Goal: Task Accomplishment & Management: Complete application form

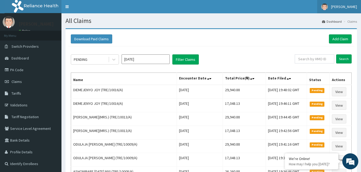
click at [354, 7] on span "[PERSON_NAME]" at bounding box center [344, 6] width 26 height 5
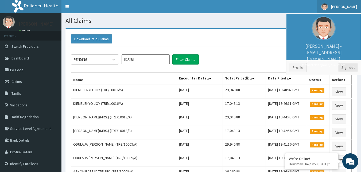
click at [351, 68] on link "Sign out" at bounding box center [348, 67] width 20 height 9
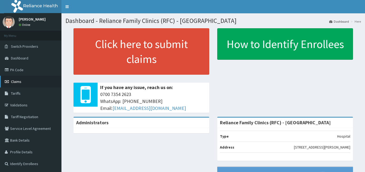
click at [18, 81] on span "Claims" at bounding box center [16, 81] width 10 height 5
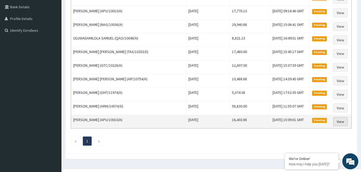
click at [338, 122] on link "View" at bounding box center [340, 121] width 14 height 9
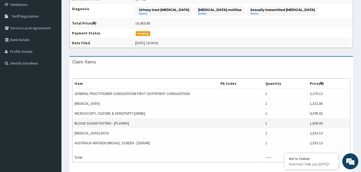
scroll to position [107, 0]
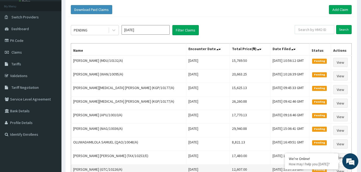
scroll to position [27, 0]
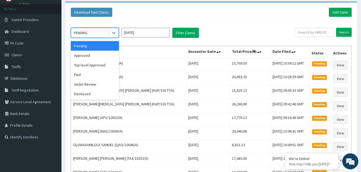
click at [107, 34] on div "PENDING" at bounding box center [89, 33] width 37 height 9
click at [86, 55] on div "Approved" at bounding box center [95, 56] width 48 height 10
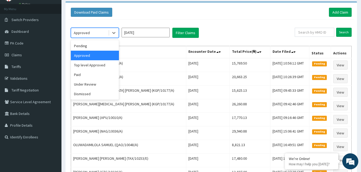
click at [108, 32] on div at bounding box center [113, 33] width 10 height 10
click at [89, 91] on div "Dismissed" at bounding box center [95, 94] width 48 height 10
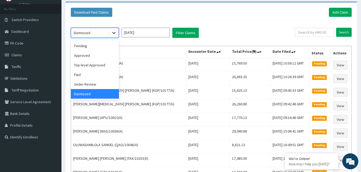
click at [111, 33] on icon at bounding box center [113, 32] width 5 height 5
click at [91, 82] on div "Under Review" at bounding box center [95, 85] width 48 height 10
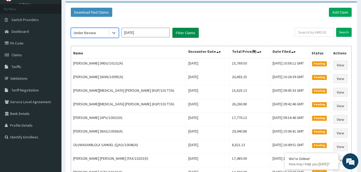
click at [188, 32] on button "Filter Claims" at bounding box center [185, 33] width 26 height 10
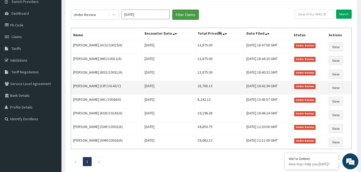
scroll to position [53, 0]
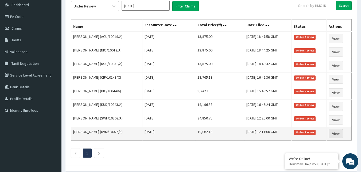
click at [342, 133] on link "View" at bounding box center [335, 133] width 14 height 9
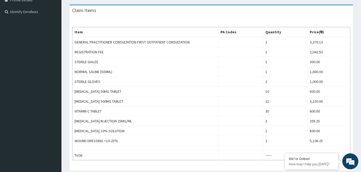
scroll to position [160, 0]
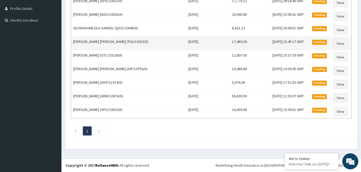
scroll to position [10, 0]
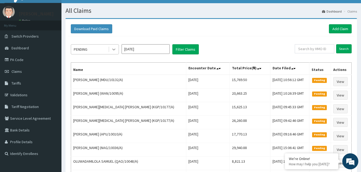
click at [112, 49] on icon at bounding box center [113, 49] width 5 height 5
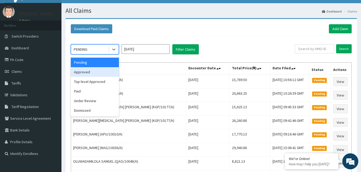
click at [94, 70] on div "Approved" at bounding box center [95, 72] width 48 height 10
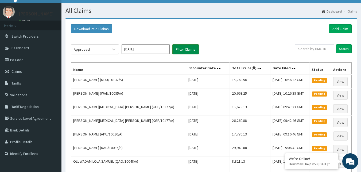
click at [180, 51] on button "Filter Claims" at bounding box center [185, 49] width 26 height 10
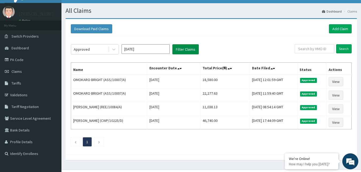
scroll to position [0, 0]
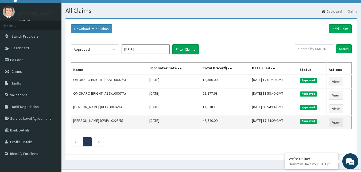
click at [338, 122] on link "View" at bounding box center [335, 122] width 14 height 9
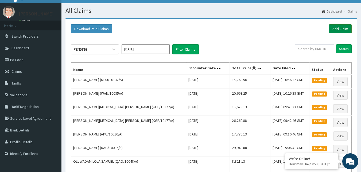
click at [348, 30] on link "Add Claim" at bounding box center [339, 28] width 23 height 9
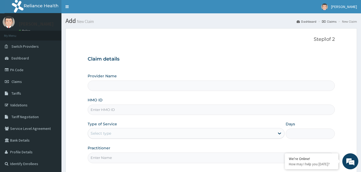
type input "Reliance Family Clinics (RFC) - [GEOGRAPHIC_DATA]"
click at [105, 111] on input "HMO ID" at bounding box center [211, 110] width 247 height 10
click at [100, 110] on input "TRE/10018/A" at bounding box center [211, 110] width 247 height 10
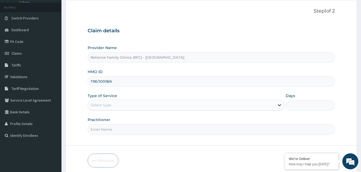
scroll to position [50, 0]
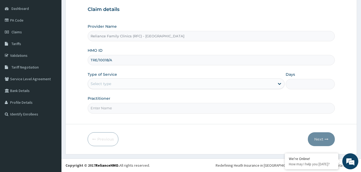
type input "TRE/10018/A"
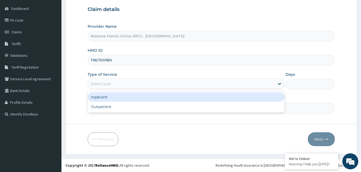
drag, startPoint x: 102, startPoint y: 86, endPoint x: 97, endPoint y: 105, distance: 19.7
click at [102, 88] on div "Select type" at bounding box center [181, 84] width 187 height 9
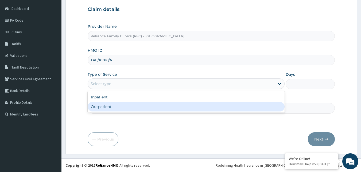
click at [100, 111] on div "Outpatient" at bounding box center [186, 107] width 197 height 10
type input "1"
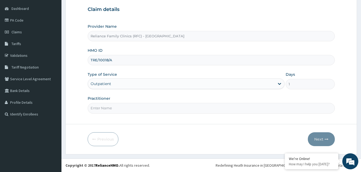
click at [103, 110] on input "Practitioner" at bounding box center [211, 108] width 247 height 10
type input "Faridah"
click at [329, 142] on button "Next" at bounding box center [320, 139] width 27 height 14
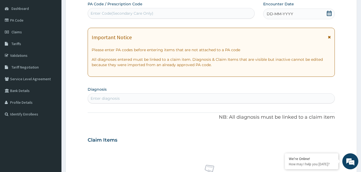
click at [314, 11] on div "DD-MM-YYYY" at bounding box center [299, 14] width 72 height 11
click at [126, 103] on div "Enter diagnosis" at bounding box center [211, 98] width 247 height 10
type input "[MEDICAL_DATA]"
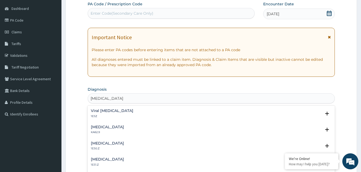
click at [102, 113] on div "Viral hepatitis, unspecified 1E5Z" at bounding box center [112, 113] width 42 height 9
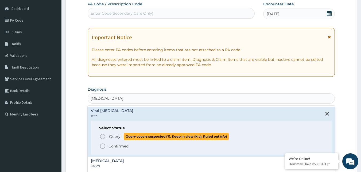
click at [100, 136] on icon "status option query" at bounding box center [102, 136] width 6 height 6
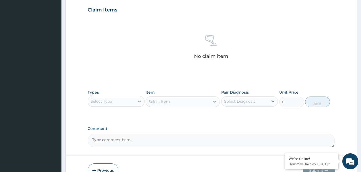
scroll to position [210, 0]
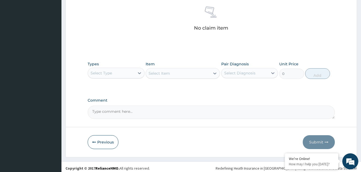
click at [130, 71] on div "Select Type" at bounding box center [111, 73] width 47 height 9
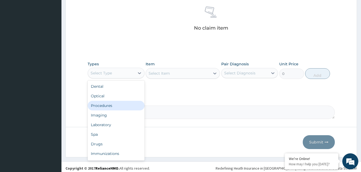
click at [118, 101] on div "Procedures" at bounding box center [116, 106] width 57 height 10
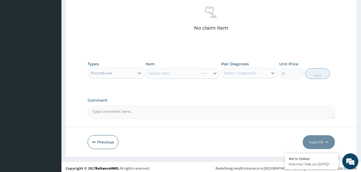
click at [197, 73] on div "Select Item" at bounding box center [182, 73] width 74 height 11
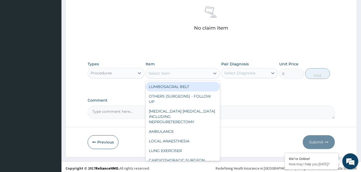
click at [193, 73] on div "Select Item" at bounding box center [178, 73] width 64 height 9
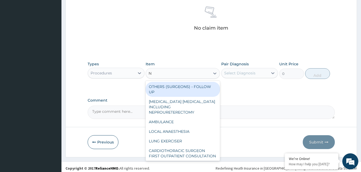
type input "NU"
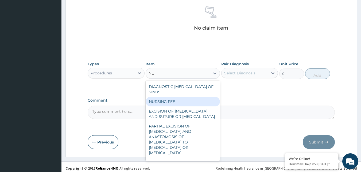
click at [190, 98] on div "NURSING FEE" at bounding box center [182, 102] width 74 height 10
type input "1500"
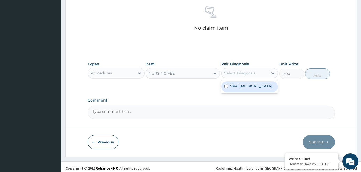
drag, startPoint x: 251, startPoint y: 73, endPoint x: 252, endPoint y: 90, distance: 17.6
click at [251, 74] on div "Select Diagnosis" at bounding box center [239, 72] width 31 height 5
click at [252, 89] on label "Viral [MEDICAL_DATA]" at bounding box center [251, 86] width 42 height 5
checkbox input "true"
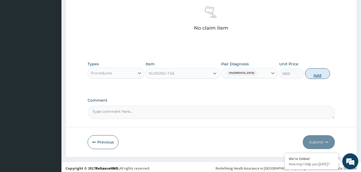
click at [322, 75] on button "Add" at bounding box center [317, 73] width 25 height 11
type input "0"
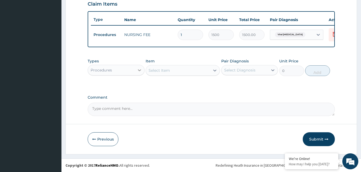
click at [136, 72] on div at bounding box center [139, 70] width 10 height 10
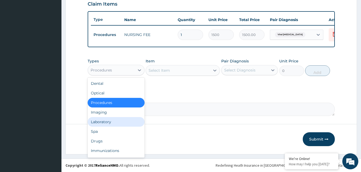
click at [101, 119] on div "Laboratory" at bounding box center [116, 122] width 57 height 10
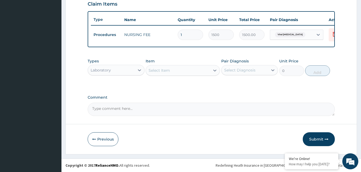
click at [188, 71] on div "Select Item" at bounding box center [178, 70] width 64 height 9
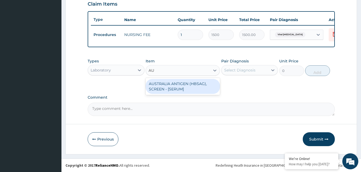
type input "AUS"
drag, startPoint x: 205, startPoint y: 88, endPoint x: 270, endPoint y: 73, distance: 67.1
click at [207, 88] on div "AUSTRALIA ANTIGEN (HBSAG), SCREEN - [SERUM]" at bounding box center [182, 86] width 74 height 15
type input "2553.125"
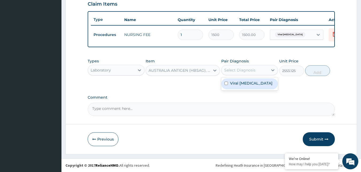
drag, startPoint x: 270, startPoint y: 73, endPoint x: 267, endPoint y: 79, distance: 6.8
click at [270, 73] on div at bounding box center [273, 70] width 10 height 10
drag, startPoint x: 265, startPoint y: 85, endPoint x: 269, endPoint y: 84, distance: 4.6
click at [265, 85] on label "Viral hepatitis, unspecified" at bounding box center [251, 83] width 42 height 5
checkbox input "true"
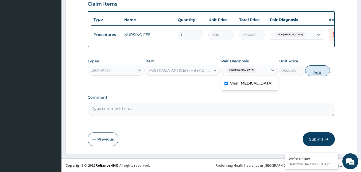
click at [310, 72] on button "Add" at bounding box center [317, 70] width 25 height 11
type input "0"
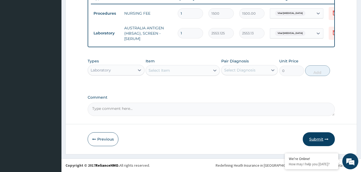
click at [323, 142] on button "Submit" at bounding box center [318, 139] width 32 height 14
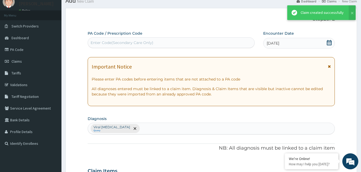
scroll to position [213, 0]
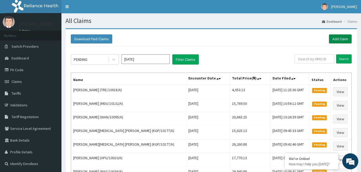
click at [341, 39] on link "Add Claim" at bounding box center [339, 38] width 23 height 9
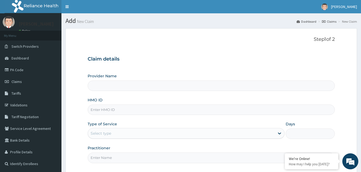
click at [105, 113] on input "HMO ID" at bounding box center [211, 110] width 247 height 10
paste input "TRE/10018/A"
type input "TRE/10018/A"
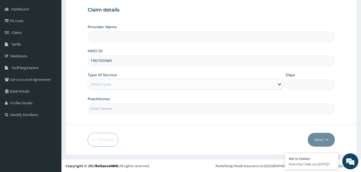
scroll to position [50, 0]
type input "Reliance Family Clinics (RFC) - [GEOGRAPHIC_DATA]"
type input "TRE/10018/A"
click at [125, 82] on div "Select type" at bounding box center [181, 84] width 187 height 9
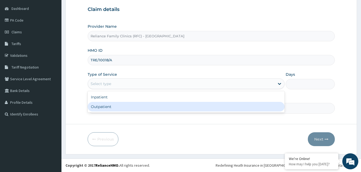
click at [102, 106] on div "Outpatient" at bounding box center [186, 107] width 197 height 10
type input "1"
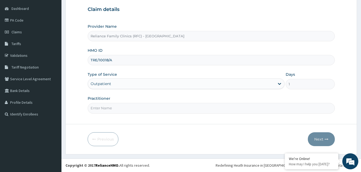
click at [102, 106] on input "Practitioner" at bounding box center [211, 108] width 247 height 10
type input "Faridah"
click at [319, 140] on button "Next" at bounding box center [320, 139] width 27 height 14
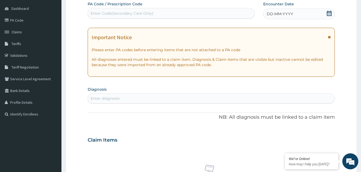
click at [316, 9] on div "DD-MM-YYYY" at bounding box center [299, 14] width 72 height 11
click at [137, 100] on div "Enter diagnosis" at bounding box center [211, 98] width 247 height 9
type input "GENERAL ADULT"
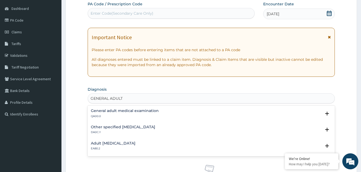
click at [130, 116] on p "QA00.0" at bounding box center [125, 116] width 68 height 4
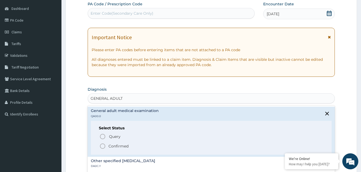
click at [102, 146] on icon "status option filled" at bounding box center [102, 146] width 6 height 6
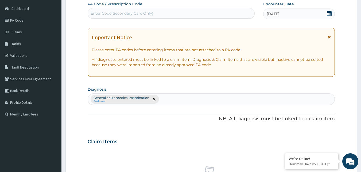
scroll to position [210, 0]
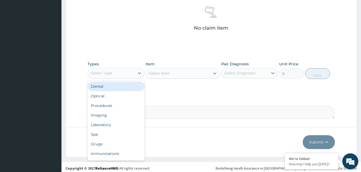
drag, startPoint x: 120, startPoint y: 72, endPoint x: 113, endPoint y: 92, distance: 21.2
click at [120, 76] on div "Select Type" at bounding box center [111, 73] width 47 height 9
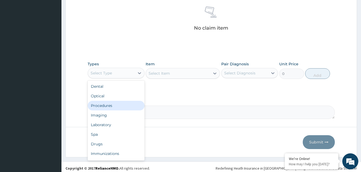
click at [108, 105] on div "Procedures" at bounding box center [116, 106] width 57 height 10
drag, startPoint x: 132, startPoint y: 73, endPoint x: 116, endPoint y: 112, distance: 42.0
click at [132, 74] on div "Procedures" at bounding box center [111, 73] width 47 height 9
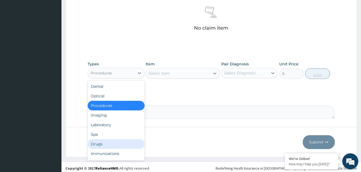
drag, startPoint x: 98, startPoint y: 146, endPoint x: 58, endPoint y: 69, distance: 86.2
click at [98, 145] on div "Drugs" at bounding box center [116, 144] width 57 height 10
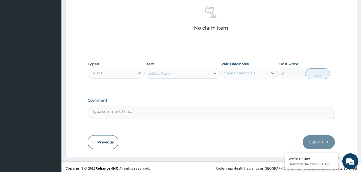
click at [179, 75] on div "Select Item" at bounding box center [178, 73] width 64 height 9
type input "N"
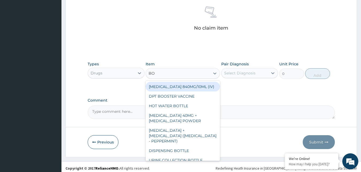
type input "BOT"
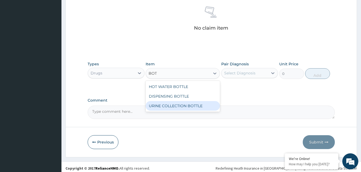
drag, startPoint x: 176, startPoint y: 112, endPoint x: 193, endPoint y: 99, distance: 21.5
click at [176, 111] on div "HOT WATER BOTTLE DISPENSING BOTTLE URINE COLLECTION BOTTLE" at bounding box center [182, 96] width 74 height 31
drag, startPoint x: 198, startPoint y: 104, endPoint x: 263, endPoint y: 68, distance: 74.0
click at [203, 101] on div "URINE COLLECTION BOTTLE" at bounding box center [182, 106] width 74 height 10
type input "198"
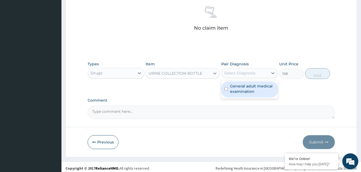
click at [255, 73] on div "Select Diagnosis" at bounding box center [244, 73] width 47 height 9
drag, startPoint x: 253, startPoint y: 88, endPoint x: 268, endPoint y: 81, distance: 16.7
click at [253, 88] on label "General adult medical examination" at bounding box center [252, 89] width 45 height 11
checkbox input "true"
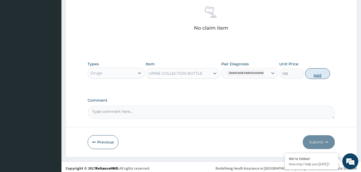
click at [312, 75] on button "Add" at bounding box center [317, 73] width 25 height 11
type input "0"
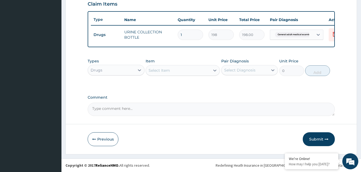
click at [131, 71] on div "Drugs" at bounding box center [111, 70] width 47 height 9
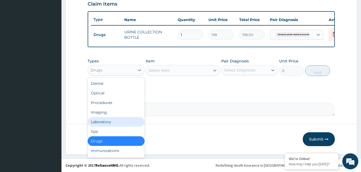
click at [112, 121] on div "Laboratory" at bounding box center [116, 122] width 57 height 10
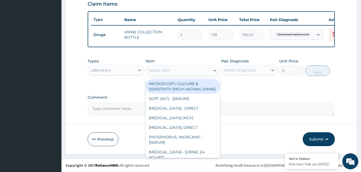
click at [173, 73] on div "Select Item" at bounding box center [178, 70] width 64 height 9
type input "BMI"
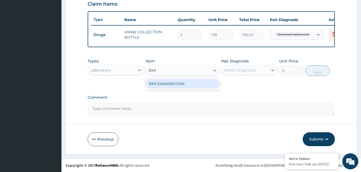
type input "1225.5"
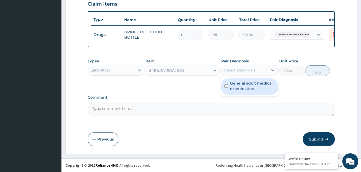
click at [246, 70] on div "Select Diagnosis" at bounding box center [239, 70] width 31 height 5
checkbox input "true"
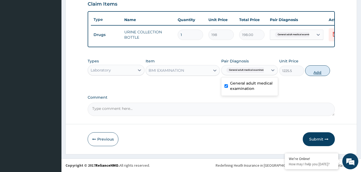
click at [312, 76] on button "Add" at bounding box center [317, 70] width 25 height 11
type input "0"
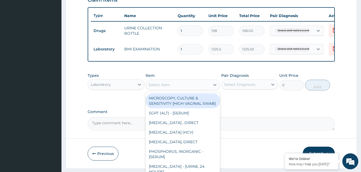
click at [175, 86] on div "Select Item" at bounding box center [178, 85] width 64 height 9
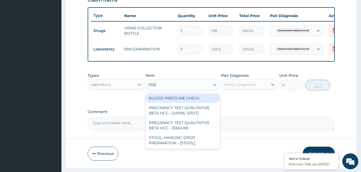
type input "PRES"
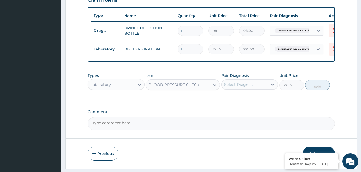
click at [263, 88] on div "Select Diagnosis" at bounding box center [244, 84] width 47 height 9
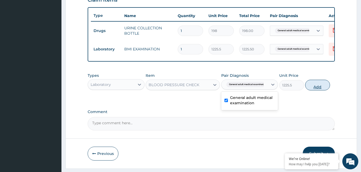
click at [307, 88] on button "Add" at bounding box center [317, 85] width 25 height 11
type input "0"
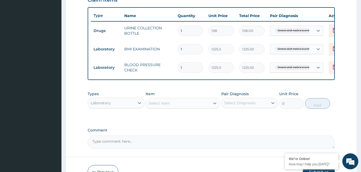
click at [191, 102] on div "Select Item" at bounding box center [182, 103] width 74 height 11
type input "RAND"
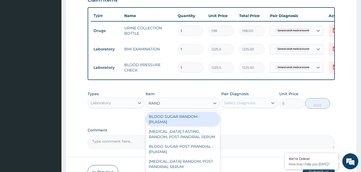
type input "1800"
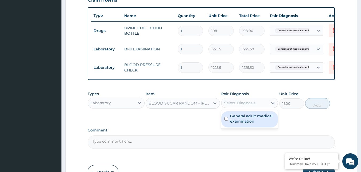
click at [260, 107] on div "Select Diagnosis" at bounding box center [244, 103] width 47 height 9
checkbox input "true"
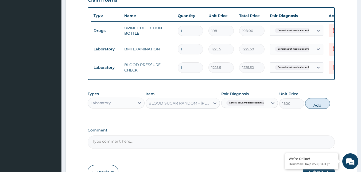
click at [312, 109] on button "Add" at bounding box center [317, 103] width 25 height 11
type input "0"
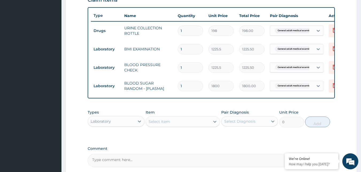
click at [203, 126] on div "Select Item" at bounding box center [178, 121] width 64 height 9
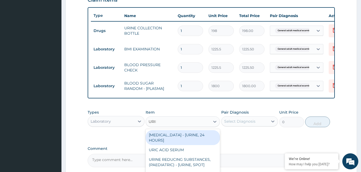
type input "URINA"
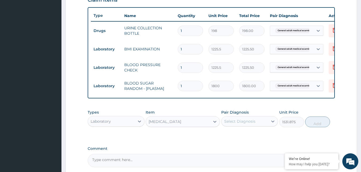
click at [255, 125] on div "Select Diagnosis" at bounding box center [244, 121] width 47 height 9
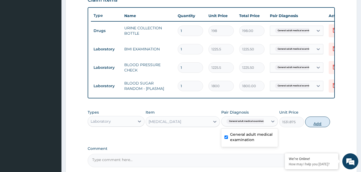
click at [309, 125] on button "Add" at bounding box center [317, 122] width 25 height 11
type input "0"
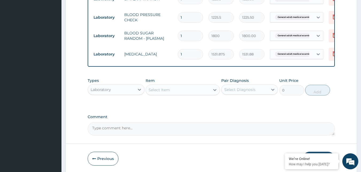
scroll to position [245, 0]
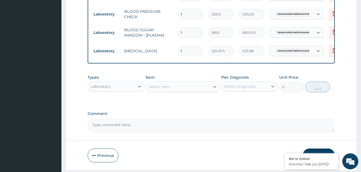
click at [168, 88] on div "Select Item" at bounding box center [158, 86] width 21 height 5
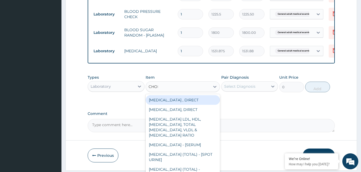
type input "CHOLE"
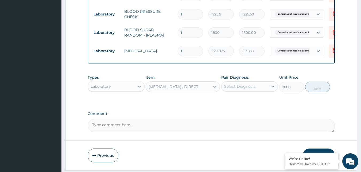
click at [263, 91] on div "Select Diagnosis" at bounding box center [244, 86] width 47 height 9
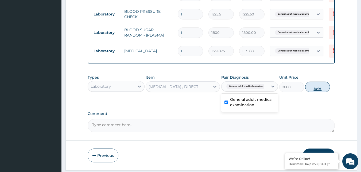
click at [311, 91] on button "Add" at bounding box center [317, 87] width 25 height 11
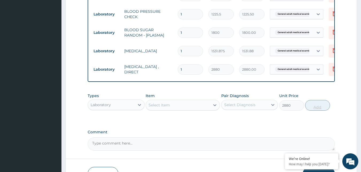
type input "0"
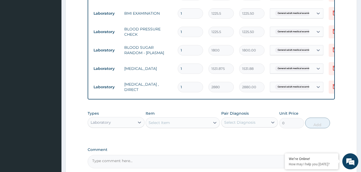
scroll to position [283, 0]
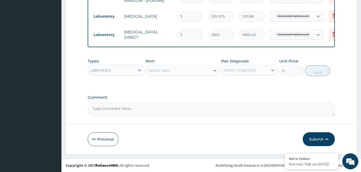
click at [322, 140] on button "Submit" at bounding box center [318, 139] width 32 height 14
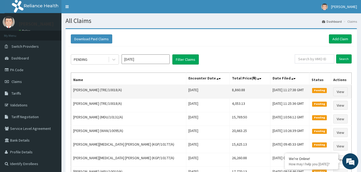
drag, startPoint x: 109, startPoint y: 91, endPoint x: 128, endPoint y: 92, distance: 19.8
click at [128, 92] on td "ADEKUNLE RASHIDAT (TRE/10018/A)" at bounding box center [128, 92] width 115 height 14
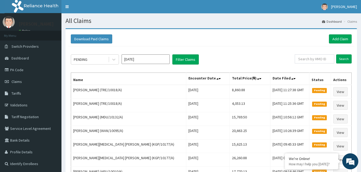
copy td "TRE/10018/A"
click at [314, 61] on input "text" at bounding box center [313, 58] width 39 height 9
paste input "TRE/10018/A"
click at [308, 58] on input "TRE/10008/A" at bounding box center [305, 58] width 35 height 9
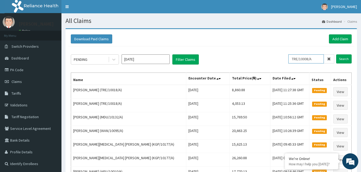
click at [308, 58] on input "TRE/10008/A" at bounding box center [305, 58] width 35 height 9
type input "TRE/10008/A"
click at [342, 59] on input "Search" at bounding box center [343, 58] width 15 height 9
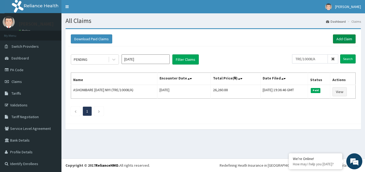
click at [344, 40] on link "Add Claim" at bounding box center [343, 38] width 23 height 9
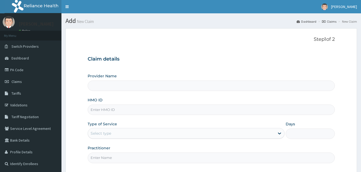
click at [107, 114] on input "HMO ID" at bounding box center [211, 110] width 247 height 10
paste input "TRE/10008/A"
type input "TRE/10008/A"
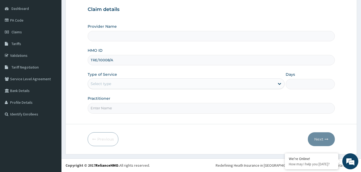
type input "Reliance Family Clinics (RFC) - [GEOGRAPHIC_DATA]"
type input "TRE/10008/A"
drag, startPoint x: 108, startPoint y: 84, endPoint x: 107, endPoint y: 88, distance: 4.3
click at [107, 85] on div "Select type" at bounding box center [100, 83] width 21 height 5
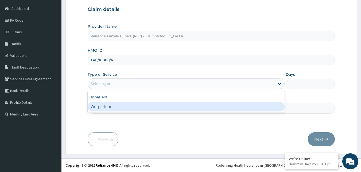
click at [106, 106] on div "Outpatient" at bounding box center [186, 107] width 197 height 10
type input "1"
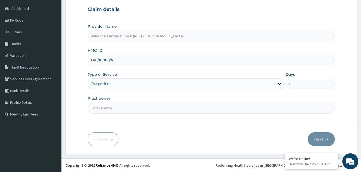
click at [106, 106] on input "Practitioner" at bounding box center [211, 108] width 247 height 10
type input "Faridah"
click at [323, 142] on button "Next" at bounding box center [320, 139] width 27 height 14
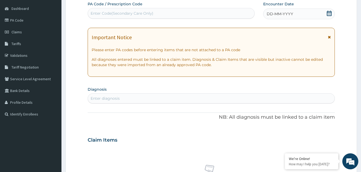
click at [314, 15] on div "DD-MM-YYYY" at bounding box center [299, 14] width 72 height 11
click at [150, 100] on div "Enter diagnosis" at bounding box center [211, 98] width 247 height 9
type input "[MEDICAL_DATA]"
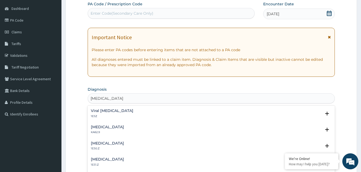
click at [116, 112] on h4 "Viral [MEDICAL_DATA]" at bounding box center [112, 111] width 42 height 4
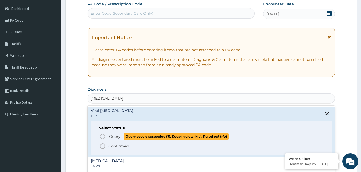
click at [102, 137] on icon "status option query" at bounding box center [102, 136] width 6 height 6
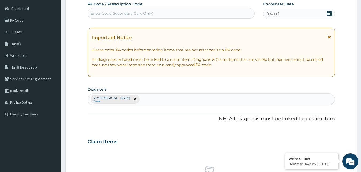
scroll to position [183, 0]
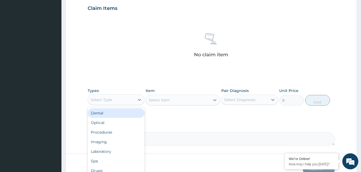
click at [117, 100] on div "Select Type" at bounding box center [111, 100] width 47 height 9
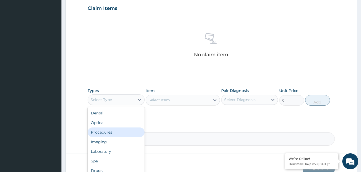
click at [115, 128] on div "Procedures" at bounding box center [116, 133] width 57 height 10
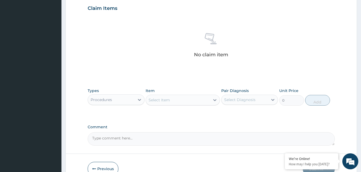
click at [170, 100] on div "Select Item" at bounding box center [178, 100] width 64 height 9
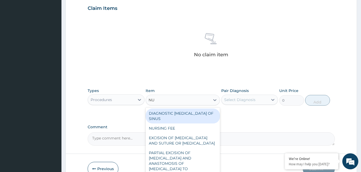
type input "NUR"
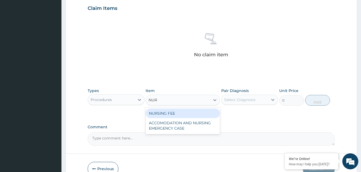
type input "1500"
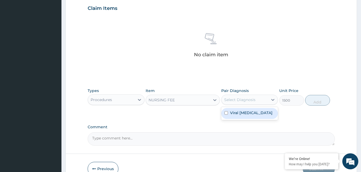
click at [248, 96] on div "Select Diagnosis" at bounding box center [244, 100] width 47 height 9
checkbox input "true"
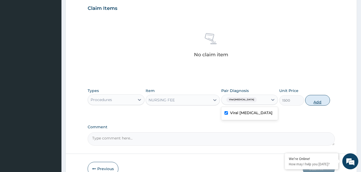
click at [326, 102] on button "Add" at bounding box center [317, 100] width 25 height 11
type input "0"
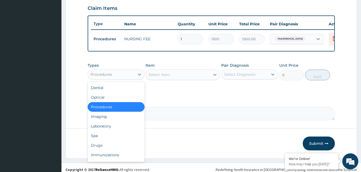
click at [120, 79] on div "Procedures" at bounding box center [111, 74] width 47 height 9
click at [109, 131] on div "Laboratory" at bounding box center [116, 126] width 57 height 10
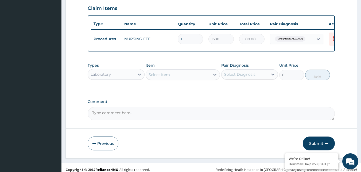
click at [180, 77] on div "Select Item" at bounding box center [178, 74] width 64 height 9
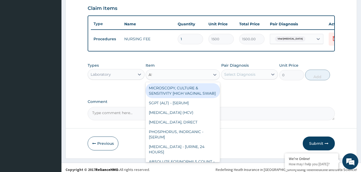
type input "AUS"
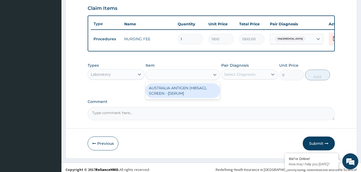
type input "2553.125"
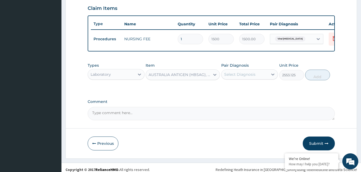
click at [236, 77] on div "Select Diagnosis" at bounding box center [239, 74] width 31 height 5
checkbox input "true"
click at [312, 80] on button "Add" at bounding box center [317, 75] width 25 height 11
type input "0"
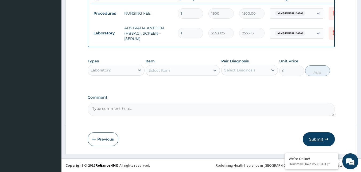
click at [318, 140] on button "Submit" at bounding box center [318, 139] width 32 height 14
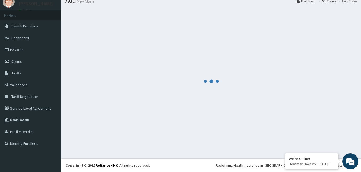
scroll to position [20, 0]
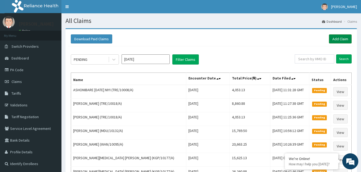
click at [336, 39] on link "Add Claim" at bounding box center [339, 38] width 23 height 9
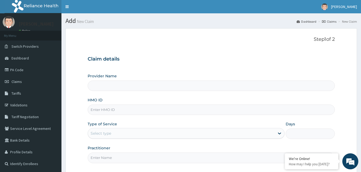
type input "Reliance Family Clinics (RFC) - [GEOGRAPHIC_DATA]"
click at [100, 112] on input "HMO ID" at bounding box center [211, 110] width 247 height 10
paste input "TRE/10008/A"
click at [110, 108] on input "TRE/10008/A" at bounding box center [211, 110] width 247 height 10
click at [100, 110] on input "TRE/10020/A" at bounding box center [211, 110] width 247 height 10
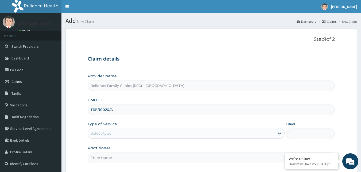
click at [100, 110] on input "TRE/10020/A" at bounding box center [211, 110] width 247 height 10
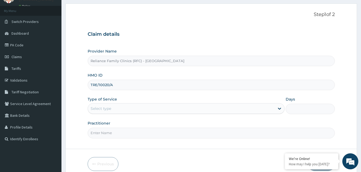
scroll to position [50, 0]
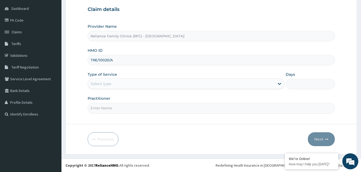
type input "TRE/10020/A"
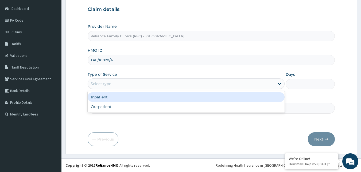
drag, startPoint x: 100, startPoint y: 82, endPoint x: 107, endPoint y: 101, distance: 20.2
click at [100, 83] on div "Select type" at bounding box center [100, 83] width 21 height 5
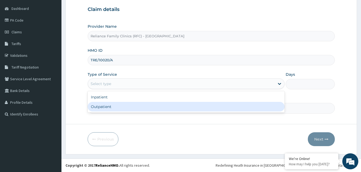
click at [108, 105] on div "Outpatient" at bounding box center [186, 107] width 197 height 10
type input "1"
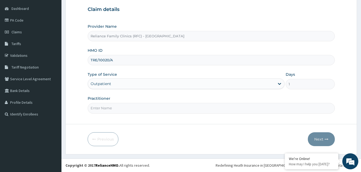
click at [108, 105] on input "Practitioner" at bounding box center [211, 108] width 247 height 10
type input "Faridah"
click at [327, 137] on icon "button" at bounding box center [326, 139] width 4 height 4
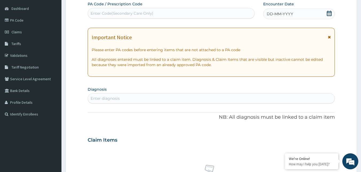
click at [317, 10] on div "DD-MM-YYYY" at bounding box center [299, 14] width 72 height 11
click at [116, 96] on div "Enter diagnosis" at bounding box center [211, 98] width 247 height 9
type input "VIRAL HEPATITIS"
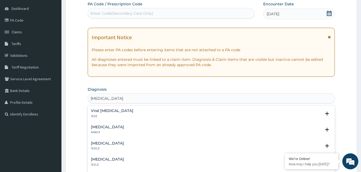
click at [109, 113] on h4 "Viral hepatitis, unspecified" at bounding box center [112, 111] width 42 height 4
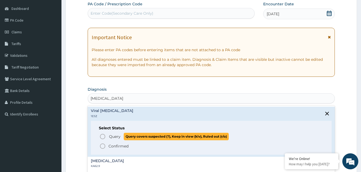
click at [100, 133] on span "Query Query covers suspected (?), Keep in view (kiv), Ruled out (r/o)" at bounding box center [211, 136] width 224 height 7
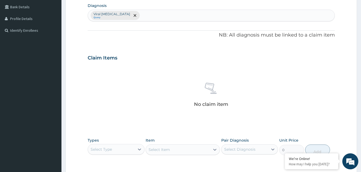
scroll to position [210, 0]
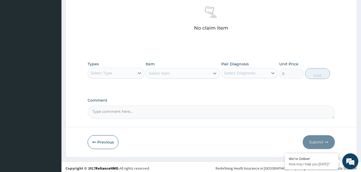
click at [128, 75] on div "Select Type" at bounding box center [111, 73] width 47 height 9
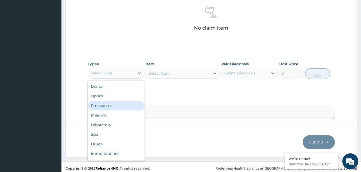
click at [116, 104] on div "Procedures" at bounding box center [116, 106] width 57 height 10
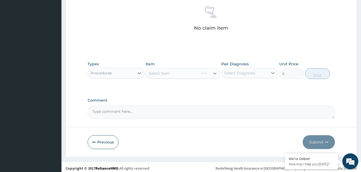
click at [209, 73] on div "Select Item" at bounding box center [182, 73] width 74 height 11
click at [205, 73] on div "Select Item" at bounding box center [182, 73] width 74 height 11
click at [202, 72] on div "Select Item" at bounding box center [178, 73] width 64 height 9
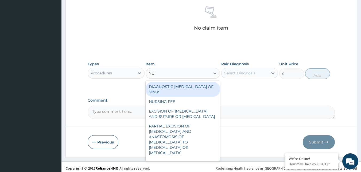
type input "NUR"
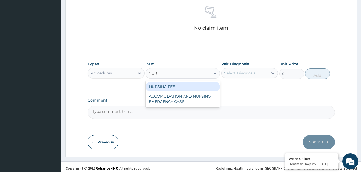
click at [193, 91] on div "NURSING FEE" at bounding box center [182, 87] width 74 height 10
type input "1500"
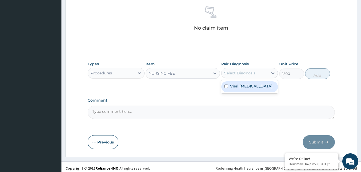
drag, startPoint x: 245, startPoint y: 72, endPoint x: 246, endPoint y: 85, distance: 13.1
click at [246, 77] on div "Select Diagnosis" at bounding box center [244, 73] width 47 height 9
drag, startPoint x: 246, startPoint y: 86, endPoint x: 250, endPoint y: 85, distance: 4.1
click at [247, 86] on label "Viral hepatitis, unspecified" at bounding box center [251, 86] width 42 height 5
checkbox input "true"
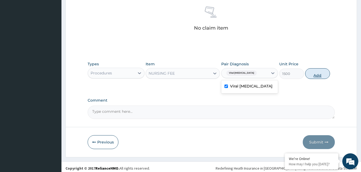
click at [312, 76] on button "Add" at bounding box center [317, 73] width 25 height 11
type input "0"
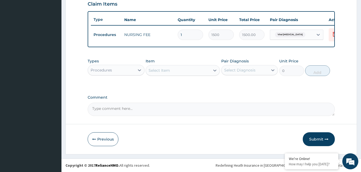
scroll to position [191, 0]
click at [124, 72] on div "Procedures" at bounding box center [111, 70] width 47 height 9
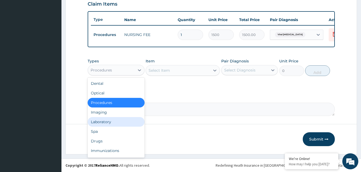
click at [108, 120] on div "Laboratory" at bounding box center [116, 122] width 57 height 10
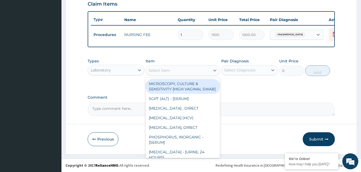
click at [182, 70] on div "Select Item" at bounding box center [178, 70] width 64 height 9
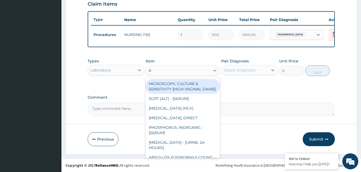
type input "AU"
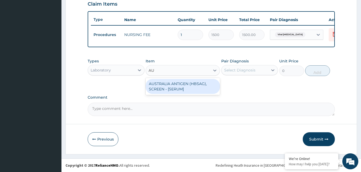
type input "2553.125"
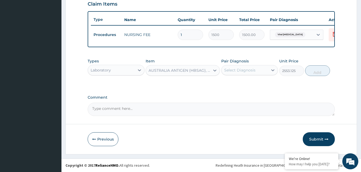
click at [234, 70] on div "Select Diagnosis" at bounding box center [239, 70] width 31 height 5
checkbox input "true"
click at [309, 70] on button "Add" at bounding box center [317, 70] width 25 height 11
type input "0"
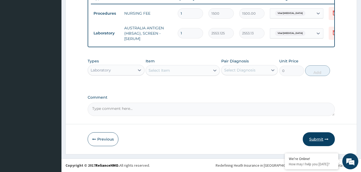
click at [320, 138] on button "Submit" at bounding box center [318, 139] width 32 height 14
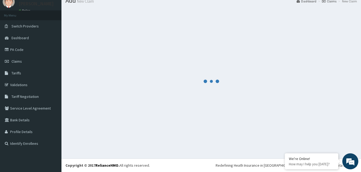
scroll to position [213, 0]
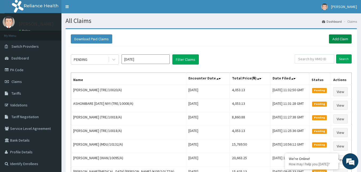
click at [340, 41] on link "Add Claim" at bounding box center [339, 38] width 23 height 9
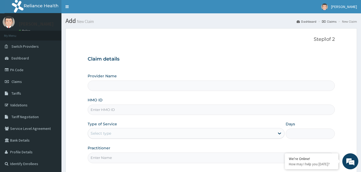
type input "Reliance Family Clinics (RFC) - [GEOGRAPHIC_DATA]"
click at [111, 112] on input "HMO ID" at bounding box center [211, 110] width 247 height 10
paste input "TRE/10020/A"
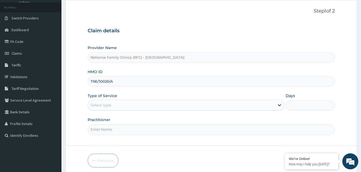
scroll to position [50, 0]
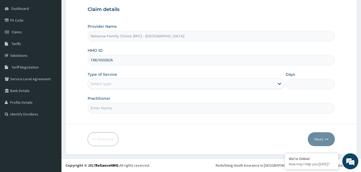
type input "TRE/10020/A"
drag, startPoint x: 145, startPoint y: 81, endPoint x: 145, endPoint y: 88, distance: 7.2
click at [145, 82] on div "Select type" at bounding box center [181, 84] width 187 height 9
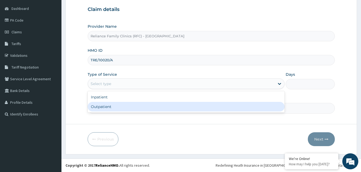
click at [142, 104] on div "Outpatient" at bounding box center [186, 107] width 197 height 10
type input "1"
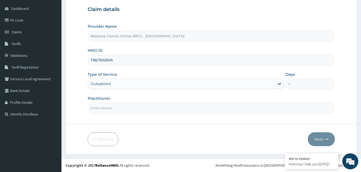
click at [142, 106] on input "Practitioner" at bounding box center [211, 108] width 247 height 10
type input "Faridah"
click at [327, 140] on icon "button" at bounding box center [326, 139] width 4 height 4
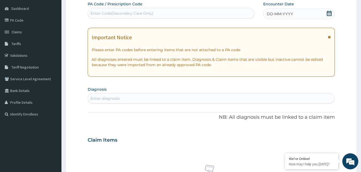
click at [324, 11] on div "DD-MM-YYYY" at bounding box center [299, 14] width 72 height 11
click at [163, 96] on div "Enter diagnosis" at bounding box center [211, 98] width 247 height 9
type input "GENERAL ADULT"
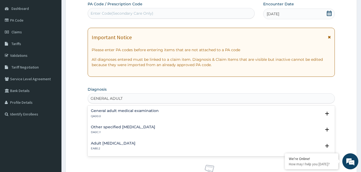
click at [106, 114] on p "QA00.0" at bounding box center [125, 116] width 68 height 4
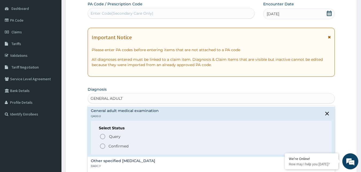
click at [102, 147] on icon "status option filled" at bounding box center [102, 146] width 6 height 6
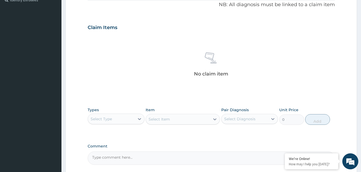
scroll to position [183, 0]
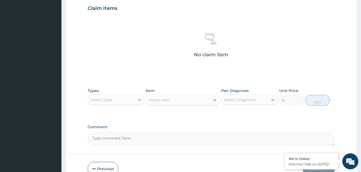
click at [124, 100] on div "Select Type" at bounding box center [111, 100] width 47 height 9
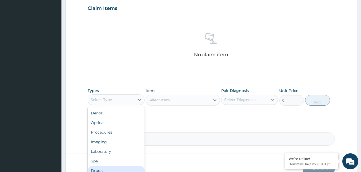
click at [109, 167] on div "Drugs" at bounding box center [116, 171] width 57 height 10
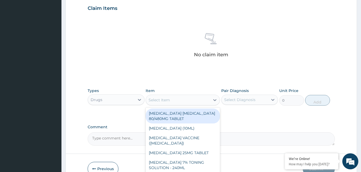
click at [187, 100] on div "Select Item" at bounding box center [178, 100] width 64 height 9
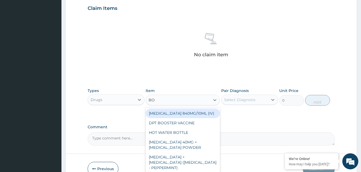
type input "BOT"
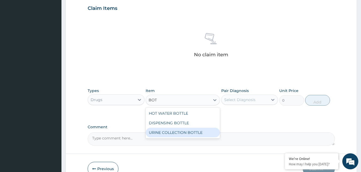
click at [181, 131] on div "URINE COLLECTION BOTTLE" at bounding box center [182, 133] width 74 height 10
type input "198"
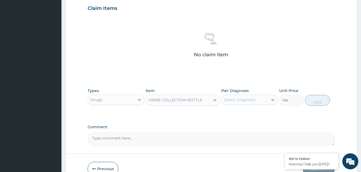
drag, startPoint x: 247, startPoint y: 99, endPoint x: 247, endPoint y: 105, distance: 6.1
click at [247, 101] on div "Select Diagnosis" at bounding box center [239, 99] width 31 height 5
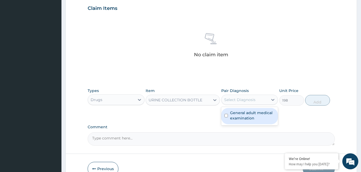
click at [244, 116] on label "General adult medical examination" at bounding box center [252, 115] width 45 height 11
checkbox input "true"
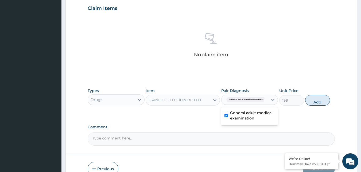
click at [314, 98] on button "Add" at bounding box center [317, 100] width 25 height 11
type input "0"
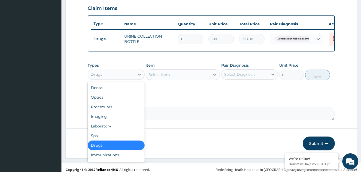
click at [106, 73] on div "Drugs" at bounding box center [116, 74] width 57 height 11
click at [114, 131] on div "Laboratory" at bounding box center [116, 126] width 57 height 10
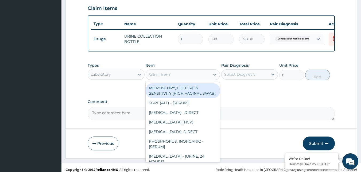
click at [183, 79] on div "Select Item" at bounding box center [178, 74] width 64 height 9
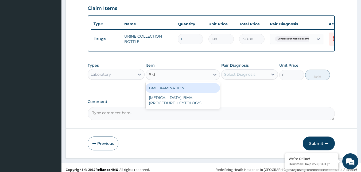
type input "BMI"
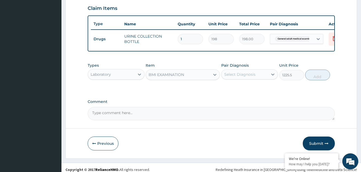
click at [237, 80] on div "Select Diagnosis" at bounding box center [249, 74] width 57 height 10
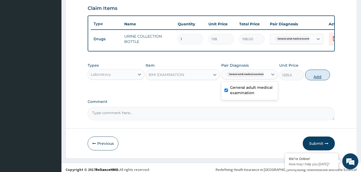
click at [312, 78] on button "Add" at bounding box center [317, 75] width 25 height 11
type input "0"
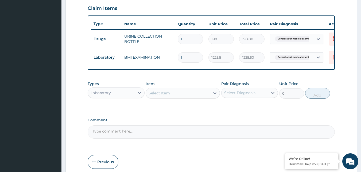
click at [189, 97] on div "Select Item" at bounding box center [178, 93] width 64 height 9
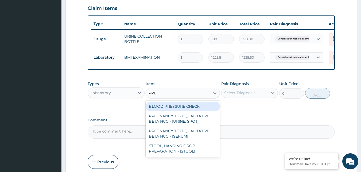
type input "PRES"
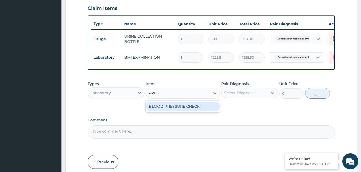
type input "1225.5"
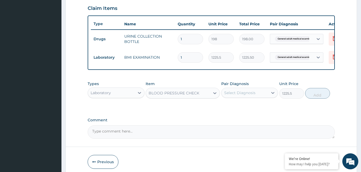
click at [245, 96] on div "Select Diagnosis" at bounding box center [239, 92] width 31 height 5
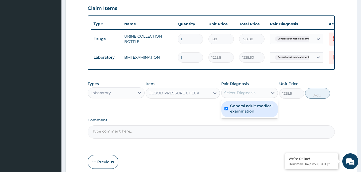
checkbox input "true"
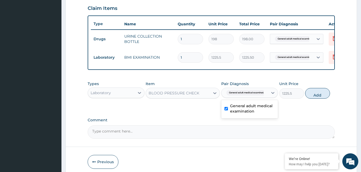
click at [304, 98] on div "Types Laboratory Item BLOOD PRESSURE CHECK Pair Diagnosis option General adult …" at bounding box center [211, 89] width 247 height 23
click at [320, 97] on button "Add" at bounding box center [317, 93] width 25 height 11
type input "0"
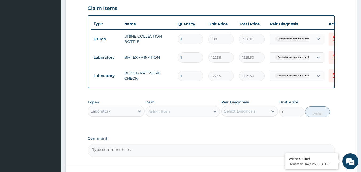
click at [189, 116] on div "Select Item" at bounding box center [178, 111] width 64 height 9
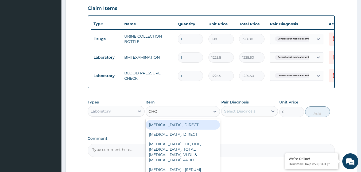
type input "CHOL"
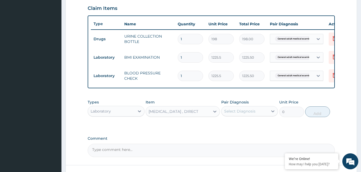
type input "2880"
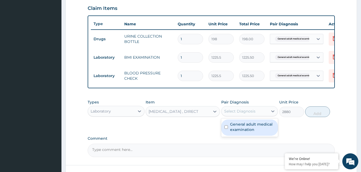
click at [232, 114] on div "Select Diagnosis" at bounding box center [239, 111] width 31 height 5
checkbox input "true"
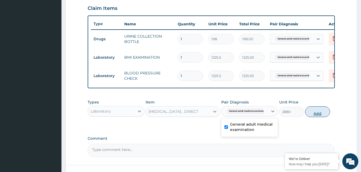
click at [319, 117] on button "Add" at bounding box center [317, 111] width 25 height 11
type input "0"
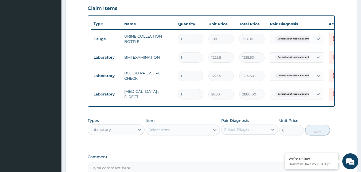
click at [189, 133] on div "Select Item" at bounding box center [178, 130] width 64 height 9
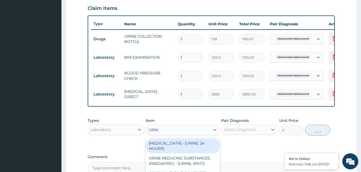
type input "URINA"
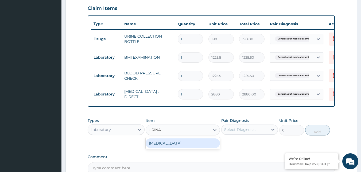
type input "1531.875"
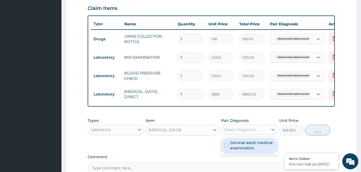
click at [265, 134] on div "Select Diagnosis" at bounding box center [244, 129] width 47 height 9
checkbox input "true"
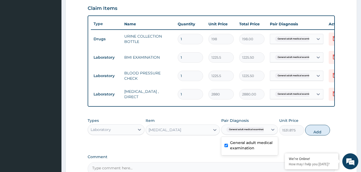
click at [313, 133] on button "Add" at bounding box center [317, 130] width 25 height 11
type input "0"
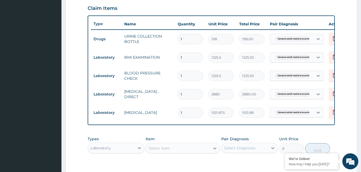
scroll to position [263, 0]
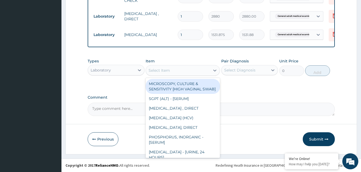
click at [183, 73] on div "Select Item" at bounding box center [178, 70] width 64 height 9
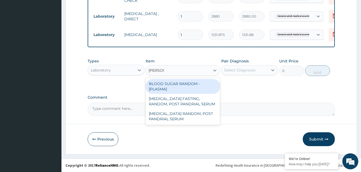
type input "RANDOM"
type input "1800"
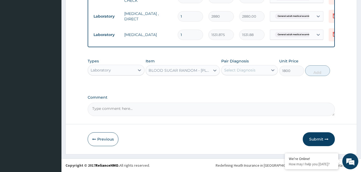
click at [246, 71] on div "Select Diagnosis" at bounding box center [239, 70] width 31 height 5
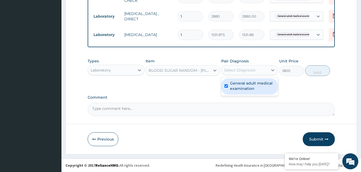
checkbox input "true"
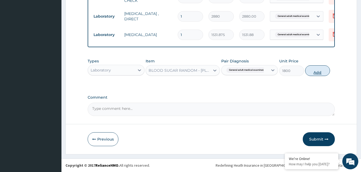
click at [317, 75] on button "Add" at bounding box center [317, 70] width 25 height 11
type input "0"
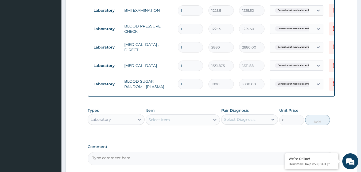
scroll to position [203, 0]
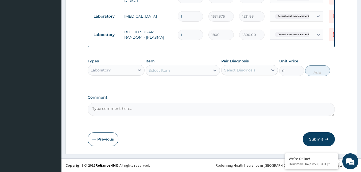
click at [319, 140] on button "Submit" at bounding box center [318, 139] width 32 height 14
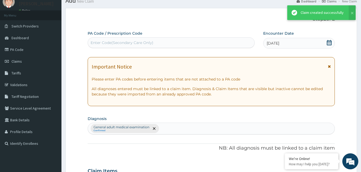
scroll to position [283, 0]
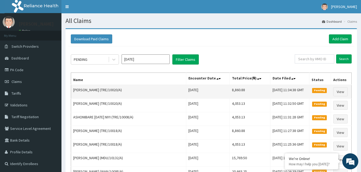
drag, startPoint x: 111, startPoint y: 89, endPoint x: 129, endPoint y: 89, distance: 18.4
click at [129, 89] on td "[PERSON_NAME] (TRE/10020/A)" at bounding box center [128, 92] width 115 height 14
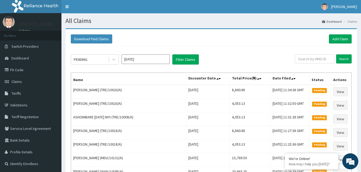
copy td "TRE/10020/A"
click at [341, 34] on link "Add Claim" at bounding box center [339, 38] width 23 height 9
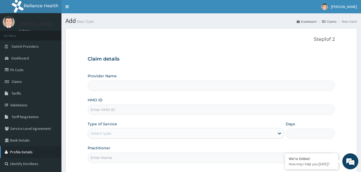
type input "Reliance Family Clinics (RFC) - [GEOGRAPHIC_DATA]"
click at [100, 108] on input "HMO ID" at bounding box center [211, 110] width 247 height 10
paste input "TRE/10020/A"
click at [109, 109] on input "TRE/10020/A" at bounding box center [211, 110] width 247 height 10
click at [104, 109] on input "TRE/10028/A" at bounding box center [211, 110] width 247 height 10
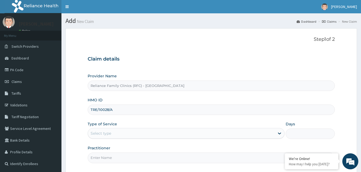
click at [104, 109] on input "TRE/10028/A" at bounding box center [211, 110] width 247 height 10
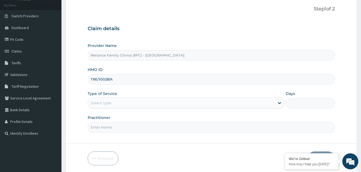
scroll to position [50, 0]
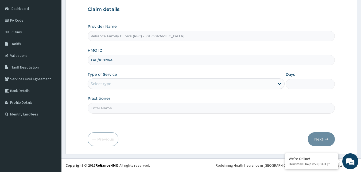
type input "TRE/10028/A"
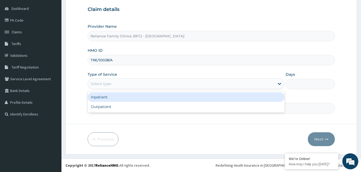
click at [140, 84] on div "Select type" at bounding box center [181, 84] width 187 height 9
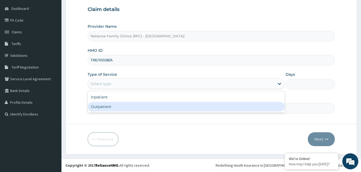
scroll to position [0, 0]
click at [130, 107] on div "Outpatient" at bounding box center [186, 107] width 197 height 10
type input "1"
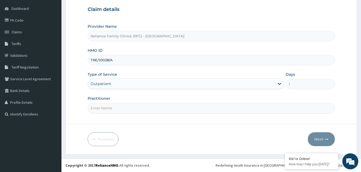
click at [130, 107] on input "Practitioner" at bounding box center [211, 108] width 247 height 10
type input "Faridah"
drag, startPoint x: 323, startPoint y: 140, endPoint x: 316, endPoint y: 133, distance: 10.0
click at [316, 133] on button "Next" at bounding box center [320, 139] width 27 height 14
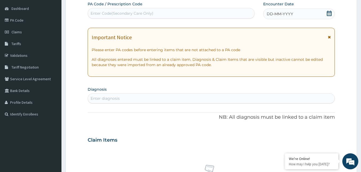
click at [318, 15] on div "DD-MM-YYYY" at bounding box center [299, 14] width 72 height 11
click at [156, 99] on div "Enter diagnosis" at bounding box center [211, 98] width 247 height 9
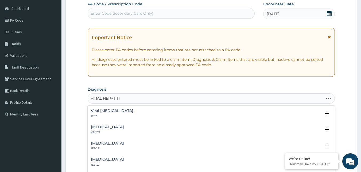
type input "VIRAL HEPATITIS"
click at [115, 112] on h4 "Viral hepatitis, unspecified" at bounding box center [112, 111] width 42 height 4
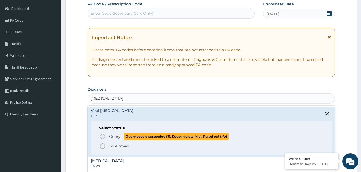
click at [104, 135] on circle "status option query" at bounding box center [102, 136] width 5 height 5
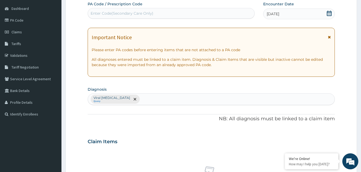
scroll to position [210, 0]
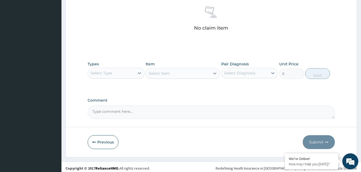
click at [129, 77] on div "Select Type" at bounding box center [111, 73] width 47 height 9
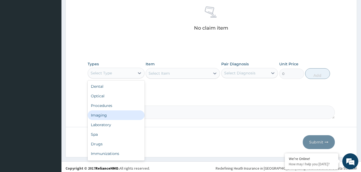
click at [109, 111] on div "Imaging" at bounding box center [116, 115] width 57 height 10
drag, startPoint x: 117, startPoint y: 76, endPoint x: 115, endPoint y: 99, distance: 23.6
click at [117, 77] on div "Imaging" at bounding box center [111, 73] width 47 height 9
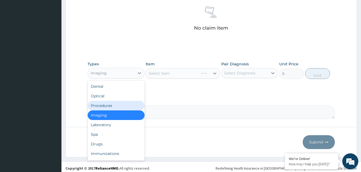
click at [113, 106] on div "Procedures" at bounding box center [116, 106] width 57 height 10
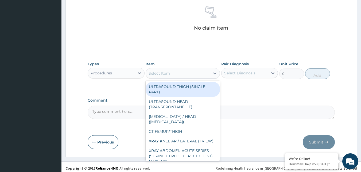
click at [184, 72] on div "Select Item" at bounding box center [178, 73] width 64 height 9
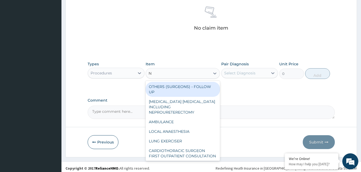
type input "NU"
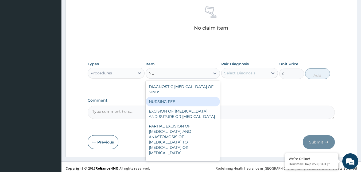
click at [189, 101] on div "NURSING FEE" at bounding box center [182, 102] width 74 height 10
type input "1500"
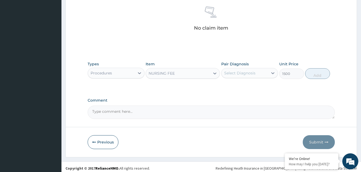
drag, startPoint x: 247, startPoint y: 66, endPoint x: 247, endPoint y: 73, distance: 6.9
click at [247, 73] on div "Pair Diagnosis Select Diagnosis" at bounding box center [249, 70] width 57 height 18
click at [247, 76] on div "Select Diagnosis" at bounding box center [239, 72] width 31 height 5
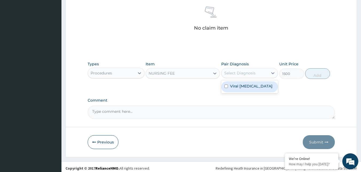
click at [259, 89] on label "Viral hepatitis, unspecified" at bounding box center [251, 86] width 42 height 5
checkbox input "true"
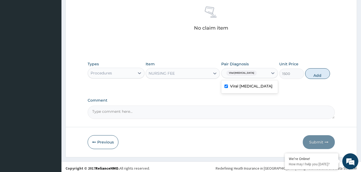
drag, startPoint x: 326, startPoint y: 76, endPoint x: 268, endPoint y: 76, distance: 57.6
click at [323, 76] on button "Add" at bounding box center [317, 73] width 25 height 11
type input "0"
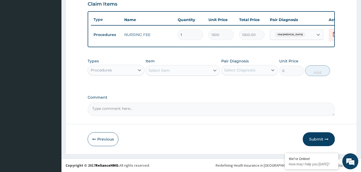
scroll to position [191, 0]
click at [120, 69] on div "Procedures" at bounding box center [111, 70] width 47 height 9
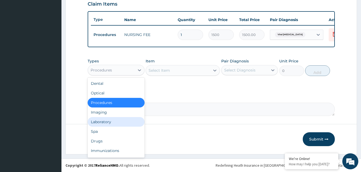
click at [106, 122] on div "Laboratory" at bounding box center [116, 122] width 57 height 10
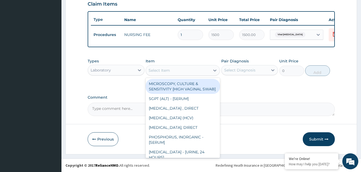
click at [180, 74] on div "Select Item" at bounding box center [178, 70] width 64 height 9
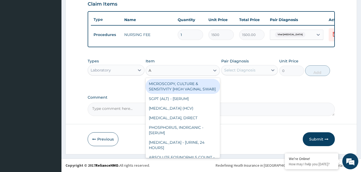
type input "AU"
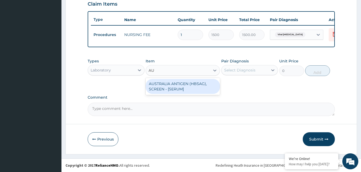
type input "2553.125"
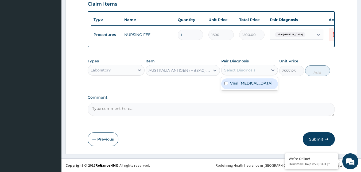
click at [248, 71] on div "Select Diagnosis" at bounding box center [239, 70] width 31 height 5
checkbox input "true"
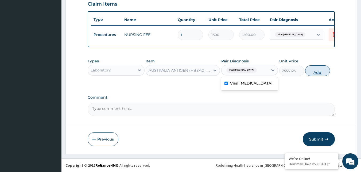
click at [316, 73] on button "Add" at bounding box center [317, 70] width 25 height 11
type input "0"
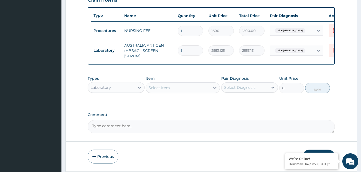
click at [106, 90] on div "Laboratory" at bounding box center [100, 87] width 20 height 5
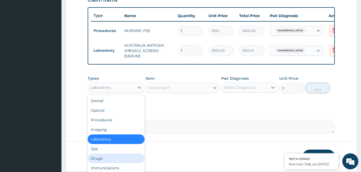
click at [96, 160] on div "Drugs" at bounding box center [116, 159] width 57 height 10
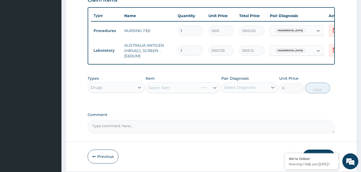
click at [188, 93] on div "Select Item" at bounding box center [182, 87] width 74 height 11
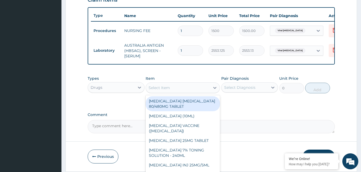
click at [190, 92] on div "Select Item" at bounding box center [178, 88] width 64 height 9
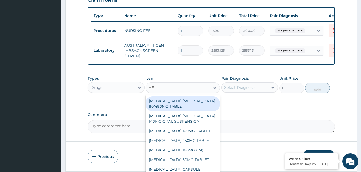
type input "HEP"
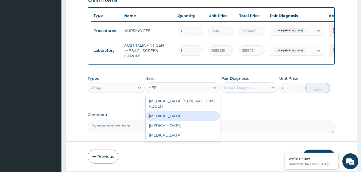
click at [184, 118] on div "HEPATITIS A VACCINE" at bounding box center [182, 116] width 74 height 10
type input "23575"
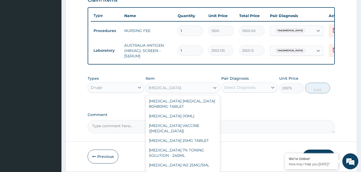
click at [197, 92] on div "HEPATITIS A VACCINE" at bounding box center [178, 88] width 64 height 9
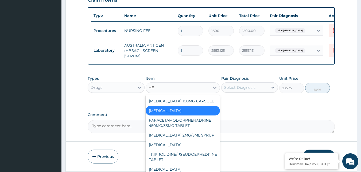
scroll to position [364, 0]
type input "HEP"
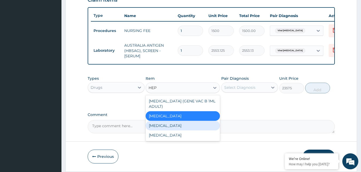
click at [185, 128] on div "HEPATITIS B VACCINE" at bounding box center [182, 126] width 74 height 10
type input "12995"
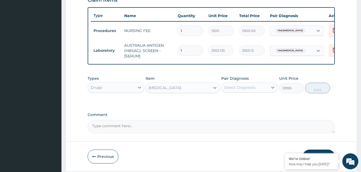
drag, startPoint x: 263, startPoint y: 93, endPoint x: 263, endPoint y: 97, distance: 4.8
click at [263, 92] on div "Select Diagnosis" at bounding box center [244, 87] width 47 height 9
click at [260, 103] on label "Viral hepatitis, unspecified" at bounding box center [251, 100] width 42 height 5
checkbox input "true"
click at [314, 90] on button "Add" at bounding box center [317, 88] width 25 height 11
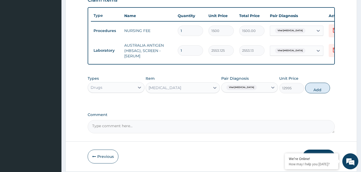
type input "0"
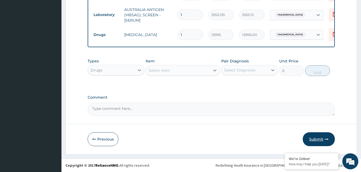
click at [318, 135] on button "Submit" at bounding box center [318, 139] width 32 height 14
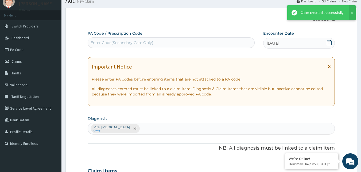
scroll to position [231, 0]
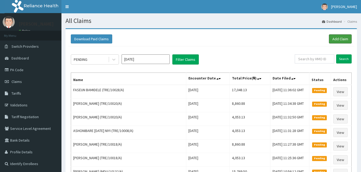
drag, startPoint x: 336, startPoint y: 39, endPoint x: 333, endPoint y: 45, distance: 6.4
click at [336, 39] on link "Add Claim" at bounding box center [339, 38] width 23 height 9
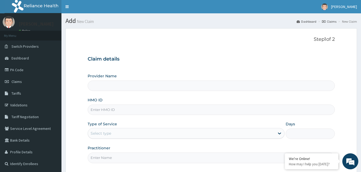
drag, startPoint x: 127, startPoint y: 115, endPoint x: 124, endPoint y: 111, distance: 4.8
click at [124, 112] on input "HMO ID" at bounding box center [211, 110] width 247 height 10
type input "Reliance Family Clinics (RFC) - [GEOGRAPHIC_DATA]"
paste input "TRE/10028/A"
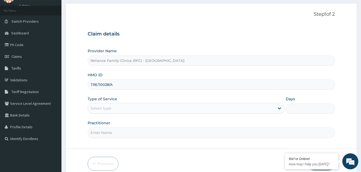
scroll to position [50, 0]
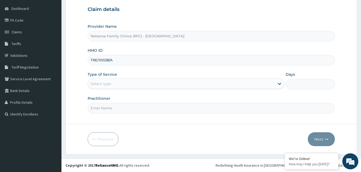
type input "TRE/10028/A"
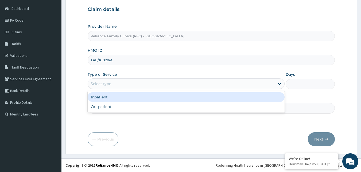
click at [135, 84] on div "Select type" at bounding box center [181, 84] width 187 height 9
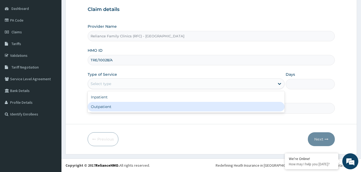
click at [118, 105] on div "Outpatient" at bounding box center [186, 107] width 197 height 10
type input "1"
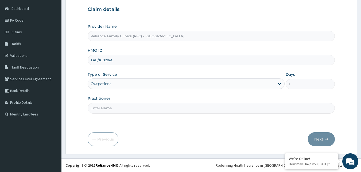
click at [118, 105] on input "Practitioner" at bounding box center [211, 108] width 247 height 10
type input "Faridah"
drag, startPoint x: 322, startPoint y: 138, endPoint x: 315, endPoint y: 138, distance: 6.7
click at [315, 138] on button "Next" at bounding box center [320, 139] width 27 height 14
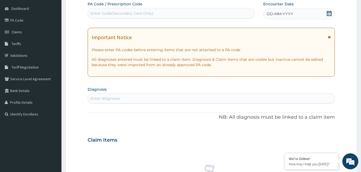
click at [315, 11] on div "DD-MM-YYYY" at bounding box center [299, 14] width 72 height 11
click at [146, 100] on div "Enter diagnosis" at bounding box center [211, 98] width 247 height 9
type input "GENERAL ADULT"
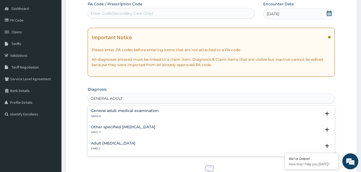
click at [130, 112] on h4 "General adult medical examination" at bounding box center [125, 111] width 68 height 4
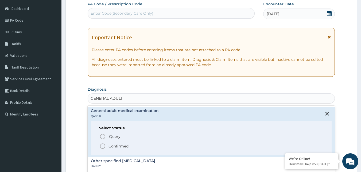
click at [100, 145] on circle "status option filled" at bounding box center [102, 146] width 5 height 5
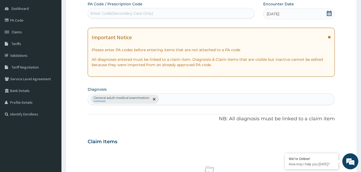
scroll to position [210, 0]
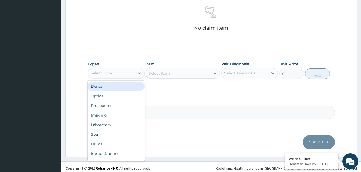
drag, startPoint x: 129, startPoint y: 70, endPoint x: 121, endPoint y: 99, distance: 30.2
click at [129, 76] on div "Select Type" at bounding box center [111, 73] width 47 height 9
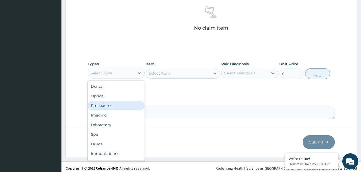
click at [116, 105] on div "Procedures" at bounding box center [116, 106] width 57 height 10
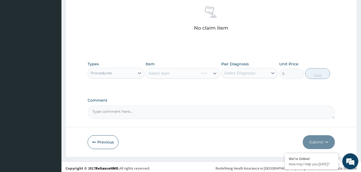
click at [163, 72] on div "Select Item" at bounding box center [182, 73] width 74 height 11
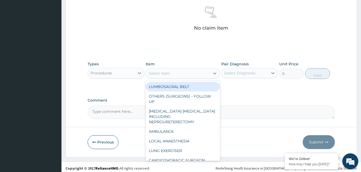
click at [167, 73] on div "Select Item" at bounding box center [158, 73] width 21 height 5
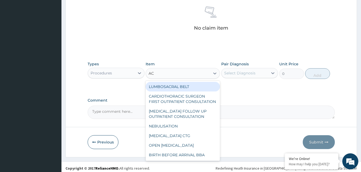
type input "ACU"
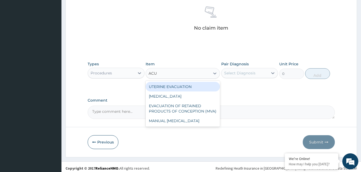
type input "40850"
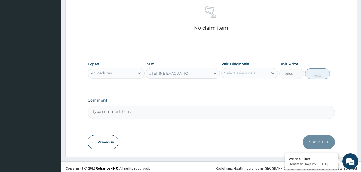
click at [238, 73] on div "Select Diagnosis" at bounding box center [239, 72] width 31 height 5
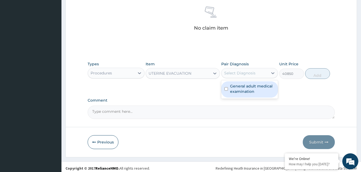
click at [189, 72] on div "UTERINE EVACUATION" at bounding box center [169, 73] width 43 height 5
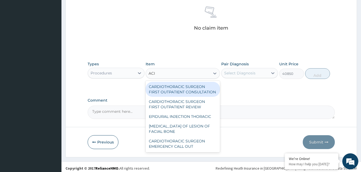
scroll to position [0, 0]
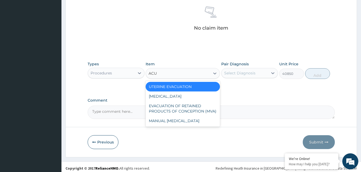
type input "ACUI"
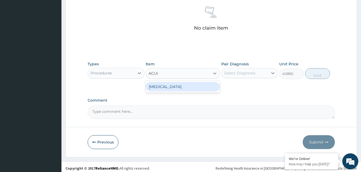
type input "3000"
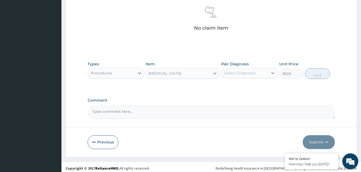
click at [248, 78] on div "Pair Diagnosis Select Diagnosis" at bounding box center [249, 70] width 57 height 18
click at [275, 73] on icon at bounding box center [272, 72] width 5 height 5
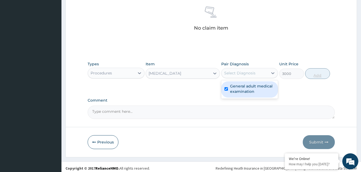
checkbox input "true"
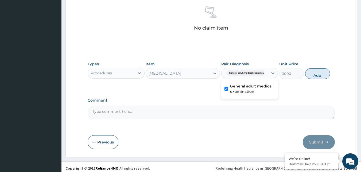
click at [314, 77] on button "Add" at bounding box center [317, 73] width 25 height 11
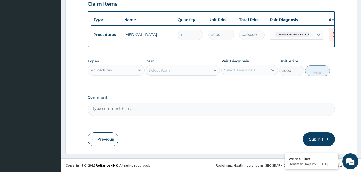
type input "0"
drag, startPoint x: 120, startPoint y: 72, endPoint x: 120, endPoint y: 76, distance: 3.5
click at [120, 73] on div "Procedures" at bounding box center [111, 70] width 47 height 9
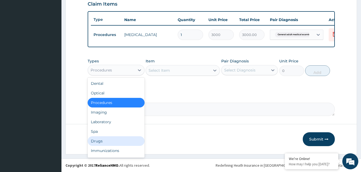
click at [100, 139] on div "Drugs" at bounding box center [116, 141] width 57 height 10
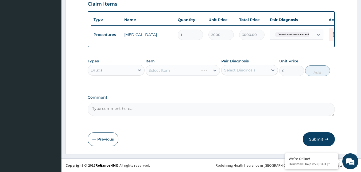
click at [193, 72] on div "Select Item" at bounding box center [182, 70] width 74 height 11
click at [196, 71] on div "Select Item" at bounding box center [182, 70] width 74 height 11
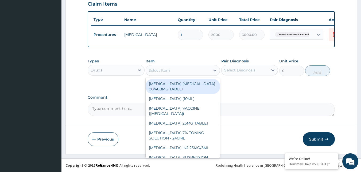
click at [189, 71] on div "Select Item" at bounding box center [178, 70] width 64 height 9
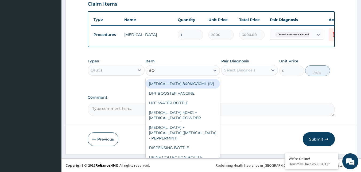
type input "BOT"
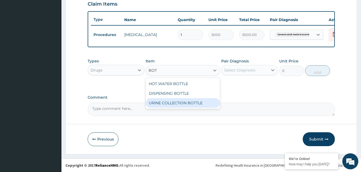
click at [183, 100] on div "URINE COLLECTION BOTTLE" at bounding box center [182, 103] width 74 height 10
type input "198"
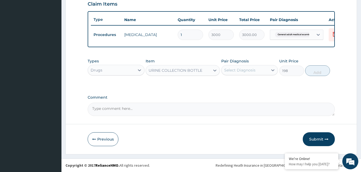
click at [250, 71] on div "Select Diagnosis" at bounding box center [239, 70] width 31 height 5
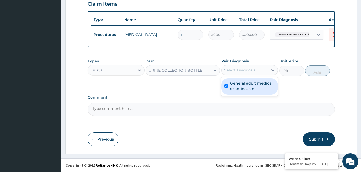
checkbox input "true"
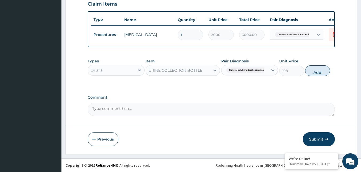
drag, startPoint x: 332, startPoint y: 73, endPoint x: 252, endPoint y: 83, distance: 81.0
click at [332, 73] on div "Types Drugs Item URINE COLLECTION BOTTLE Pair Diagnosis General adult medical e…" at bounding box center [211, 67] width 247 height 23
click at [317, 73] on button "Add" at bounding box center [317, 70] width 25 height 11
type input "0"
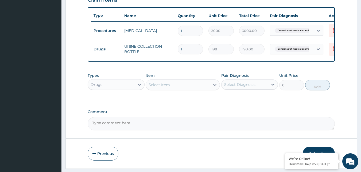
click at [99, 87] on div "Drugs" at bounding box center [96, 84] width 12 height 5
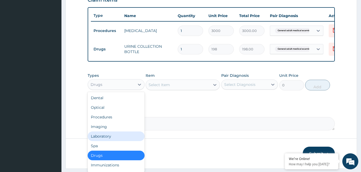
click at [106, 139] on div "Laboratory" at bounding box center [116, 137] width 57 height 10
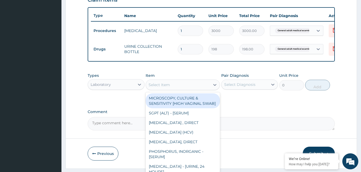
click at [184, 89] on div "Select Item" at bounding box center [178, 85] width 64 height 9
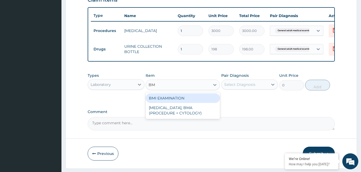
type input "BMI"
type input "1225.5"
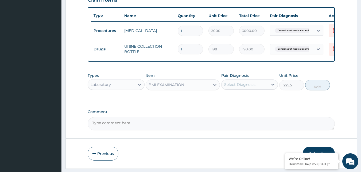
click at [245, 86] on div "Select Diagnosis" at bounding box center [239, 84] width 31 height 5
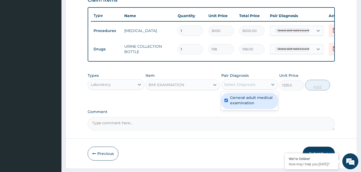
checkbox input "true"
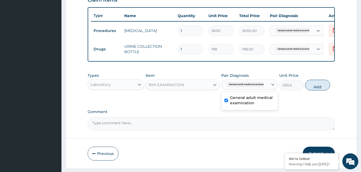
click at [317, 86] on button "Add" at bounding box center [317, 85] width 25 height 11
type input "0"
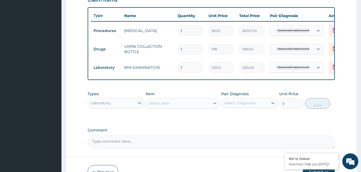
click at [195, 108] on div "Select Item" at bounding box center [178, 103] width 64 height 9
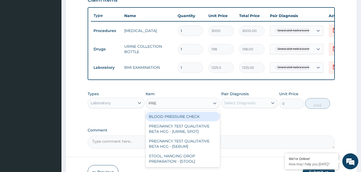
type input "PRES"
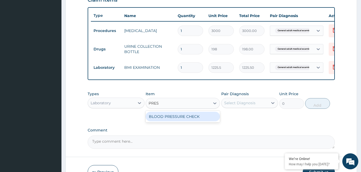
type input "1225.5"
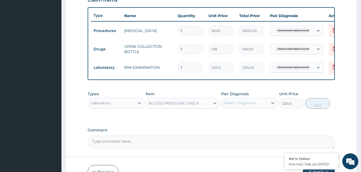
click at [256, 104] on div "Select Diagnosis" at bounding box center [244, 103] width 47 height 9
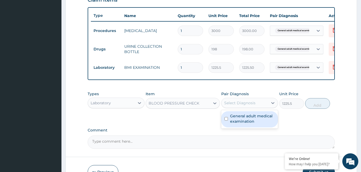
click at [257, 133] on label "Comment" at bounding box center [211, 130] width 247 height 5
click at [257, 136] on textarea "Comment" at bounding box center [211, 142] width 247 height 13
drag, startPoint x: 262, startPoint y: 103, endPoint x: 258, endPoint y: 114, distance: 11.9
click at [262, 105] on div "Select Diagnosis" at bounding box center [244, 103] width 47 height 9
click at [255, 118] on label "General adult medical examination" at bounding box center [252, 118] width 45 height 11
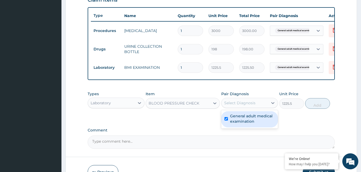
checkbox input "true"
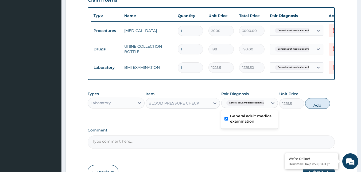
click at [311, 109] on button "Add" at bounding box center [317, 103] width 25 height 11
type input "0"
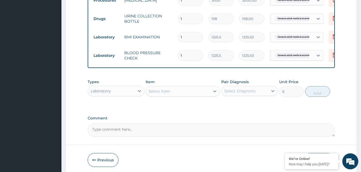
scroll to position [247, 0]
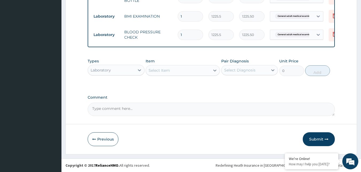
click at [173, 71] on div "Select Item" at bounding box center [178, 70] width 64 height 9
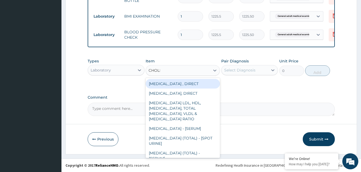
type input "CHOLES"
type input "2880"
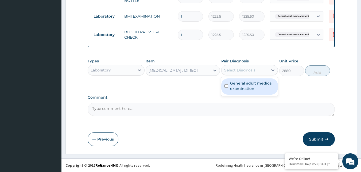
drag, startPoint x: 235, startPoint y: 70, endPoint x: 285, endPoint y: 72, distance: 50.0
click at [236, 69] on div "Select Diagnosis" at bounding box center [239, 70] width 31 height 5
checkbox input "true"
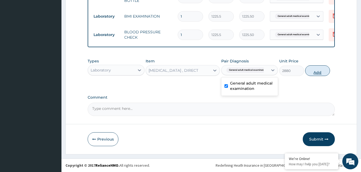
click at [322, 70] on button "Add" at bounding box center [317, 70] width 25 height 11
type input "0"
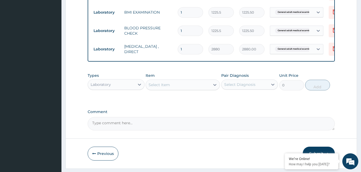
click at [200, 88] on div "Select Item" at bounding box center [178, 85] width 64 height 9
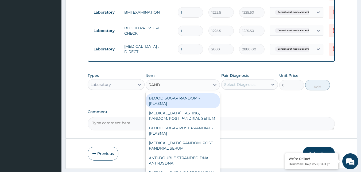
type input "RANDO"
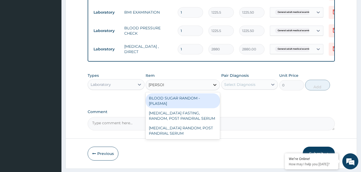
type input "1800"
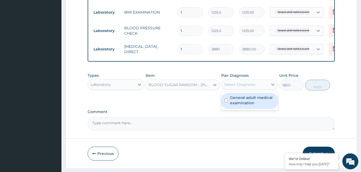
drag, startPoint x: 251, startPoint y: 87, endPoint x: 282, endPoint y: 86, distance: 30.5
click at [252, 87] on div "Select Diagnosis" at bounding box center [239, 84] width 31 height 5
checkbox input "true"
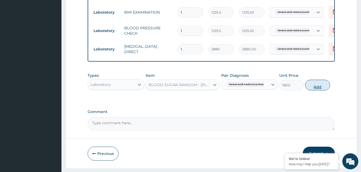
click at [316, 90] on button "Add" at bounding box center [317, 85] width 25 height 11
type input "0"
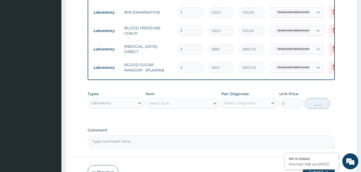
click at [198, 105] on div "Select Item" at bounding box center [178, 103] width 64 height 9
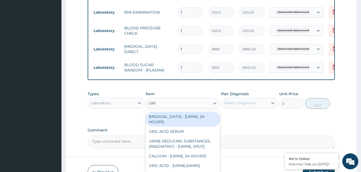
type input "URINA"
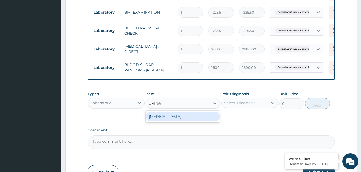
type input "1531.875"
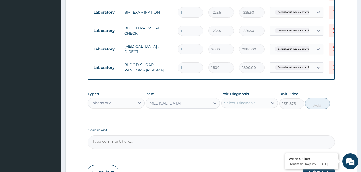
click at [249, 106] on div "Select Diagnosis" at bounding box center [239, 102] width 31 height 5
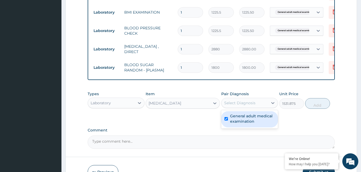
checkbox input "true"
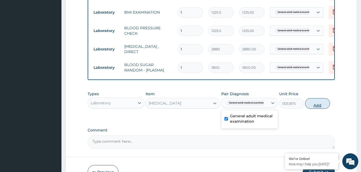
click at [312, 107] on button "Add" at bounding box center [317, 103] width 25 height 11
type input "0"
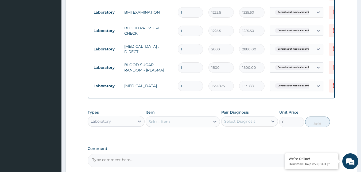
click at [156, 124] on div "Select Item" at bounding box center [158, 121] width 21 height 5
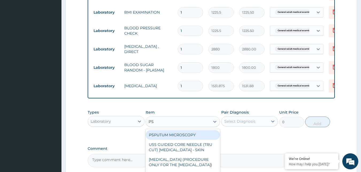
type input "PSA"
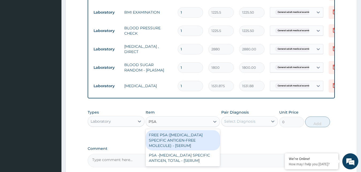
type input "14400"
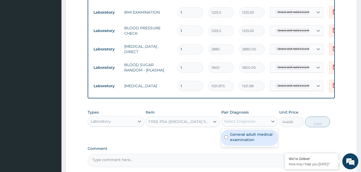
click at [263, 123] on div "Select Diagnosis" at bounding box center [244, 121] width 47 height 9
checkbox input "true"
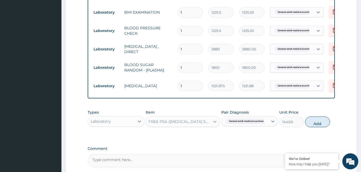
drag, startPoint x: 320, startPoint y: 126, endPoint x: 216, endPoint y: 146, distance: 105.7
click at [319, 127] on button "Add" at bounding box center [317, 122] width 25 height 11
type input "0"
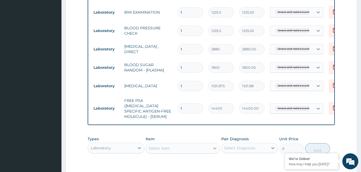
scroll to position [193, 0]
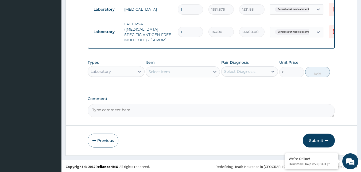
click at [311, 138] on button "Submit" at bounding box center [318, 141] width 32 height 14
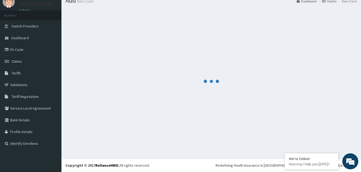
scroll to position [323, 0]
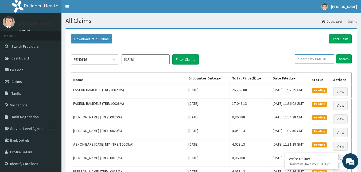
click at [303, 61] on input "text" at bounding box center [313, 58] width 39 height 9
paste input "TRE/10028/A"
click at [309, 59] on input "TRE/10028/A" at bounding box center [305, 58] width 35 height 9
click at [309, 61] on input "TRE/10038/A" at bounding box center [305, 58] width 35 height 9
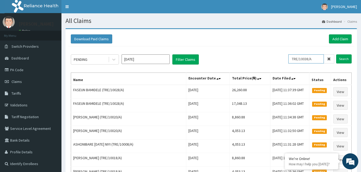
click at [309, 61] on input "TRE/10038/A" at bounding box center [305, 58] width 35 height 9
type input "TRE/10038/A"
click at [340, 38] on link "Add Claim" at bounding box center [339, 38] width 23 height 9
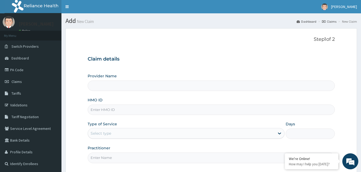
click at [117, 110] on input "HMO ID" at bounding box center [211, 110] width 247 height 10
paste input "TRE/10038/A"
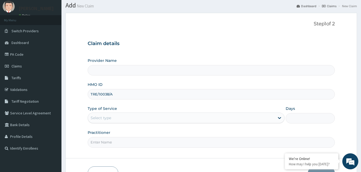
scroll to position [50, 0]
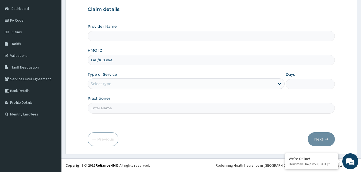
type input "TRE/10038/A"
click at [115, 86] on div "Select type" at bounding box center [181, 84] width 187 height 9
type input "Reliance Family Clinics (RFC) - [GEOGRAPHIC_DATA]"
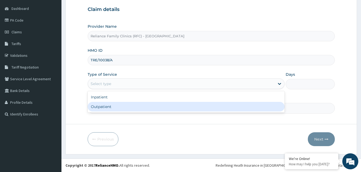
click at [108, 106] on div "Outpatient" at bounding box center [186, 107] width 197 height 10
type input "1"
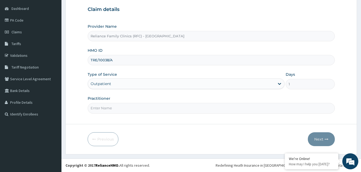
click at [108, 106] on input "Practitioner" at bounding box center [211, 108] width 247 height 10
type input "Faridah"
click at [318, 144] on button "Next" at bounding box center [320, 139] width 27 height 14
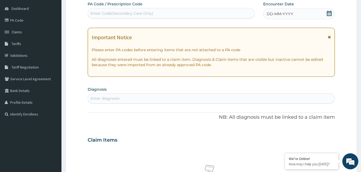
click at [312, 13] on div "DD-MM-YYYY" at bounding box center [299, 14] width 72 height 11
click at [140, 101] on div "Enter diagnosis" at bounding box center [211, 98] width 247 height 9
type input "VIRAL HEPATITIS"
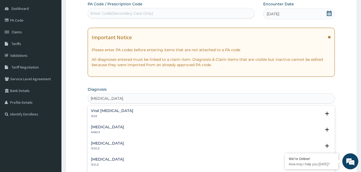
click at [117, 115] on p "1E5Z" at bounding box center [112, 116] width 42 height 4
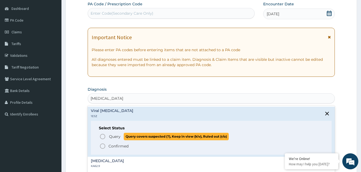
click at [100, 136] on icon "status option query" at bounding box center [102, 136] width 6 height 6
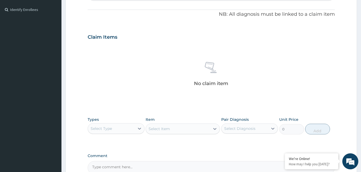
scroll to position [183, 0]
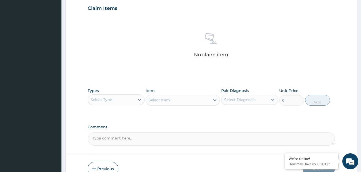
click at [120, 101] on div "Select Type" at bounding box center [111, 100] width 47 height 9
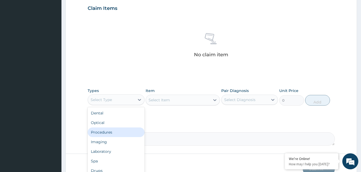
click at [106, 133] on div "Procedures" at bounding box center [116, 133] width 57 height 10
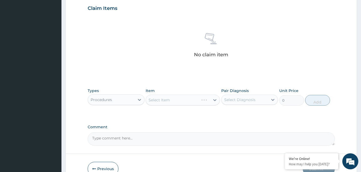
scroll to position [213, 0]
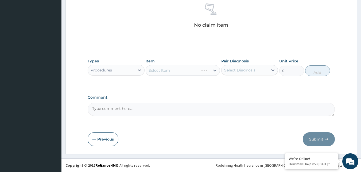
click at [178, 72] on div "Select Item" at bounding box center [182, 70] width 74 height 11
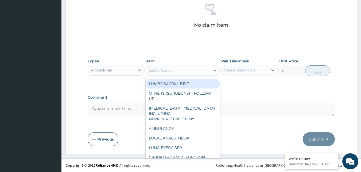
click at [184, 70] on div "Select Item" at bounding box center [178, 70] width 64 height 9
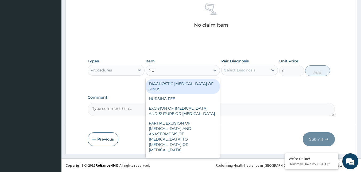
type input "NUR"
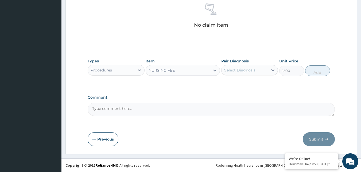
click at [238, 71] on div "Select Diagnosis" at bounding box center [239, 70] width 31 height 5
click at [314, 72] on button "Add" at bounding box center [317, 70] width 25 height 11
type input "0"
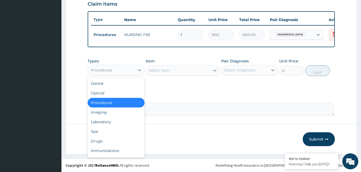
click at [129, 69] on div "Procedures" at bounding box center [111, 70] width 47 height 9
click at [107, 124] on div "Laboratory" at bounding box center [116, 122] width 57 height 10
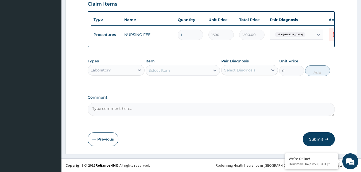
click at [185, 68] on div "Select Item" at bounding box center [178, 70] width 64 height 9
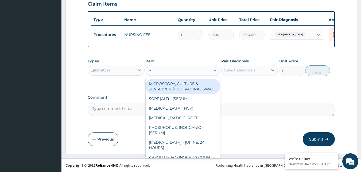
type input "AU"
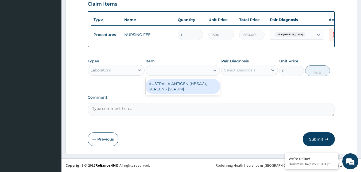
type input "2553.125"
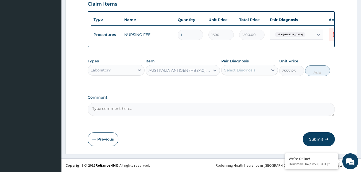
click at [245, 69] on div "Select Diagnosis" at bounding box center [239, 70] width 31 height 5
checkbox input "true"
click at [304, 72] on div "Types Laboratory Item AUSTRALIA ANTIGEN (HBSAG), SCREEN - [SERUM] Pair Diagnosi…" at bounding box center [211, 67] width 247 height 23
click at [308, 71] on button "Add" at bounding box center [317, 70] width 25 height 11
type input "0"
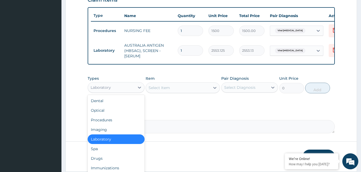
drag, startPoint x: 107, startPoint y: 89, endPoint x: 110, endPoint y: 122, distance: 33.2
click at [107, 90] on div "Laboratory" at bounding box center [100, 87] width 20 height 5
click at [101, 163] on div "Drugs" at bounding box center [116, 159] width 57 height 10
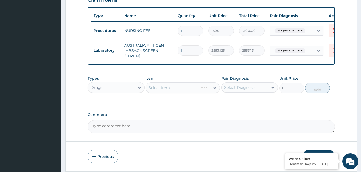
scroll to position [213, 0]
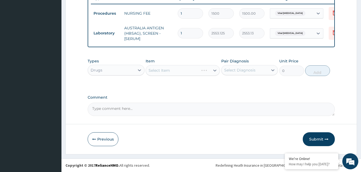
click at [194, 72] on div "Select Item" at bounding box center [182, 70] width 74 height 11
click at [192, 70] on div "Select Item" at bounding box center [182, 70] width 74 height 11
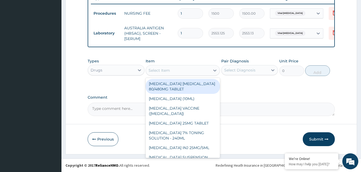
click at [192, 72] on div "Select Item" at bounding box center [178, 70] width 64 height 9
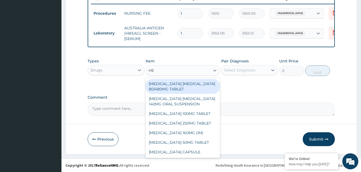
type input "HEP"
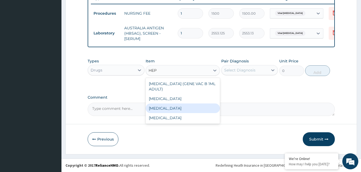
click at [188, 110] on div "[MEDICAL_DATA]" at bounding box center [182, 109] width 74 height 10
type input "12995"
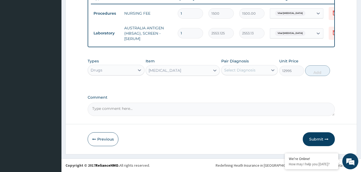
click at [251, 72] on div "Select Diagnosis" at bounding box center [239, 70] width 31 height 5
click at [248, 82] on label "Viral [MEDICAL_DATA]" at bounding box center [251, 83] width 42 height 5
checkbox input "true"
click at [321, 71] on button "Add" at bounding box center [317, 70] width 25 height 11
type input "0"
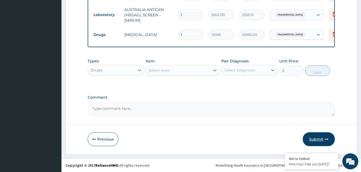
click at [322, 137] on button "Submit" at bounding box center [318, 139] width 32 height 14
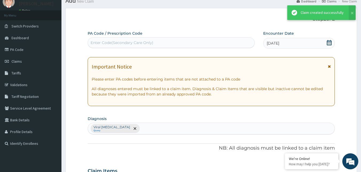
scroll to position [231, 0]
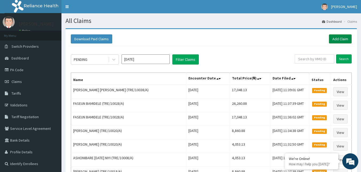
click at [342, 34] on link "Add Claim" at bounding box center [339, 38] width 23 height 9
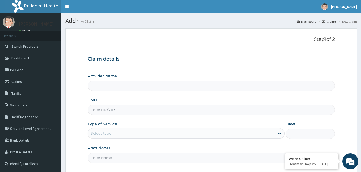
click at [105, 111] on input "HMO ID" at bounding box center [211, 110] width 247 height 10
paste input "TRE/10038/A"
type input "TRE/10038/A"
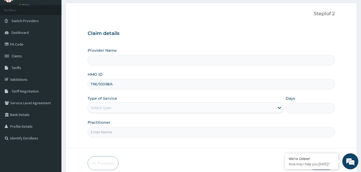
scroll to position [50, 0]
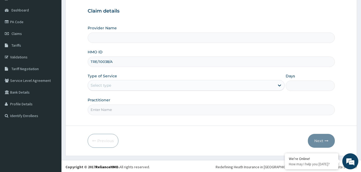
type input "Reliance Family Clinics (RFC) - [GEOGRAPHIC_DATA]"
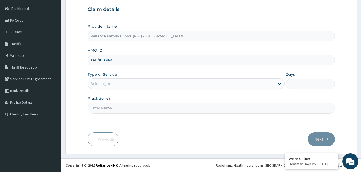
type input "TRE/10038/A"
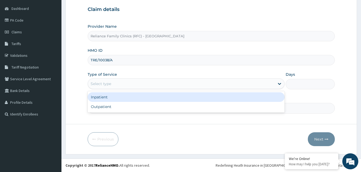
click at [138, 84] on div "Select type" at bounding box center [181, 84] width 187 height 9
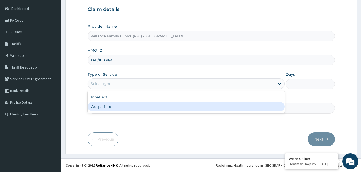
click at [134, 103] on div "Outpatient" at bounding box center [186, 107] width 197 height 10
type input "1"
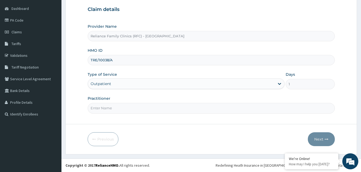
click at [133, 105] on input "Practitioner" at bounding box center [211, 108] width 247 height 10
type input "Faridah"
drag, startPoint x: 300, startPoint y: 120, endPoint x: 315, endPoint y: 138, distance: 23.1
click at [300, 121] on form "Step 1 of 2 Claim details Provider Name Reliance Family Clinics (RFC) - Gbagada…" at bounding box center [210, 67] width 291 height 176
click at [325, 144] on button "Next" at bounding box center [320, 139] width 27 height 14
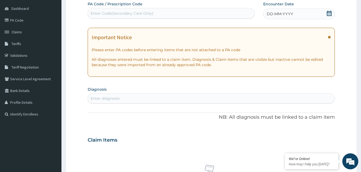
click at [300, 11] on div "DD-MM-YYYY" at bounding box center [299, 14] width 72 height 11
click at [113, 98] on div "Enter diagnosis" at bounding box center [104, 98] width 29 height 5
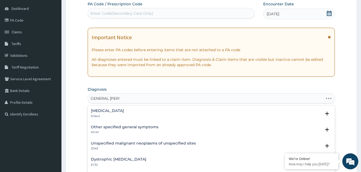
type input "GENERAL ADULT"
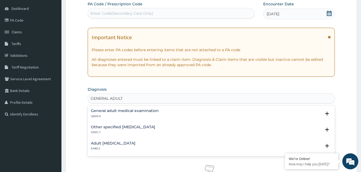
click at [113, 116] on p "QA00.0" at bounding box center [125, 116] width 68 height 4
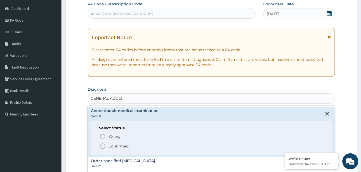
drag, startPoint x: 101, startPoint y: 146, endPoint x: 102, endPoint y: 142, distance: 4.2
click at [101, 145] on icon "status option filled" at bounding box center [102, 146] width 6 height 6
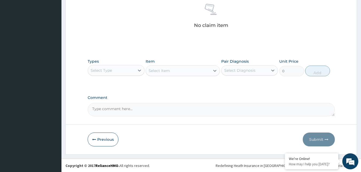
scroll to position [213, 0]
click at [124, 72] on div "Select Type" at bounding box center [111, 70] width 47 height 9
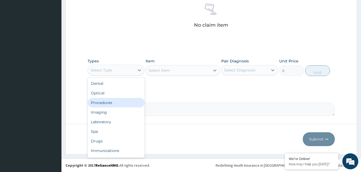
click at [110, 104] on div "Procedures" at bounding box center [116, 103] width 57 height 10
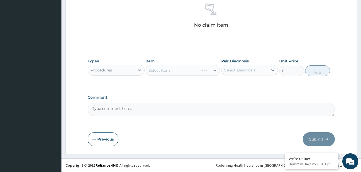
click at [176, 68] on div "Select Item" at bounding box center [182, 70] width 74 height 11
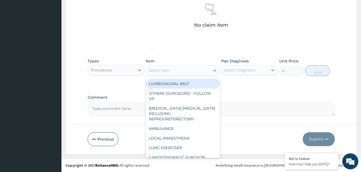
drag, startPoint x: 176, startPoint y: 72, endPoint x: 181, endPoint y: 70, distance: 5.9
click at [181, 70] on div "Select Item" at bounding box center [178, 70] width 64 height 9
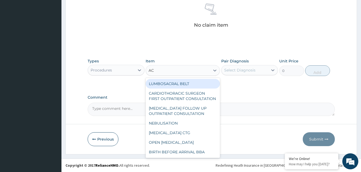
type input "ACU"
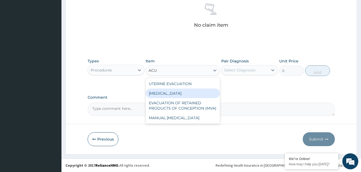
click at [178, 89] on div "[MEDICAL_DATA]" at bounding box center [182, 94] width 74 height 10
type input "3000"
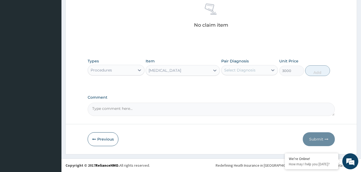
click at [233, 71] on div "Select Diagnosis" at bounding box center [239, 70] width 31 height 5
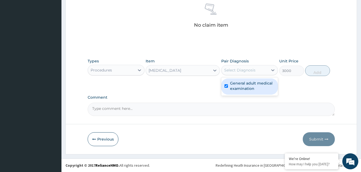
checkbox input "true"
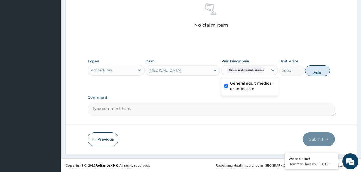
click at [312, 71] on button "Add" at bounding box center [317, 70] width 25 height 11
type input "0"
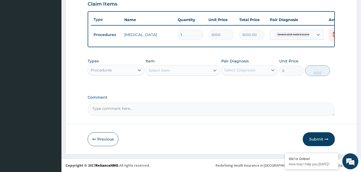
scroll to position [191, 0]
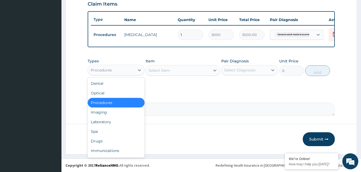
click at [118, 71] on div "Procedures" at bounding box center [111, 70] width 47 height 9
drag, startPoint x: 109, startPoint y: 125, endPoint x: 106, endPoint y: 130, distance: 5.4
click at [107, 130] on div "Dental Optical Procedures Imaging Laboratory Spa Drugs Immunizations Others Gym" at bounding box center [116, 118] width 57 height 80
click at [102, 142] on div "Drugs" at bounding box center [116, 141] width 57 height 10
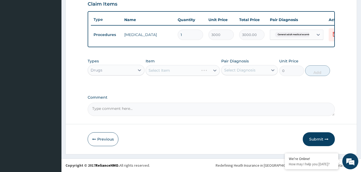
click at [186, 73] on div "Select Item" at bounding box center [182, 70] width 74 height 11
click at [184, 71] on div "Select Item" at bounding box center [182, 70] width 74 height 11
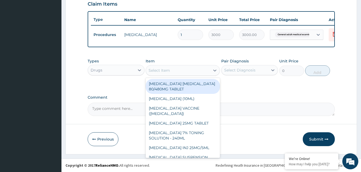
click at [184, 71] on div "Select Item" at bounding box center [178, 70] width 64 height 9
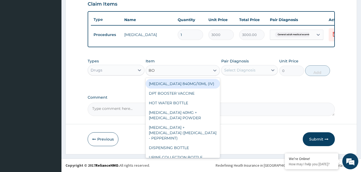
type input "BOT"
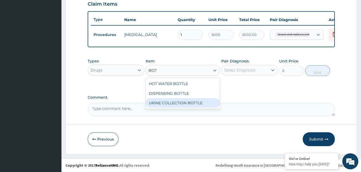
click at [192, 104] on div "URINE COLLECTION BOTTLE" at bounding box center [182, 103] width 74 height 10
type input "198"
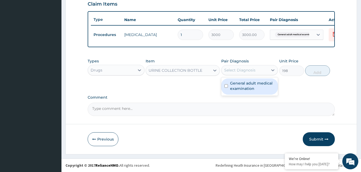
click at [244, 69] on div "Select Diagnosis" at bounding box center [239, 70] width 31 height 5
checkbox input "true"
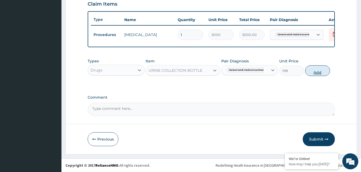
click at [316, 68] on button "Add" at bounding box center [317, 70] width 25 height 11
type input "0"
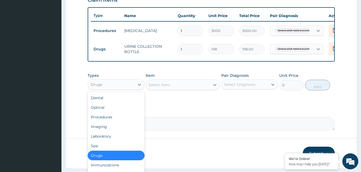
drag, startPoint x: 121, startPoint y: 86, endPoint x: 120, endPoint y: 90, distance: 4.4
click at [121, 86] on div "Drugs" at bounding box center [111, 84] width 47 height 9
click at [114, 138] on div "Laboratory" at bounding box center [116, 137] width 57 height 10
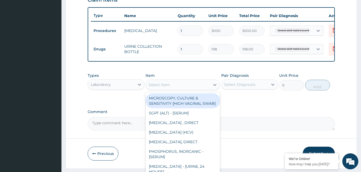
click at [195, 89] on div "Select Item" at bounding box center [178, 85] width 64 height 9
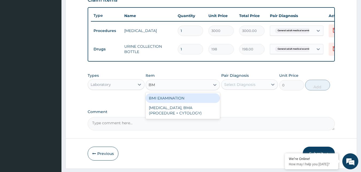
type input "BMI"
type input "1225.5"
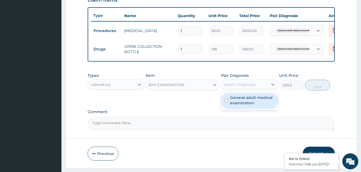
click at [248, 87] on div "Select Diagnosis" at bounding box center [239, 84] width 31 height 5
checkbox input "true"
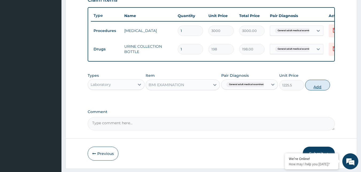
click at [317, 84] on button "Add" at bounding box center [317, 85] width 25 height 11
type input "0"
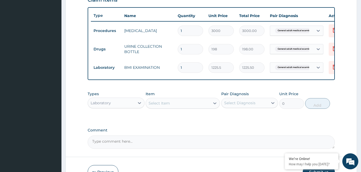
click at [192, 108] on div "Select Item" at bounding box center [178, 103] width 64 height 9
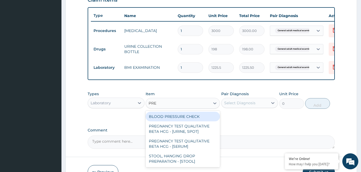
type input "PRES"
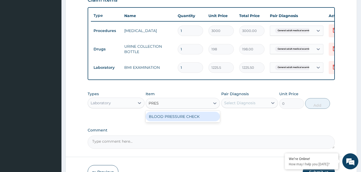
type input "1225.5"
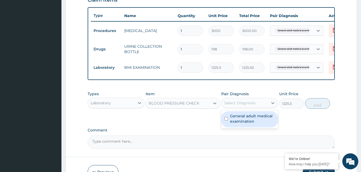
click at [239, 107] on div "Select Diagnosis" at bounding box center [244, 103] width 47 height 9
checkbox input "true"
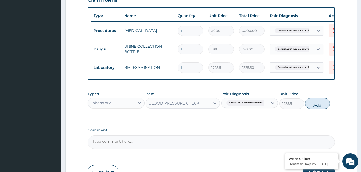
click at [307, 107] on button "Add" at bounding box center [317, 103] width 25 height 11
type input "0"
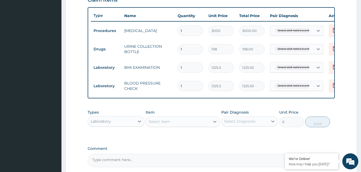
click at [186, 126] on div "Select Item" at bounding box center [178, 121] width 64 height 9
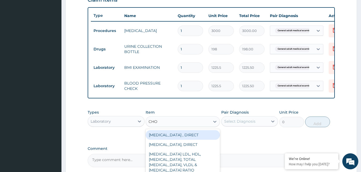
type input "CHOL"
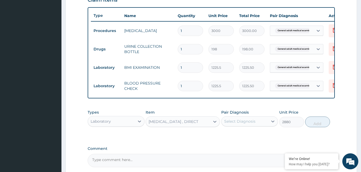
click at [242, 121] on div "Select Diagnosis" at bounding box center [244, 121] width 47 height 9
drag, startPoint x: 321, startPoint y: 128, endPoint x: 287, endPoint y: 133, distance: 34.5
click at [320, 127] on button "Add" at bounding box center [317, 122] width 25 height 11
type input "0"
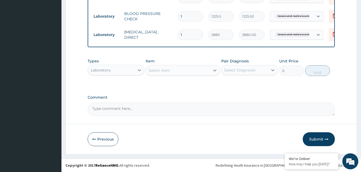
scroll to position [265, 0]
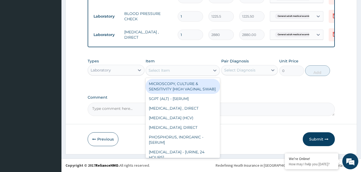
click at [180, 72] on div "Select Item" at bounding box center [178, 70] width 64 height 9
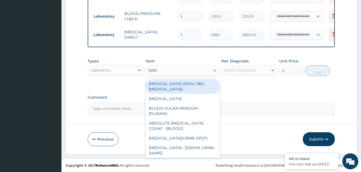
type input "RAND"
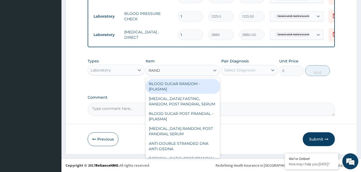
type input "1800"
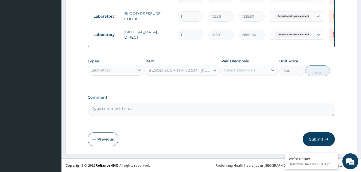
click at [237, 71] on div "Select Diagnosis" at bounding box center [239, 70] width 31 height 5
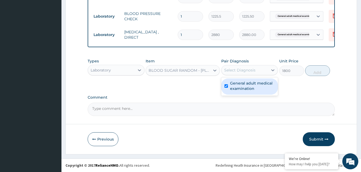
checkbox input "true"
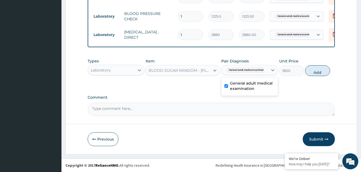
click at [310, 74] on button "Add" at bounding box center [317, 70] width 25 height 11
type input "0"
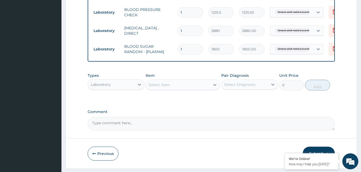
click at [201, 90] on div "Select Item" at bounding box center [182, 85] width 74 height 11
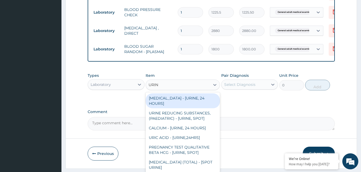
type input "URINA"
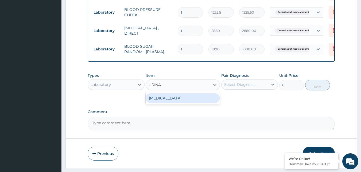
type input "1531.875"
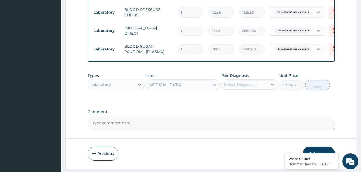
click at [259, 89] on div "Select Diagnosis" at bounding box center [244, 84] width 47 height 9
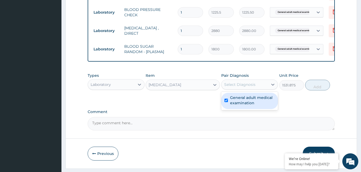
checkbox input "true"
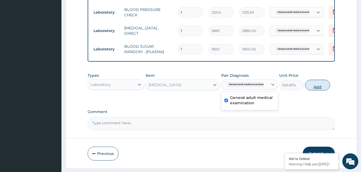
click at [314, 90] on button "Add" at bounding box center [317, 85] width 25 height 11
type input "0"
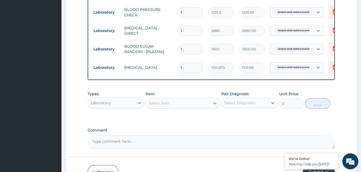
click at [178, 106] on div "Select Item" at bounding box center [178, 103] width 64 height 9
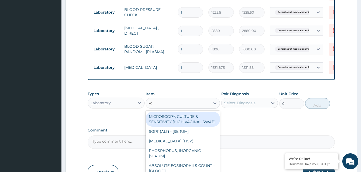
type input "PSA"
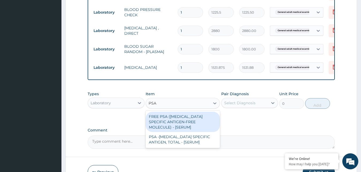
type input "14400"
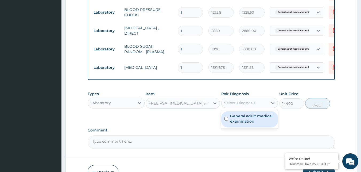
click at [247, 106] on div "Select Diagnosis" at bounding box center [239, 102] width 31 height 5
checkbox input "true"
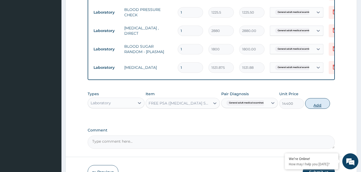
click at [310, 105] on button "Add" at bounding box center [317, 103] width 25 height 11
type input "0"
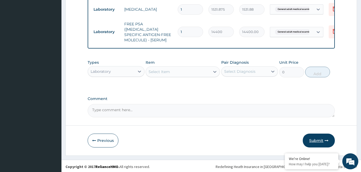
click at [311, 139] on button "Submit" at bounding box center [318, 141] width 32 height 14
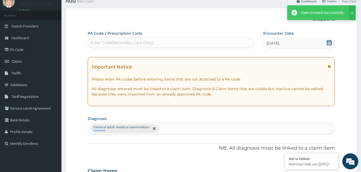
scroll to position [323, 0]
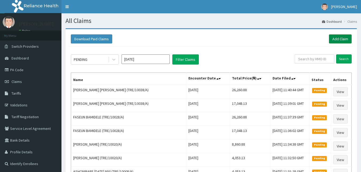
click at [340, 37] on link "Add Claim" at bounding box center [339, 38] width 23 height 9
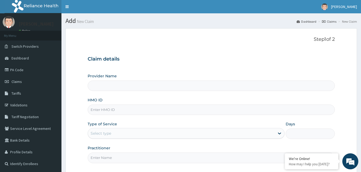
click at [112, 109] on input "HMO ID" at bounding box center [211, 110] width 247 height 10
paste input "TRE/10038/A"
type input "TRE/10038/A"
type input "Reliance Family Clinics (RFC) - [GEOGRAPHIC_DATA]"
click at [109, 110] on input "TRE/10038/A" at bounding box center [211, 110] width 247 height 10
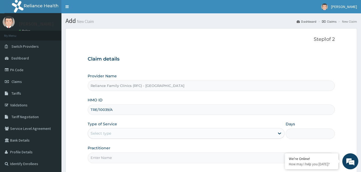
click at [105, 109] on input "TRE/10039/A" at bounding box center [211, 110] width 247 height 10
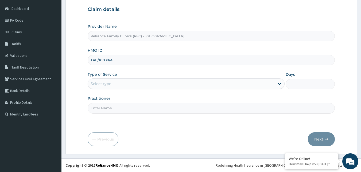
type input "TRE/10039/A"
drag, startPoint x: 128, startPoint y: 80, endPoint x: 127, endPoint y: 90, distance: 10.2
click at [128, 83] on div "Select type" at bounding box center [181, 84] width 187 height 9
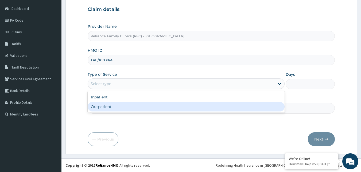
click at [116, 110] on div "Outpatient" at bounding box center [186, 107] width 197 height 10
type input "1"
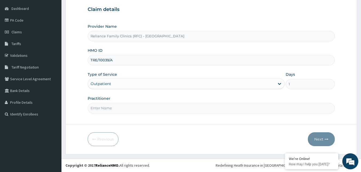
click at [116, 110] on input "Practitioner" at bounding box center [211, 108] width 247 height 10
type input "Faridah"
click at [316, 141] on button "Next" at bounding box center [320, 139] width 27 height 14
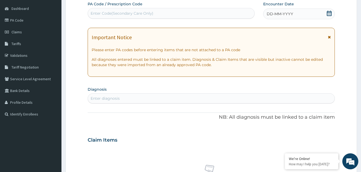
click at [307, 9] on div "Encounter Date DD-MM-YYYY" at bounding box center [299, 10] width 72 height 18
drag, startPoint x: 307, startPoint y: 10, endPoint x: 305, endPoint y: 19, distance: 9.1
click at [305, 19] on div "DD-MM-YYYY" at bounding box center [299, 14] width 72 height 11
click at [169, 103] on div "Enter diagnosis" at bounding box center [211, 98] width 247 height 10
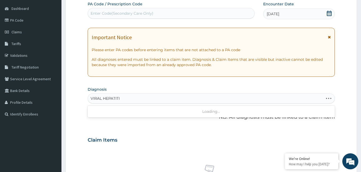
type input "[MEDICAL_DATA]"
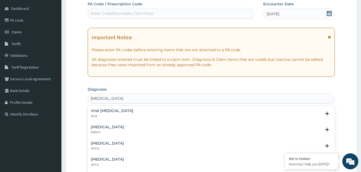
click at [92, 116] on p "1E5Z" at bounding box center [112, 116] width 42 height 4
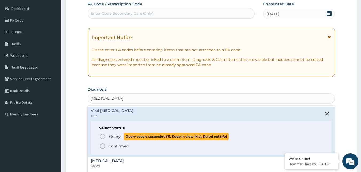
click at [101, 137] on icon "status option query" at bounding box center [102, 136] width 6 height 6
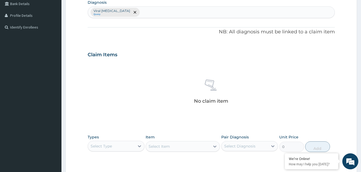
scroll to position [210, 0]
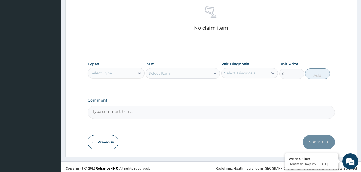
click at [121, 74] on div "Select Type" at bounding box center [111, 73] width 47 height 9
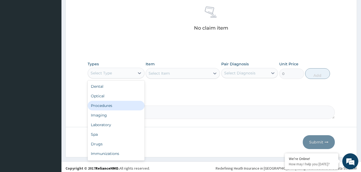
click at [120, 106] on div "Procedures" at bounding box center [116, 106] width 57 height 10
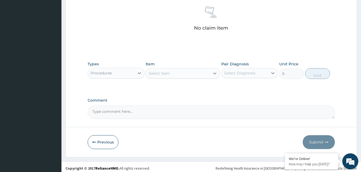
click at [173, 73] on div "Select Item" at bounding box center [178, 73] width 64 height 9
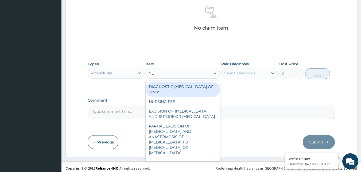
type input "NUR"
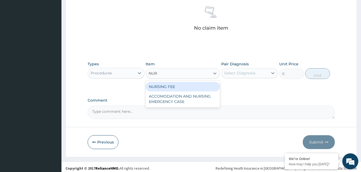
click at [182, 85] on div "NURSING FEE" at bounding box center [182, 87] width 74 height 10
type input "1500"
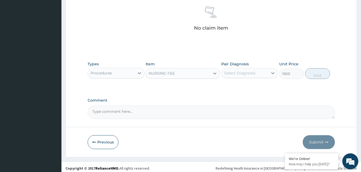
click at [253, 73] on div "Select Diagnosis" at bounding box center [239, 72] width 31 height 5
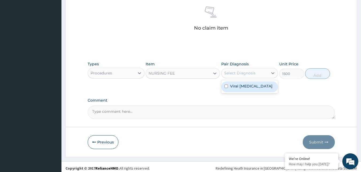
drag, startPoint x: 256, startPoint y: 86, endPoint x: 331, endPoint y: 76, distance: 74.9
click at [257, 86] on label "Viral [MEDICAL_DATA]" at bounding box center [251, 86] width 42 height 5
checkbox input "true"
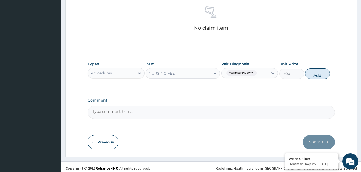
click at [316, 74] on button "Add" at bounding box center [317, 73] width 25 height 11
type input "0"
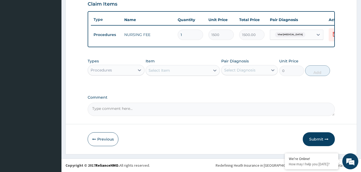
drag, startPoint x: 118, startPoint y: 68, endPoint x: 114, endPoint y: 77, distance: 9.5
click at [118, 69] on div "Procedures" at bounding box center [111, 70] width 47 height 9
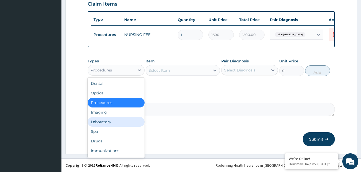
click at [99, 119] on div "Laboratory" at bounding box center [116, 122] width 57 height 10
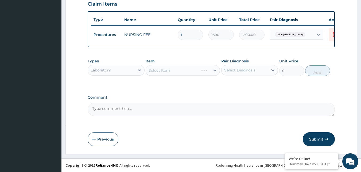
click at [197, 72] on div "Select Item" at bounding box center [182, 70] width 74 height 11
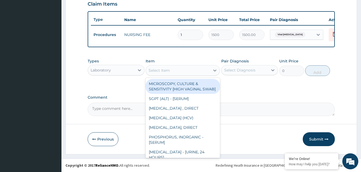
click at [198, 70] on div "Select Item" at bounding box center [178, 70] width 64 height 9
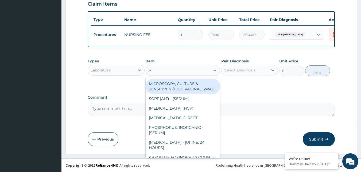
type input "AU"
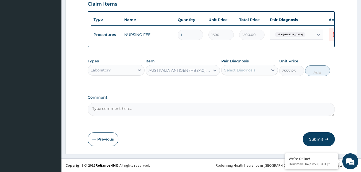
click at [246, 69] on div "Select Diagnosis" at bounding box center [239, 70] width 31 height 5
click at [318, 68] on button "Add" at bounding box center [317, 70] width 25 height 11
type input "0"
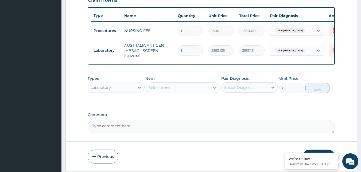
click at [98, 90] on div "Laboratory" at bounding box center [100, 87] width 20 height 5
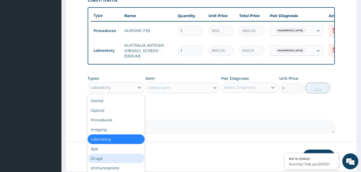
click at [104, 163] on div "Drugs" at bounding box center [116, 159] width 57 height 10
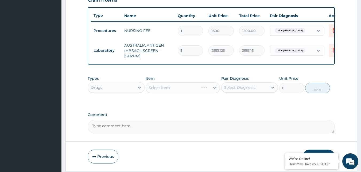
click at [198, 92] on div "Select Item" at bounding box center [182, 87] width 74 height 11
click at [198, 92] on div "Select Item" at bounding box center [178, 88] width 64 height 9
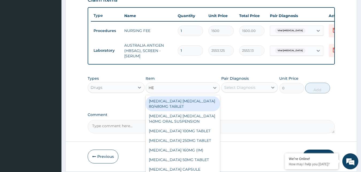
type input "HEP"
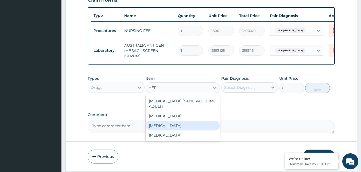
click at [191, 129] on div "[MEDICAL_DATA]" at bounding box center [182, 126] width 74 height 10
type input "12995"
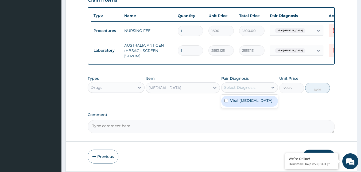
click at [259, 90] on div "Select Diagnosis" at bounding box center [244, 87] width 47 height 9
checkbox input "true"
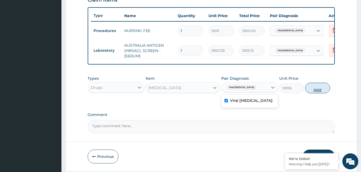
click at [313, 90] on button "Add" at bounding box center [317, 88] width 25 height 11
type input "0"
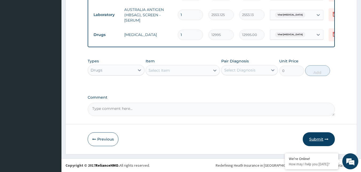
click at [310, 135] on button "Submit" at bounding box center [318, 139] width 32 height 14
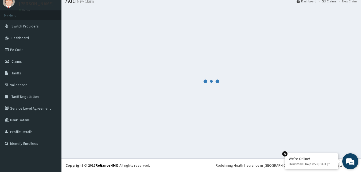
scroll to position [231, 0]
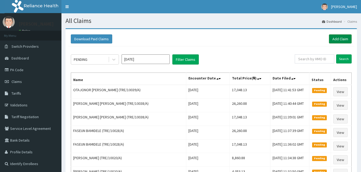
click at [340, 39] on link "Add Claim" at bounding box center [339, 38] width 23 height 9
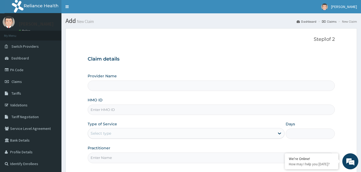
click at [140, 112] on input "HMO ID" at bounding box center [211, 110] width 247 height 10
paste input "TRE/10039/A"
type input "TRE/10039/A"
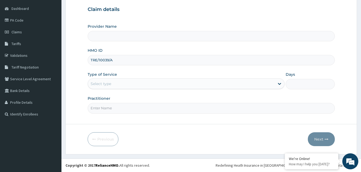
type input "Reliance Family Clinics (RFC) - [GEOGRAPHIC_DATA]"
type input "TRE/10039/A"
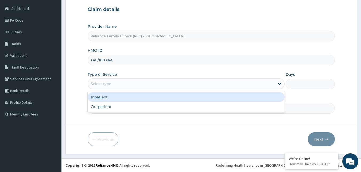
click at [128, 82] on div "Select type" at bounding box center [181, 84] width 187 height 9
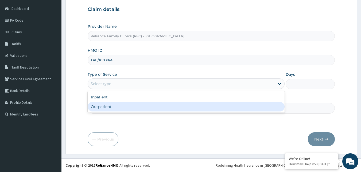
click at [118, 107] on div "Outpatient" at bounding box center [186, 107] width 197 height 10
type input "1"
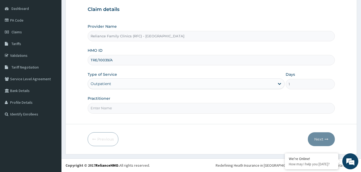
click at [118, 107] on input "Practitioner" at bounding box center [211, 108] width 247 height 10
type input "Faridah"
click at [322, 137] on button "Next" at bounding box center [320, 139] width 27 height 14
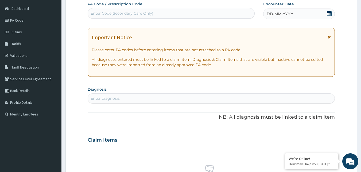
click at [315, 14] on div "DD-MM-YYYY" at bounding box center [299, 14] width 72 height 11
click at [164, 103] on div "Enter diagnosis" at bounding box center [211, 98] width 247 height 10
type input "GENERAL ADULT"
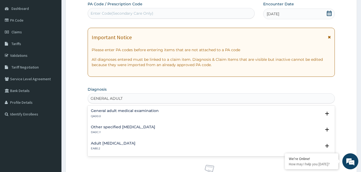
click at [113, 114] on div "General adult medical examination QA00.0" at bounding box center [125, 113] width 68 height 9
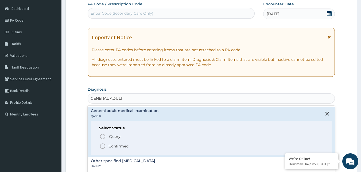
drag, startPoint x: 100, startPoint y: 146, endPoint x: 117, endPoint y: 139, distance: 17.7
click at [101, 145] on icon "status option filled" at bounding box center [102, 146] width 6 height 6
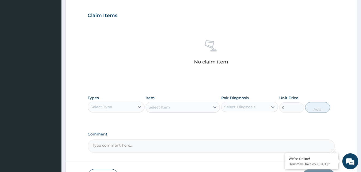
scroll to position [210, 0]
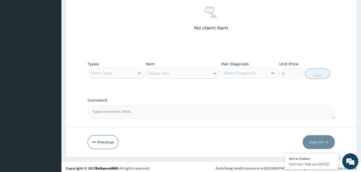
click at [124, 72] on div "Select Type" at bounding box center [111, 73] width 47 height 9
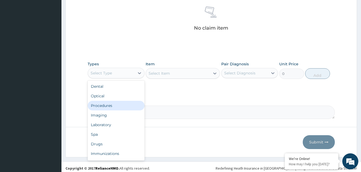
click at [115, 102] on div "Procedures" at bounding box center [116, 106] width 57 height 10
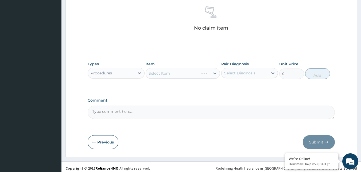
click at [201, 69] on div "Select Item" at bounding box center [182, 73] width 74 height 11
click at [196, 73] on div "Select Item" at bounding box center [182, 73] width 74 height 11
click at [196, 72] on div "Select Item" at bounding box center [182, 73] width 74 height 11
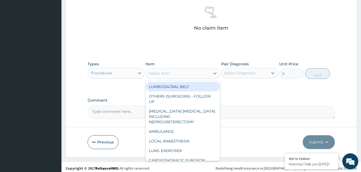
click at [195, 73] on div "Select Item" at bounding box center [178, 73] width 64 height 9
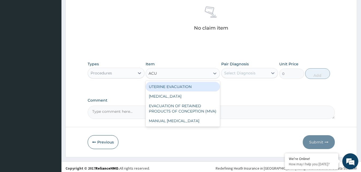
type input "ACUI"
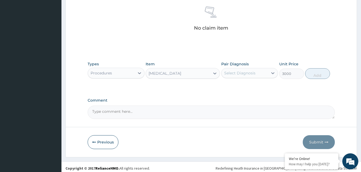
click at [259, 73] on div "Select Diagnosis" at bounding box center [244, 73] width 47 height 9
click at [321, 77] on button "Add" at bounding box center [317, 73] width 25 height 11
type input "0"
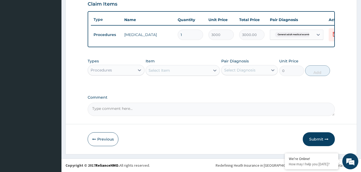
scroll to position [191, 0]
click at [123, 71] on div "Procedures" at bounding box center [111, 70] width 47 height 9
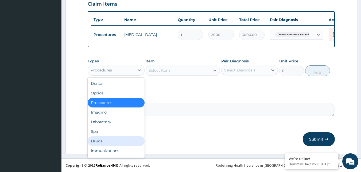
click at [98, 142] on div "Drugs" at bounding box center [116, 141] width 57 height 10
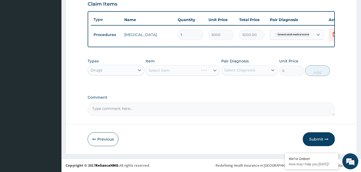
click at [191, 70] on div "Select Item" at bounding box center [182, 70] width 74 height 11
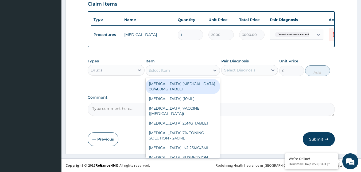
click at [189, 70] on div "Select Item" at bounding box center [178, 70] width 64 height 9
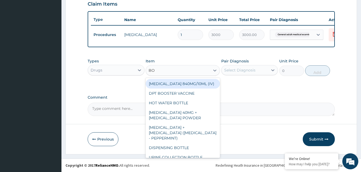
type input "BOT"
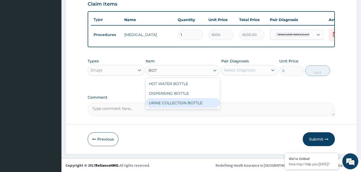
click at [183, 102] on div "URINE COLLECTION BOTTLE" at bounding box center [182, 103] width 74 height 10
type input "198"
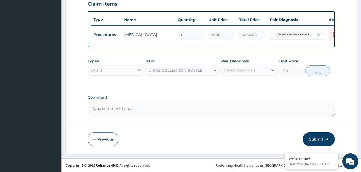
drag, startPoint x: 258, startPoint y: 72, endPoint x: 259, endPoint y: 74, distance: 2.8
click at [258, 72] on div "Select Diagnosis" at bounding box center [244, 70] width 47 height 9
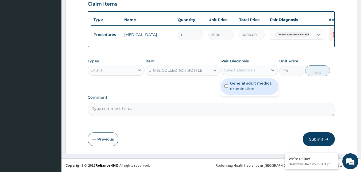
click at [259, 84] on label "General adult medical examination" at bounding box center [252, 86] width 45 height 11
checkbox input "true"
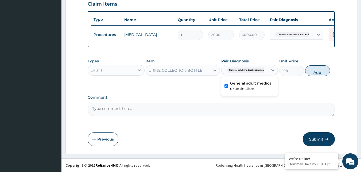
click at [320, 74] on button "Add" at bounding box center [317, 70] width 25 height 11
type input "0"
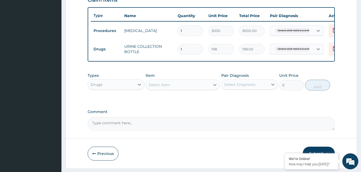
click at [101, 87] on div "Drugs" at bounding box center [96, 84] width 12 height 5
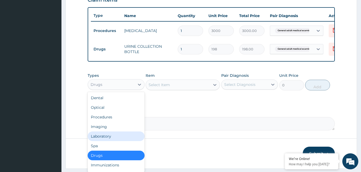
click at [94, 137] on div "Laboratory" at bounding box center [116, 137] width 57 height 10
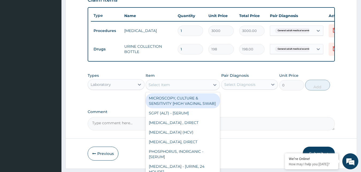
click at [204, 88] on div "Select Item" at bounding box center [178, 85] width 64 height 9
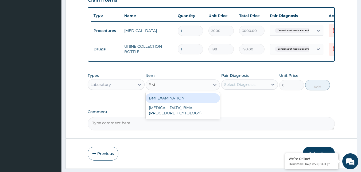
type input "BMI"
type input "1225.5"
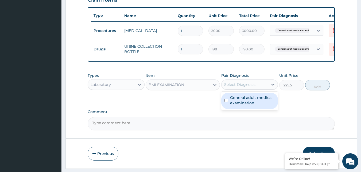
click at [240, 89] on div "Select Diagnosis" at bounding box center [244, 84] width 47 height 9
checkbox input "true"
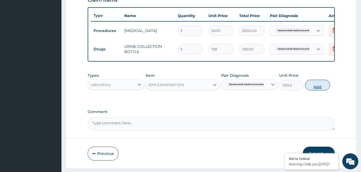
click at [319, 90] on button "Add" at bounding box center [317, 85] width 25 height 11
type input "0"
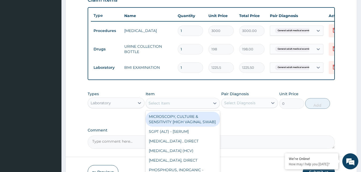
click at [196, 106] on div "Select Item" at bounding box center [178, 103] width 64 height 9
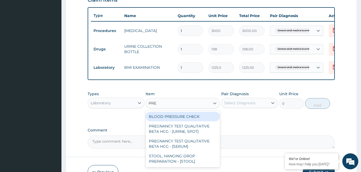
type input "PRES"
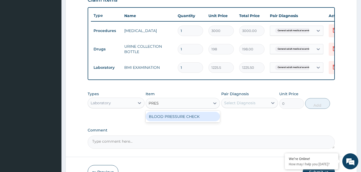
type input "1225.5"
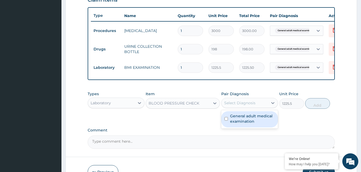
drag, startPoint x: 256, startPoint y: 110, endPoint x: 261, endPoint y: 122, distance: 13.5
click at [261, 108] on div "option General adult medical examination, selected. option General adult medica…" at bounding box center [249, 103] width 57 height 10
click at [261, 122] on label "General adult medical examination" at bounding box center [252, 118] width 45 height 11
checkbox input "true"
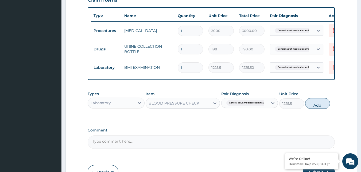
click at [309, 109] on button "Add" at bounding box center [317, 103] width 25 height 11
type input "0"
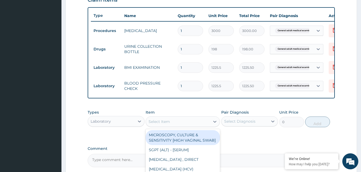
click at [181, 126] on div "Select Item" at bounding box center [178, 121] width 64 height 9
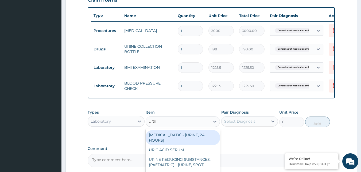
type input "URINA"
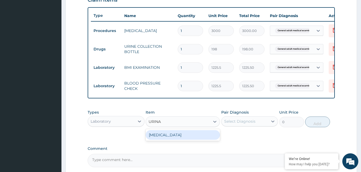
type input "1531.875"
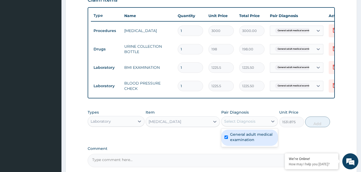
checkbox input "true"
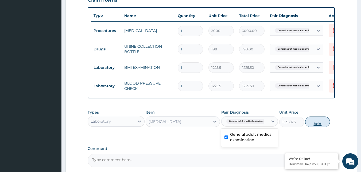
click at [324, 127] on button "Add" at bounding box center [317, 122] width 25 height 11
type input "0"
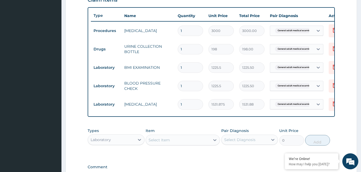
scroll to position [265, 0]
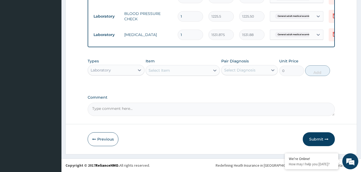
click at [187, 71] on div "Select Item" at bounding box center [178, 70] width 64 height 9
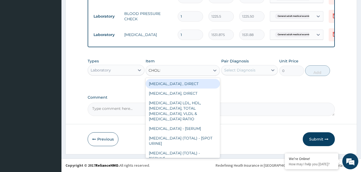
type input "CHOLES"
type input "2880"
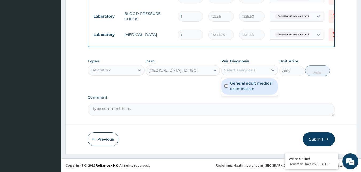
click at [242, 70] on div "Select Diagnosis" at bounding box center [239, 70] width 31 height 5
checkbox input "true"
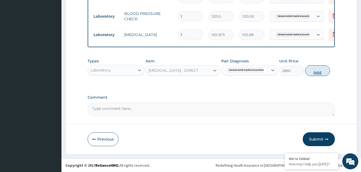
click at [311, 70] on button "Add" at bounding box center [317, 70] width 25 height 11
type input "0"
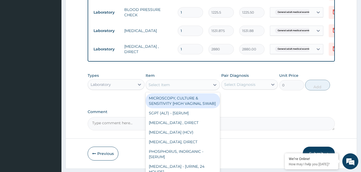
click at [195, 84] on div "Select Item" at bounding box center [182, 85] width 74 height 11
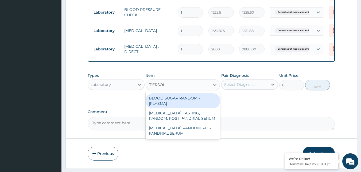
type input "RANDOM"
type input "1800"
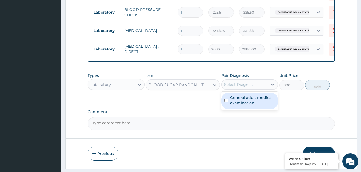
click at [240, 86] on div "Select Diagnosis" at bounding box center [239, 84] width 31 height 5
checkbox input "true"
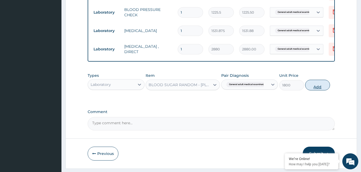
click at [310, 88] on button "Add" at bounding box center [317, 85] width 25 height 11
type input "0"
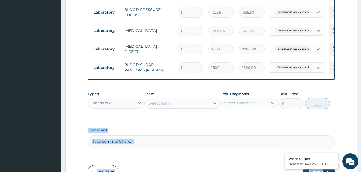
drag, startPoint x: 355, startPoint y: 105, endPoint x: 364, endPoint y: 174, distance: 70.2
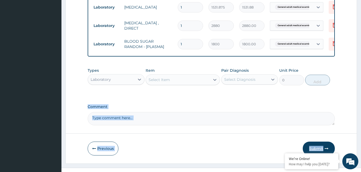
drag, startPoint x: 364, startPoint y: 174, endPoint x: 313, endPoint y: 151, distance: 56.7
click at [313, 151] on button "Submit" at bounding box center [318, 149] width 32 height 14
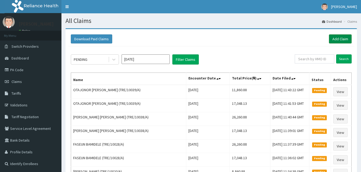
click at [338, 39] on link "Add Claim" at bounding box center [339, 38] width 23 height 9
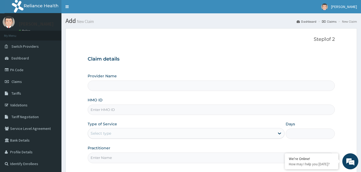
click at [100, 114] on input "HMO ID" at bounding box center [211, 110] width 247 height 10
paste input "TRE/10039/A"
type input "TRE/10039/A"
type input "Reliance Family Clinics (RFC) - [GEOGRAPHIC_DATA]"
click at [107, 110] on input "TRE/10039/A" at bounding box center [211, 110] width 247 height 10
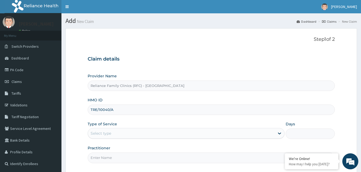
click at [104, 109] on input "TRE/10040/A" at bounding box center [211, 110] width 247 height 10
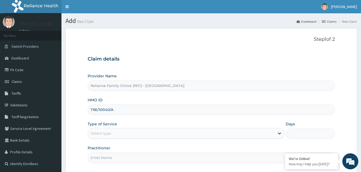
scroll to position [50, 0]
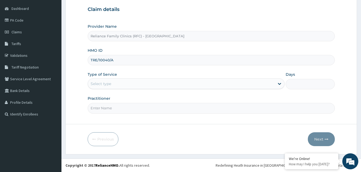
type input "TRE/10040/A"
click at [159, 85] on div "Select type" at bounding box center [181, 84] width 187 height 9
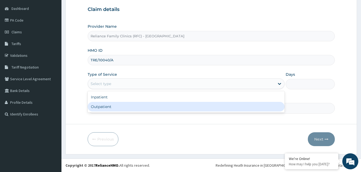
click at [129, 103] on div "Outpatient" at bounding box center [186, 107] width 197 height 10
type input "1"
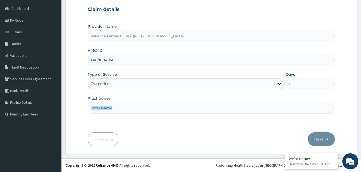
click at [129, 103] on div "Practitioner" at bounding box center [211, 105] width 247 height 18
drag, startPoint x: 129, startPoint y: 103, endPoint x: 109, endPoint y: 107, distance: 20.7
click at [109, 107] on input "Practitioner" at bounding box center [211, 108] width 247 height 10
type input "FARIDAT"
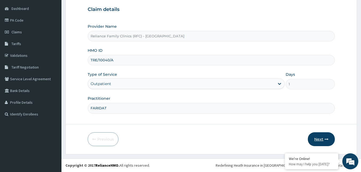
click at [314, 139] on button "Next" at bounding box center [320, 139] width 27 height 14
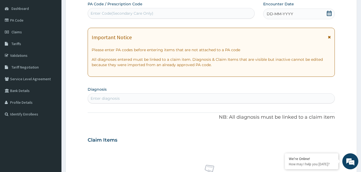
click at [320, 16] on div "DD-MM-YYYY" at bounding box center [299, 14] width 72 height 11
click at [104, 101] on div "Enter diagnosis" at bounding box center [104, 98] width 29 height 5
type input "[MEDICAL_DATA]"
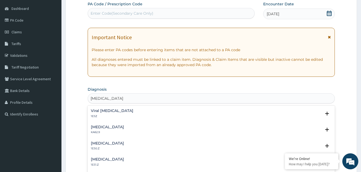
click at [104, 112] on h4 "Viral [MEDICAL_DATA]" at bounding box center [112, 111] width 42 height 4
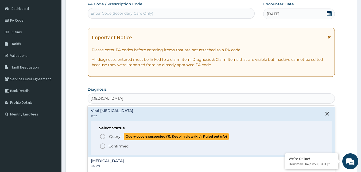
click at [103, 136] on icon "status option query" at bounding box center [102, 136] width 6 height 6
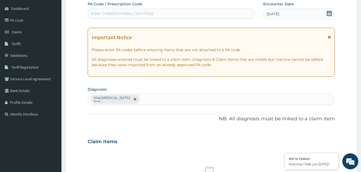
scroll to position [213, 0]
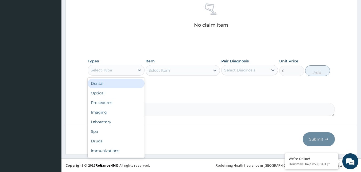
click at [118, 72] on div "Select Type" at bounding box center [111, 70] width 47 height 9
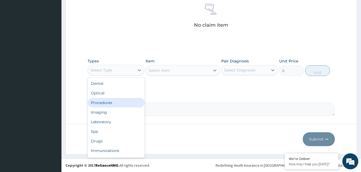
click at [108, 106] on div "Procedures" at bounding box center [116, 103] width 57 height 10
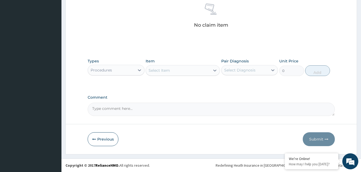
click at [208, 68] on div "Select Item" at bounding box center [178, 70] width 64 height 9
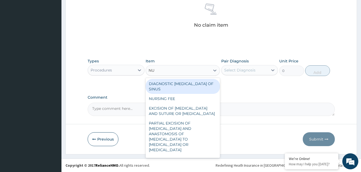
type input "NUR"
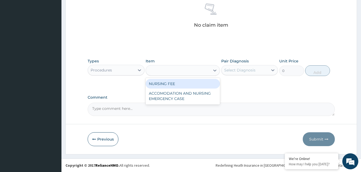
type input "1500"
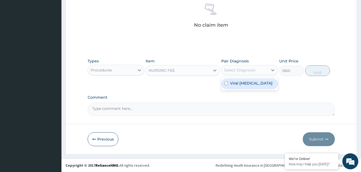
click at [244, 70] on div "Select Diagnosis" at bounding box center [239, 70] width 31 height 5
checkbox input "true"
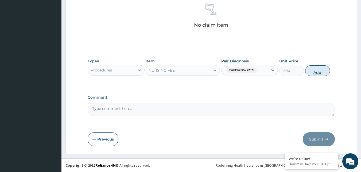
click at [313, 74] on button "Add" at bounding box center [317, 70] width 25 height 11
type input "0"
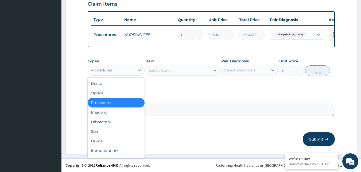
click at [119, 71] on div "Procedures" at bounding box center [111, 70] width 47 height 9
click at [99, 122] on div "Laboratory" at bounding box center [116, 122] width 57 height 10
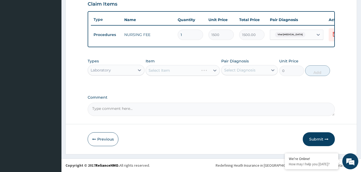
click at [178, 70] on div "Select Item" at bounding box center [182, 70] width 74 height 11
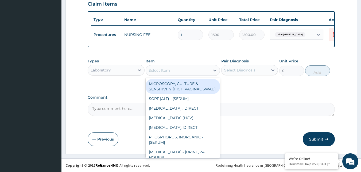
click at [183, 74] on div "Select Item" at bounding box center [178, 70] width 64 height 9
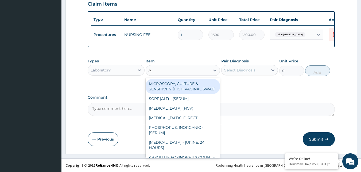
type input "AU"
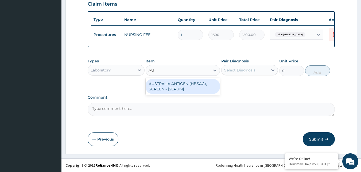
type input "2553.125"
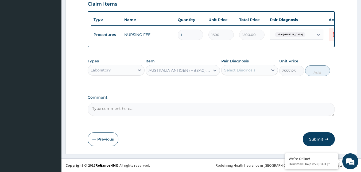
click at [239, 68] on div "Select Diagnosis" at bounding box center [239, 70] width 31 height 5
checkbox input "true"
click at [306, 69] on button "Add" at bounding box center [317, 70] width 25 height 11
type input "0"
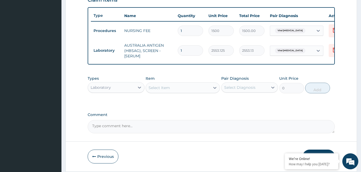
drag, startPoint x: 103, startPoint y: 90, endPoint x: 105, endPoint y: 96, distance: 5.7
click at [104, 90] on div "Laboratory" at bounding box center [100, 87] width 20 height 5
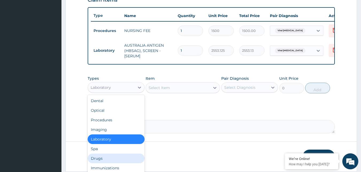
click at [102, 163] on div "Drugs" at bounding box center [116, 159] width 57 height 10
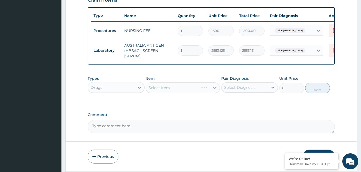
click at [183, 92] on div "Select Item" at bounding box center [182, 87] width 74 height 11
click at [185, 93] on div "Select Item" at bounding box center [182, 87] width 74 height 11
click at [187, 92] on div "Select Item" at bounding box center [182, 87] width 74 height 11
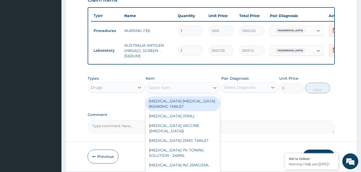
click at [187, 92] on div "Select Item" at bounding box center [178, 88] width 64 height 9
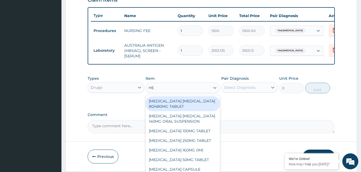
type input "HEP"
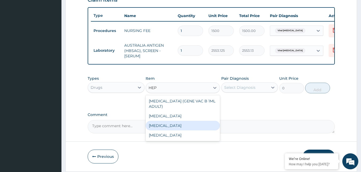
click at [178, 130] on div "[MEDICAL_DATA]" at bounding box center [182, 126] width 74 height 10
type input "12995"
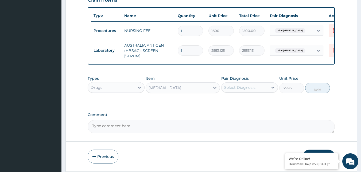
click at [239, 92] on div "Select Diagnosis" at bounding box center [244, 87] width 47 height 9
checkbox input "true"
click at [322, 88] on button "Add" at bounding box center [317, 88] width 25 height 11
type input "0"
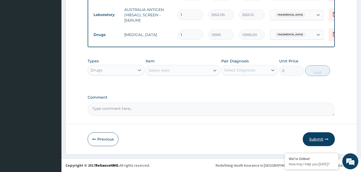
click at [319, 141] on button "Submit" at bounding box center [318, 139] width 32 height 14
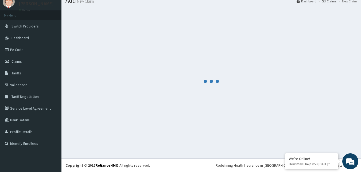
scroll to position [231, 0]
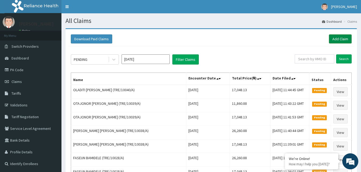
click at [338, 38] on link "Add Claim" at bounding box center [339, 38] width 23 height 9
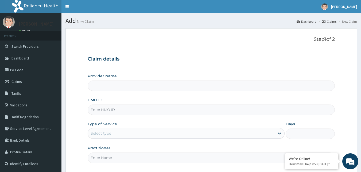
type input "Reliance Family Clinics (RFC) - [GEOGRAPHIC_DATA]"
click at [107, 109] on input "HMO ID" at bounding box center [211, 110] width 247 height 10
paste input "TRE/10040/A"
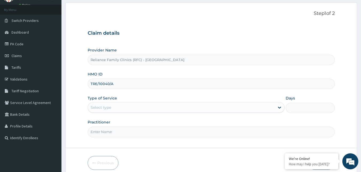
scroll to position [50, 0]
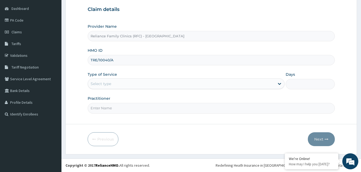
type input "TRE/10040/A"
click at [111, 85] on div "Select type" at bounding box center [181, 84] width 187 height 9
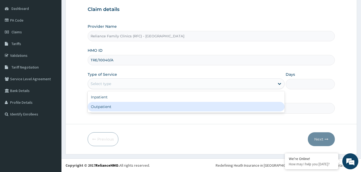
click at [110, 110] on div "Outpatient" at bounding box center [186, 107] width 197 height 10
type input "1"
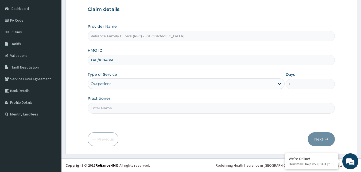
click at [110, 109] on input "Practitioner" at bounding box center [211, 108] width 247 height 10
type input "Faridah"
click at [320, 137] on button "Next" at bounding box center [320, 139] width 27 height 14
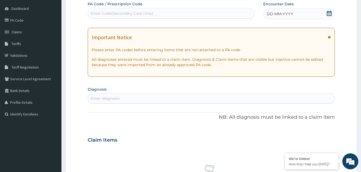
scroll to position [0, 0]
click at [324, 14] on div "DD-MM-YYYY" at bounding box center [299, 14] width 72 height 11
click at [120, 94] on div "Enter diagnosis" at bounding box center [211, 98] width 247 height 9
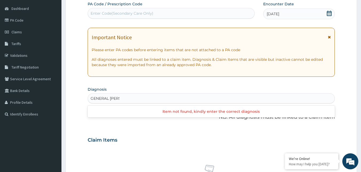
type input "GENERAL ADULT"
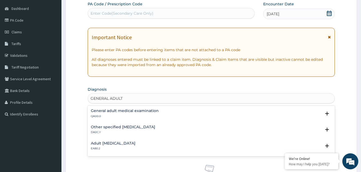
click at [97, 111] on h4 "General adult medical examination" at bounding box center [125, 111] width 68 height 4
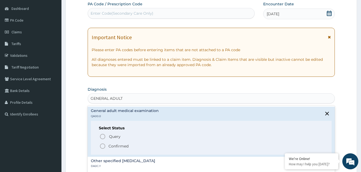
click at [102, 145] on icon "status option filled" at bounding box center [102, 146] width 6 height 6
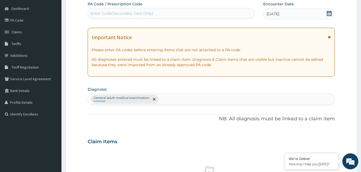
scroll to position [213, 0]
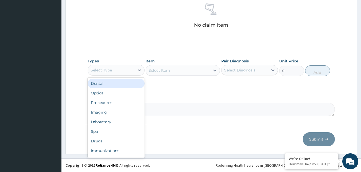
click at [129, 68] on div "Select Type" at bounding box center [111, 70] width 47 height 9
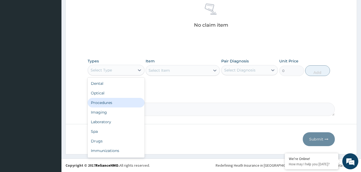
click at [109, 102] on div "Procedures" at bounding box center [116, 103] width 57 height 10
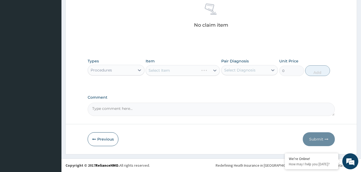
click at [179, 70] on div "Select Item" at bounding box center [182, 70] width 74 height 11
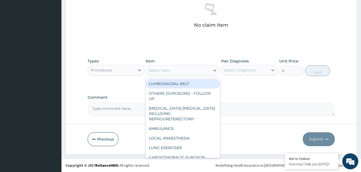
click at [179, 70] on div "Select Item" at bounding box center [178, 70] width 64 height 9
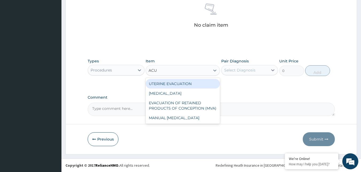
type input "ACUI"
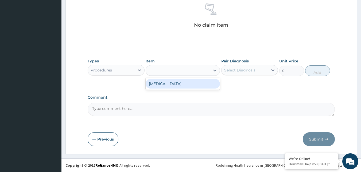
type input "3000"
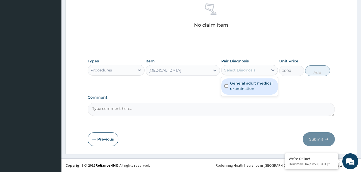
click at [241, 71] on div "Select Diagnosis" at bounding box center [239, 70] width 31 height 5
checkbox input "true"
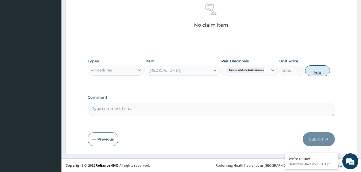
click at [315, 72] on button "Add" at bounding box center [317, 70] width 25 height 11
type input "0"
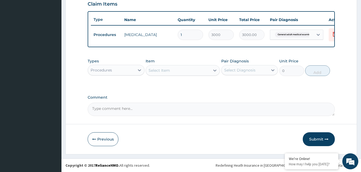
scroll to position [191, 0]
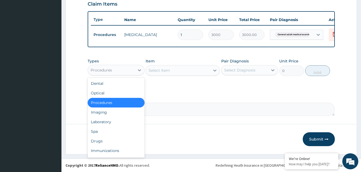
click at [112, 71] on div "Procedures" at bounding box center [100, 70] width 21 height 5
click at [96, 140] on div "Drugs" at bounding box center [116, 141] width 57 height 10
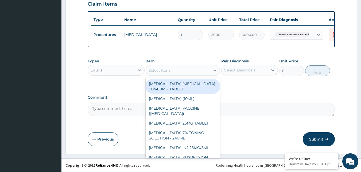
click at [180, 72] on div "Select Item" at bounding box center [178, 70] width 64 height 9
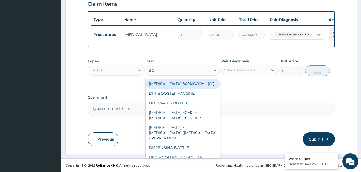
type input "BOT"
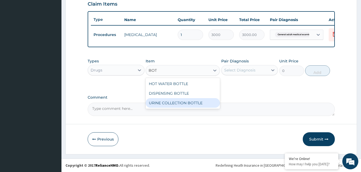
click at [188, 107] on div "URINE COLLECTION BOTTLE" at bounding box center [182, 103] width 74 height 10
type input "198"
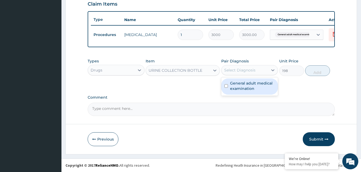
drag, startPoint x: 247, startPoint y: 69, endPoint x: 260, endPoint y: 82, distance: 18.3
click at [260, 75] on div "option General adult medical examination, selected. option General adult medica…" at bounding box center [249, 70] width 57 height 10
click at [260, 82] on label "General adult medical examination" at bounding box center [252, 86] width 45 height 11
checkbox input "true"
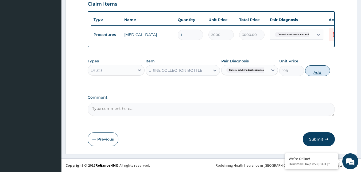
click at [318, 73] on button "Add" at bounding box center [317, 70] width 25 height 11
type input "0"
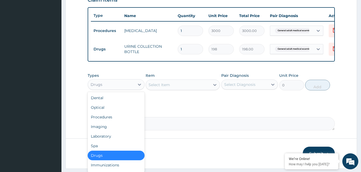
click at [110, 89] on div "Drugs" at bounding box center [111, 84] width 47 height 9
click at [105, 141] on div "Laboratory" at bounding box center [116, 137] width 57 height 10
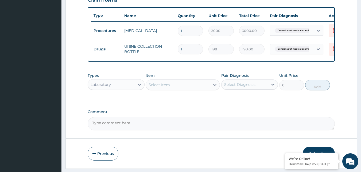
click at [200, 86] on div "Select Item" at bounding box center [178, 85] width 64 height 9
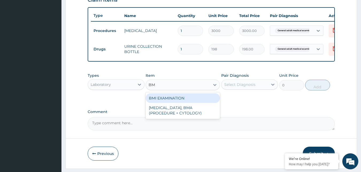
type input "BMI"
type input "1225.5"
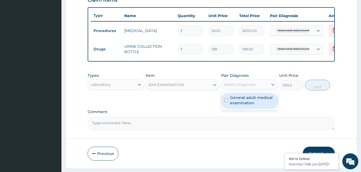
click at [246, 86] on div "Select Diagnosis" at bounding box center [239, 84] width 31 height 5
checkbox input "true"
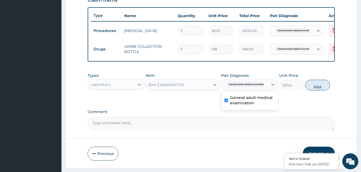
click at [313, 87] on button "Add" at bounding box center [317, 85] width 25 height 11
type input "0"
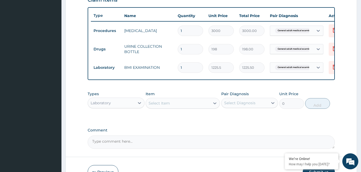
click at [188, 104] on div "Select Item" at bounding box center [178, 103] width 64 height 9
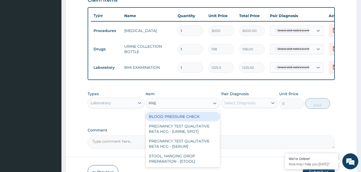
type input "PRES"
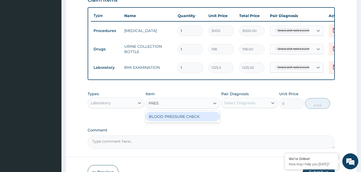
type input "1225.5"
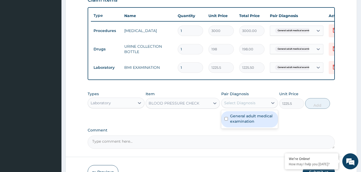
click at [238, 106] on div "Select Diagnosis" at bounding box center [239, 102] width 31 height 5
checkbox input "true"
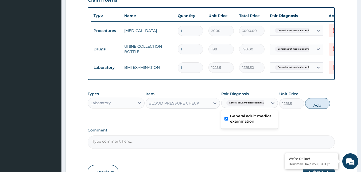
click at [319, 112] on div "Types Laboratory Item BLOOD PRESSURE CHECK Pair Diagnosis option General adult …" at bounding box center [211, 100] width 247 height 23
click at [315, 109] on button "Add" at bounding box center [317, 103] width 25 height 11
type input "0"
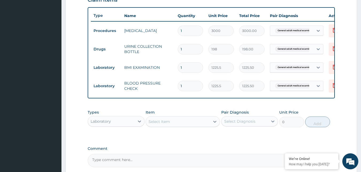
click at [185, 124] on div "Select Item" at bounding box center [178, 121] width 64 height 9
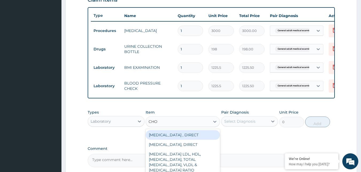
type input "CHOL"
type input "2880"
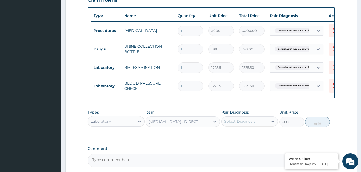
click at [235, 123] on div "Select Diagnosis" at bounding box center [239, 121] width 31 height 5
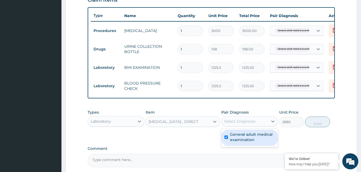
checkbox input "true"
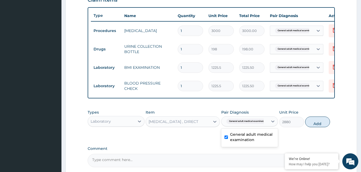
click at [308, 126] on button "Add" at bounding box center [317, 122] width 25 height 11
type input "0"
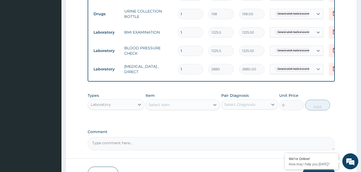
scroll to position [265, 0]
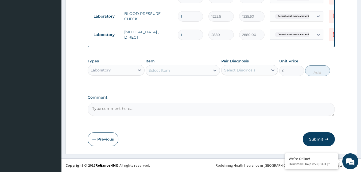
click at [205, 70] on div "Select Item" at bounding box center [178, 70] width 64 height 9
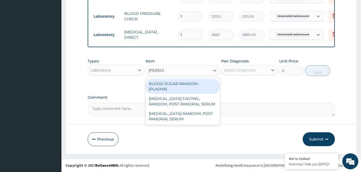
type input "RANDOM"
type input "1800"
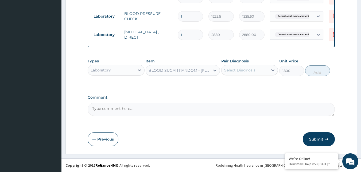
click at [260, 69] on div "Select Diagnosis" at bounding box center [244, 70] width 47 height 9
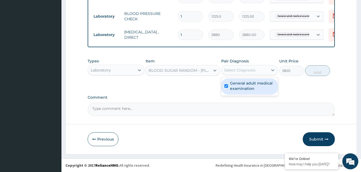
checkbox input "true"
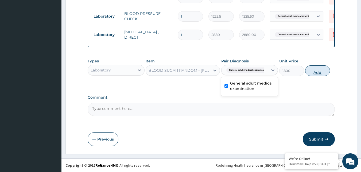
click at [314, 76] on button "Add" at bounding box center [317, 70] width 25 height 11
type input "0"
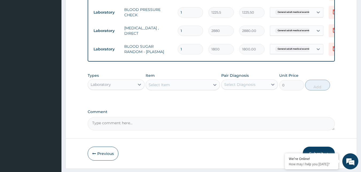
click at [185, 89] on div "Select Item" at bounding box center [178, 85] width 64 height 9
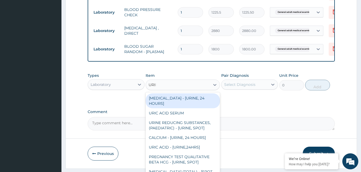
type input "URINA"
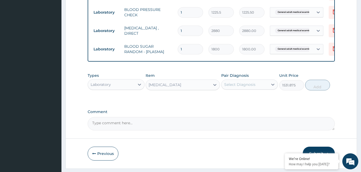
click at [246, 87] on div "Select Diagnosis" at bounding box center [239, 84] width 31 height 5
click at [318, 89] on button "Add" at bounding box center [317, 85] width 25 height 11
type input "0"
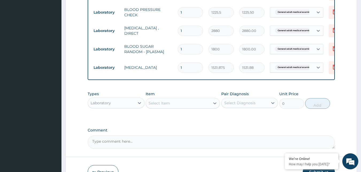
click at [198, 105] on div "Select Item" at bounding box center [178, 103] width 64 height 9
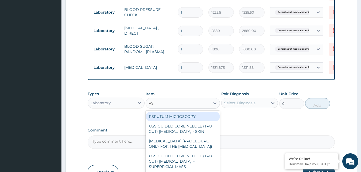
type input "PSA"
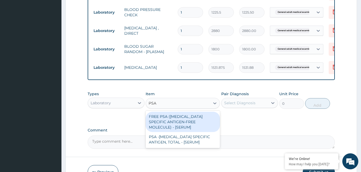
type input "14400"
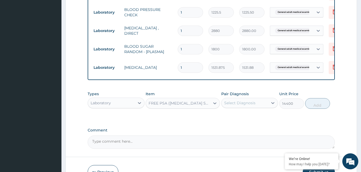
click at [244, 105] on div "Select Diagnosis" at bounding box center [239, 102] width 31 height 5
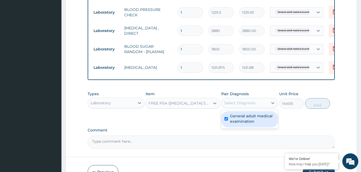
checkbox input "true"
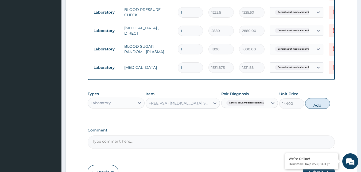
click at [318, 109] on button "Add" at bounding box center [317, 103] width 25 height 11
type input "0"
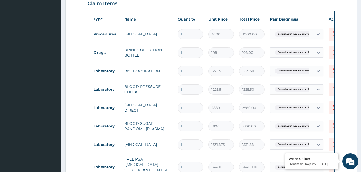
scroll to position [185, 0]
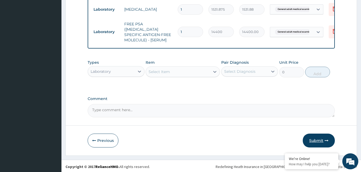
click at [314, 135] on button "Submit" at bounding box center [318, 141] width 32 height 14
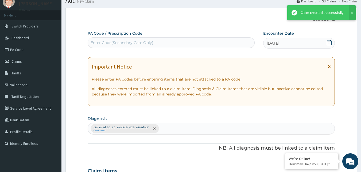
scroll to position [323, 0]
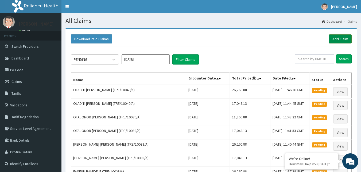
click at [341, 39] on link "Add Claim" at bounding box center [339, 38] width 23 height 9
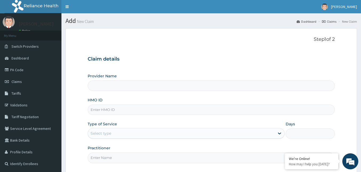
type input "Reliance Family Clinics (RFC) - [GEOGRAPHIC_DATA]"
click at [111, 109] on input "HMO ID" at bounding box center [211, 110] width 247 height 10
paste input "TRE/10040/A"
click at [109, 109] on input "TRE/10040/A" at bounding box center [211, 110] width 247 height 10
click at [109, 109] on input "TRE/10044/A" at bounding box center [211, 110] width 247 height 10
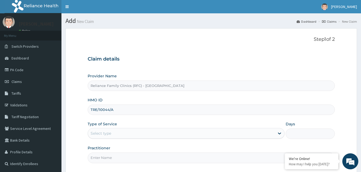
click at [109, 109] on input "TRE/10044/A" at bounding box center [211, 110] width 247 height 10
type input "TRE/10044/A"
click at [111, 130] on div "Select type" at bounding box center [181, 133] width 187 height 9
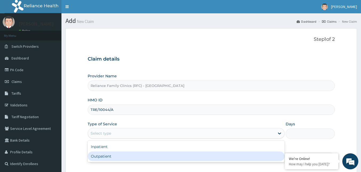
click at [111, 156] on div "Outpatient" at bounding box center [186, 157] width 197 height 10
type input "1"
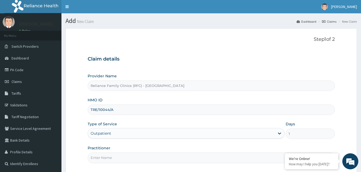
scroll to position [50, 0]
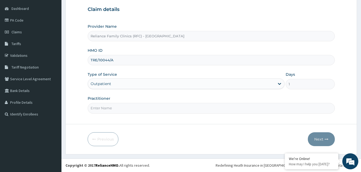
click at [100, 109] on input "Practitioner" at bounding box center [211, 108] width 247 height 10
type input "FARIDAT"
drag, startPoint x: 314, startPoint y: 138, endPoint x: 315, endPoint y: 135, distance: 3.2
click at [315, 135] on button "Next" at bounding box center [320, 139] width 27 height 14
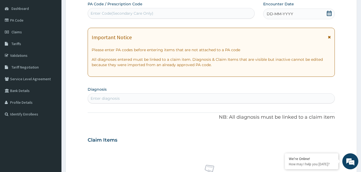
click at [309, 17] on div "PA Code / Prescription Code Enter Code(Secondary Care Only) Encounter Date DD-M…" at bounding box center [211, 139] width 247 height 276
click at [323, 15] on div "DD-MM-YYYY" at bounding box center [299, 14] width 72 height 11
click at [146, 97] on div "Enter diagnosis" at bounding box center [211, 98] width 247 height 9
type input "[MEDICAL_DATA]"
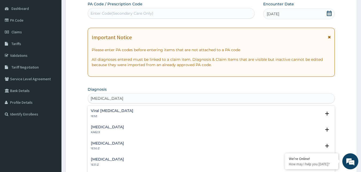
click at [112, 112] on h4 "Viral [MEDICAL_DATA]" at bounding box center [112, 111] width 42 height 4
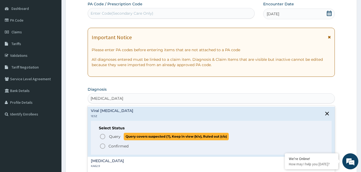
click at [102, 138] on icon "status option query" at bounding box center [102, 136] width 6 height 6
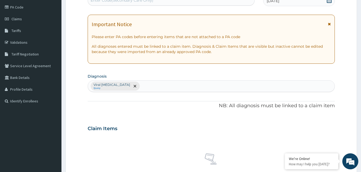
scroll to position [183, 0]
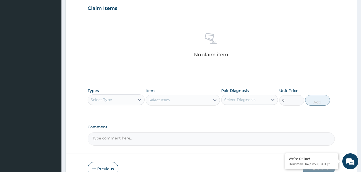
drag, startPoint x: 110, startPoint y: 100, endPoint x: 111, endPoint y: 104, distance: 3.8
click at [110, 100] on div "Select Type" at bounding box center [100, 99] width 21 height 5
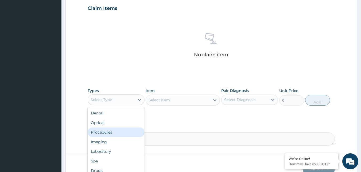
click at [110, 129] on div "Procedures" at bounding box center [116, 133] width 57 height 10
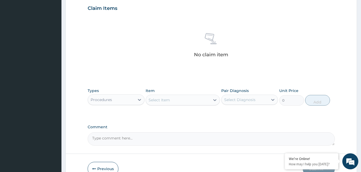
click at [193, 99] on div "Select Item" at bounding box center [182, 100] width 74 height 11
click at [193, 99] on div "Select Item" at bounding box center [178, 100] width 64 height 9
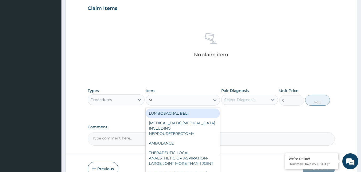
type input "M"
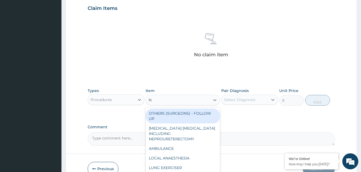
type input "NU"
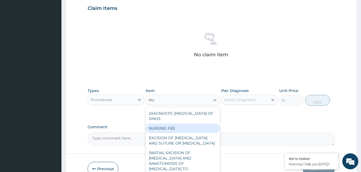
click at [184, 125] on div "NURSING FEE" at bounding box center [182, 129] width 74 height 10
type input "1500"
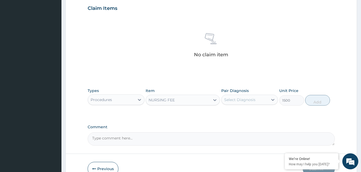
drag, startPoint x: 246, startPoint y: 108, endPoint x: 252, endPoint y: 103, distance: 7.4
click at [251, 103] on div "Types Procedures Item NURSING FEE Pair Diagnosis Select Diagnosis Unit Price 15…" at bounding box center [211, 96] width 247 height 23
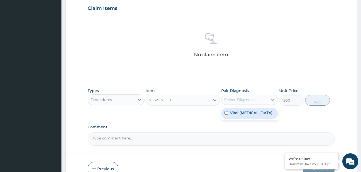
drag, startPoint x: 252, startPoint y: 102, endPoint x: 251, endPoint y: 119, distance: 16.6
click at [252, 103] on div "Select Diagnosis" at bounding box center [244, 100] width 47 height 9
click at [251, 116] on label "Viral hepatitis, unspecified" at bounding box center [251, 112] width 42 height 5
checkbox input "true"
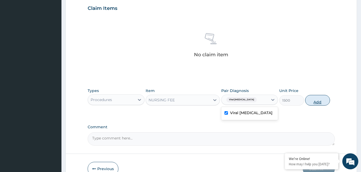
click at [314, 102] on button "Add" at bounding box center [317, 100] width 25 height 11
type input "0"
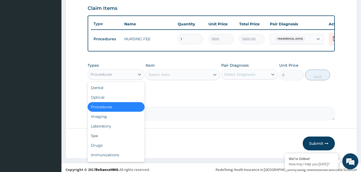
click at [121, 75] on div "Procedures" at bounding box center [111, 74] width 47 height 9
click at [102, 131] on div "Laboratory" at bounding box center [116, 126] width 57 height 10
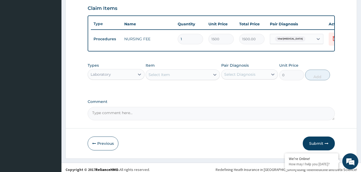
click at [198, 79] on div "Select Item" at bounding box center [178, 74] width 64 height 9
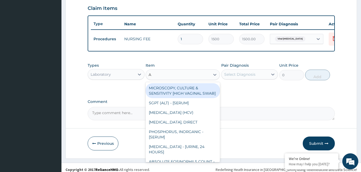
type input "AU"
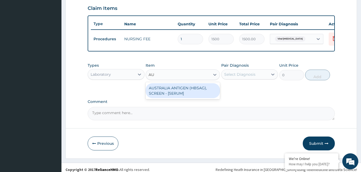
type input "2553.125"
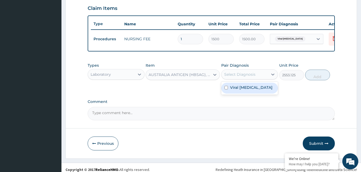
drag, startPoint x: 248, startPoint y: 75, endPoint x: 253, endPoint y: 86, distance: 12.8
click at [250, 78] on div "Select Diagnosis" at bounding box center [244, 74] width 47 height 9
click at [257, 90] on label "Viral hepatitis, unspecified" at bounding box center [251, 87] width 42 height 5
checkbox input "true"
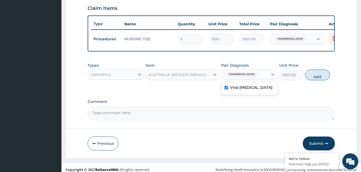
drag, startPoint x: 312, startPoint y: 81, endPoint x: 259, endPoint y: 82, distance: 53.6
click at [314, 80] on button "Add" at bounding box center [317, 75] width 25 height 11
type input "0"
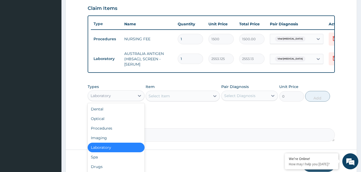
click at [122, 97] on div "Laboratory" at bounding box center [111, 96] width 47 height 9
click at [100, 170] on div "Drugs" at bounding box center [116, 167] width 57 height 10
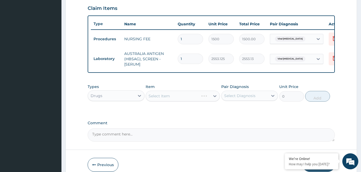
click at [188, 100] on div "Select Item" at bounding box center [182, 96] width 74 height 11
click at [189, 100] on div "Select Item" at bounding box center [182, 96] width 74 height 11
click at [193, 100] on div "Select Item" at bounding box center [178, 96] width 64 height 9
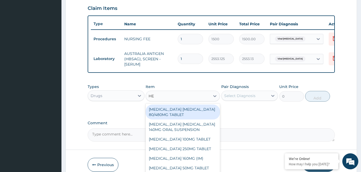
type input "HEP"
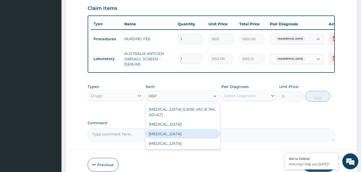
click at [188, 136] on div "[MEDICAL_DATA]" at bounding box center [182, 134] width 74 height 10
type input "12995"
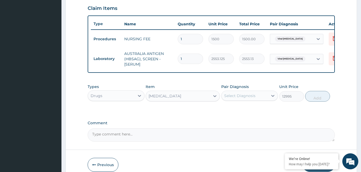
click at [264, 100] on div "Select Diagnosis" at bounding box center [244, 96] width 47 height 9
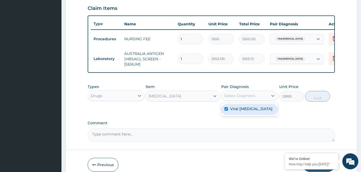
checkbox input "true"
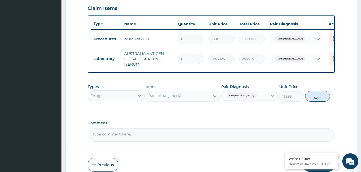
click at [311, 99] on button "Add" at bounding box center [317, 96] width 25 height 11
type input "0"
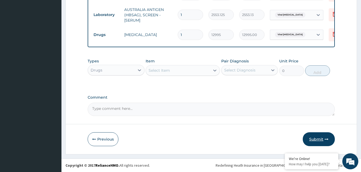
click at [318, 140] on button "Submit" at bounding box center [318, 139] width 32 height 14
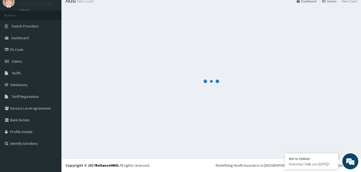
scroll to position [231, 0]
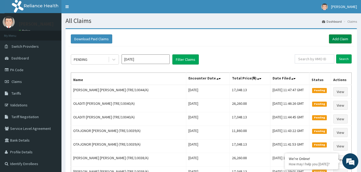
click at [335, 39] on link "Add Claim" at bounding box center [339, 38] width 23 height 9
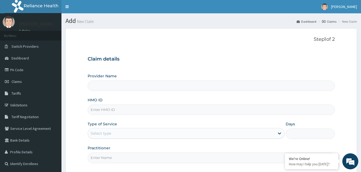
click at [108, 114] on input "HMO ID" at bounding box center [211, 110] width 247 height 10
paste input "TRE/10044/A"
type input "TRE/10044/A"
type input "Reliance Family Clinics (RFC) - [GEOGRAPHIC_DATA]"
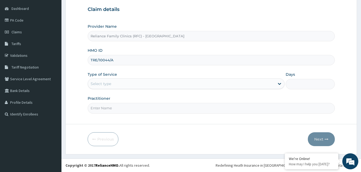
type input "TRE/10044/A"
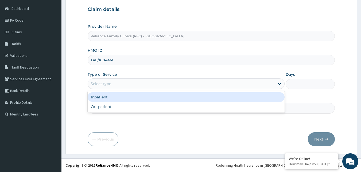
click at [124, 85] on div "Select type" at bounding box center [181, 84] width 187 height 9
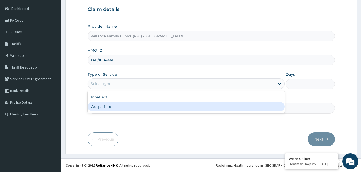
drag, startPoint x: 117, startPoint y: 104, endPoint x: 114, endPoint y: 110, distance: 6.6
click at [117, 105] on div "Outpatient" at bounding box center [186, 107] width 197 height 10
type input "1"
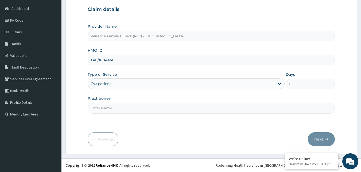
click at [114, 110] on input "Practitioner" at bounding box center [211, 108] width 247 height 10
type input "FARIDAT"
click at [325, 138] on icon "button" at bounding box center [326, 139] width 4 height 4
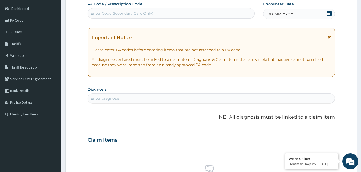
click at [322, 14] on div "DD-MM-YYYY" at bounding box center [299, 14] width 72 height 11
click at [107, 101] on div "Enter diagnosis" at bounding box center [104, 98] width 29 height 5
type input "GENERAL ADULT"
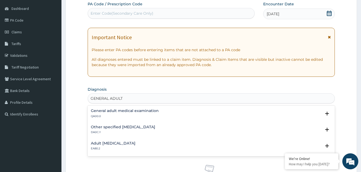
click at [108, 111] on h4 "General adult medical examination" at bounding box center [125, 111] width 68 height 4
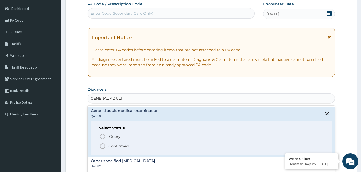
click at [101, 147] on icon "status option filled" at bounding box center [102, 146] width 6 height 6
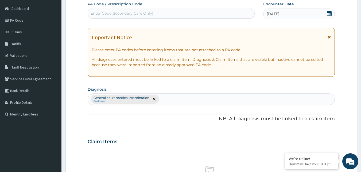
scroll to position [183, 0]
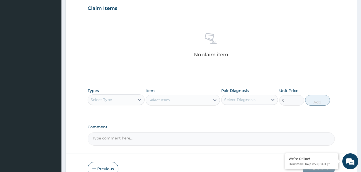
click at [110, 101] on div "Select Type" at bounding box center [100, 99] width 21 height 5
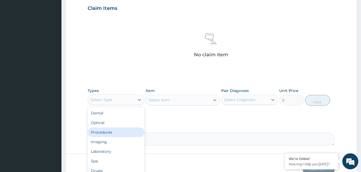
click at [107, 133] on div "Procedures" at bounding box center [116, 133] width 57 height 10
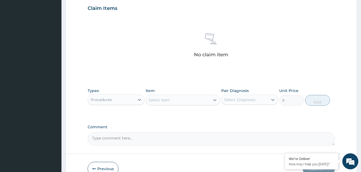
click at [182, 103] on div "Select Item" at bounding box center [178, 100] width 64 height 9
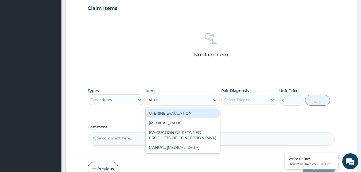
type input "ACUI"
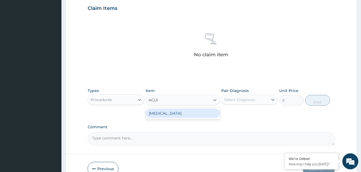
type input "3000"
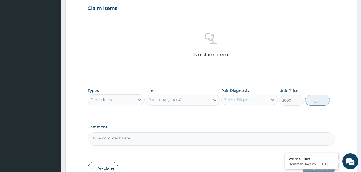
click at [255, 102] on div "Select Diagnosis" at bounding box center [244, 100] width 47 height 9
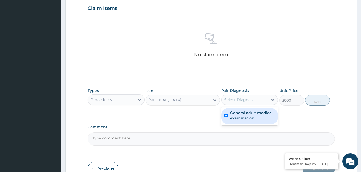
checkbox input "true"
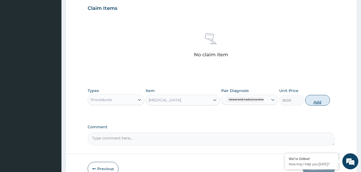
click at [308, 100] on button "Add" at bounding box center [317, 100] width 25 height 11
type input "0"
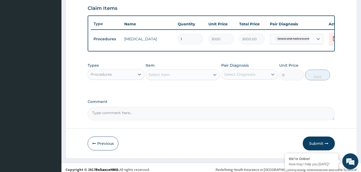
drag, startPoint x: 113, startPoint y: 77, endPoint x: 110, endPoint y: 84, distance: 7.6
click at [112, 76] on div "Procedures" at bounding box center [111, 74] width 47 height 9
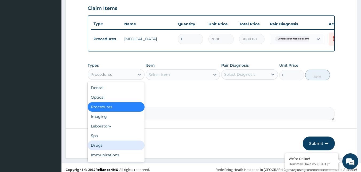
click at [96, 150] on div "Drugs" at bounding box center [116, 146] width 57 height 10
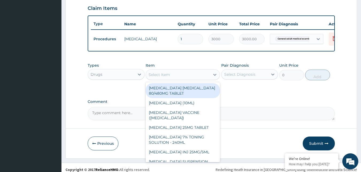
click at [178, 76] on div "Select Item" at bounding box center [178, 74] width 64 height 9
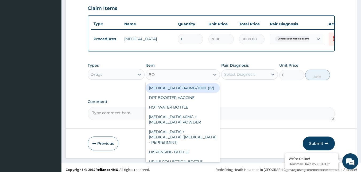
type input "BOT"
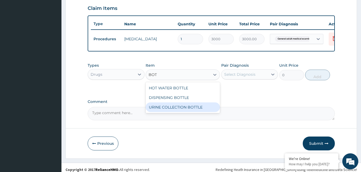
click at [181, 109] on div "URINE COLLECTION BOTTLE" at bounding box center [182, 107] width 74 height 10
type input "198"
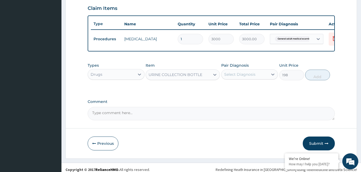
click at [260, 79] on div "Select Diagnosis" at bounding box center [244, 74] width 47 height 9
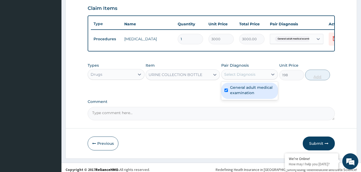
checkbox input "true"
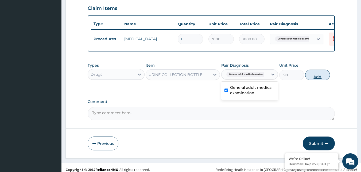
click at [316, 77] on button "Add" at bounding box center [317, 75] width 25 height 11
type input "0"
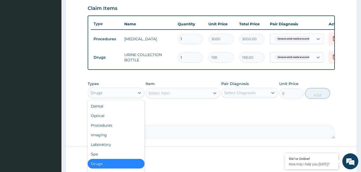
click at [110, 97] on div "Drugs" at bounding box center [111, 93] width 47 height 9
click at [105, 149] on div "Laboratory" at bounding box center [116, 145] width 57 height 10
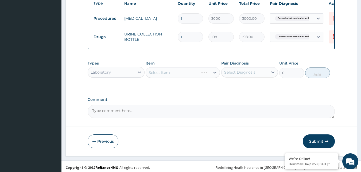
scroll to position [210, 0]
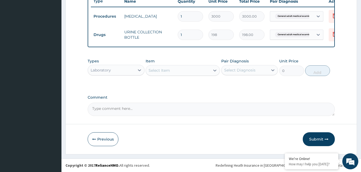
click at [175, 70] on div "Select Item" at bounding box center [178, 70] width 64 height 9
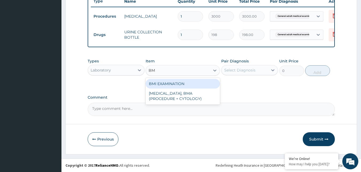
type input "BMI"
type input "1225.5"
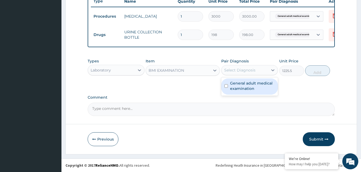
click at [240, 69] on div "Select Diagnosis" at bounding box center [239, 70] width 31 height 5
checkbox input "true"
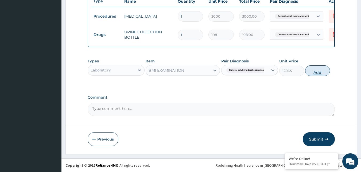
drag, startPoint x: 325, startPoint y: 72, endPoint x: 289, endPoint y: 70, distance: 35.8
click at [324, 72] on button "Add" at bounding box center [317, 70] width 25 height 11
type input "0"
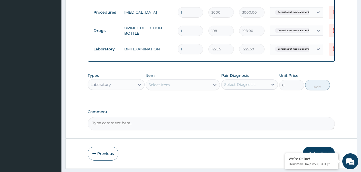
click at [197, 89] on div "Select Item" at bounding box center [178, 85] width 64 height 9
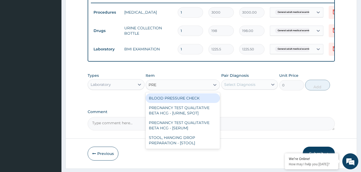
type input "PRES"
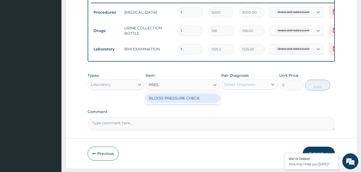
type input "1225.5"
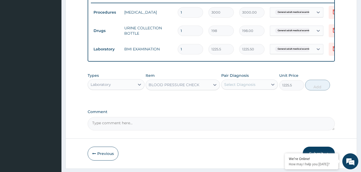
click at [246, 87] on div "Select Diagnosis" at bounding box center [239, 84] width 31 height 5
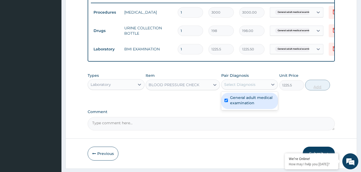
checkbox input "true"
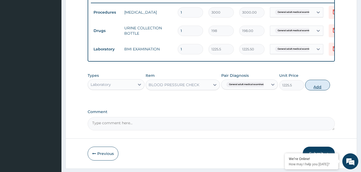
click at [317, 89] on button "Add" at bounding box center [317, 85] width 25 height 11
type input "0"
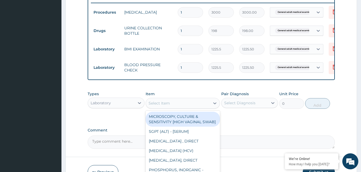
click at [195, 108] on div "Select Item" at bounding box center [178, 103] width 64 height 9
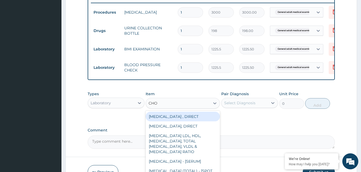
type input "CHOL"
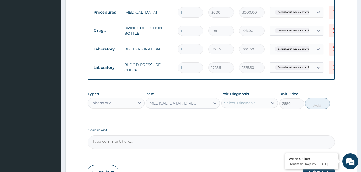
click at [248, 106] on div "Select Diagnosis" at bounding box center [239, 102] width 31 height 5
click at [311, 109] on button "Add" at bounding box center [317, 103] width 25 height 11
type input "0"
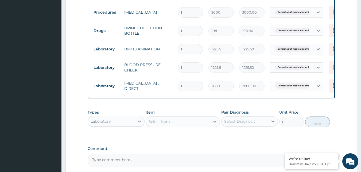
click at [195, 126] on div "Select Item" at bounding box center [178, 121] width 64 height 9
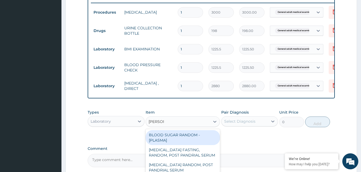
type input "RANDOM"
type input "1800"
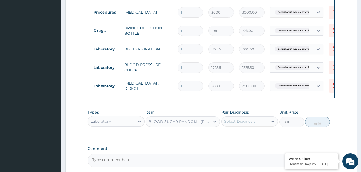
click at [252, 124] on div "Select Diagnosis" at bounding box center [239, 121] width 31 height 5
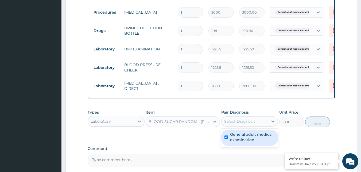
checkbox input "true"
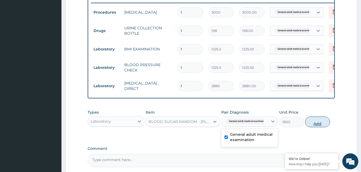
click at [307, 127] on button "Add" at bounding box center [317, 122] width 25 height 11
type input "0"
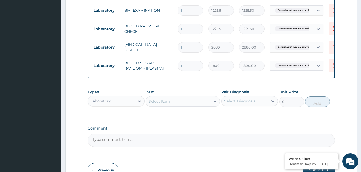
scroll to position [283, 0]
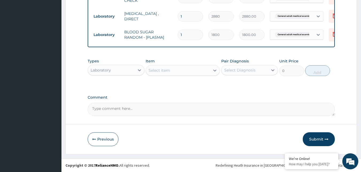
click at [193, 74] on div "Select Item" at bounding box center [178, 70] width 64 height 9
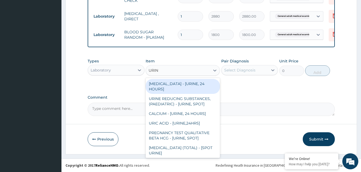
type input "URINA"
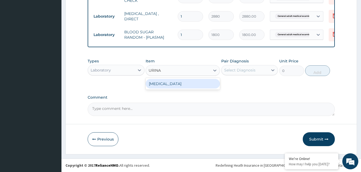
type input "1531.875"
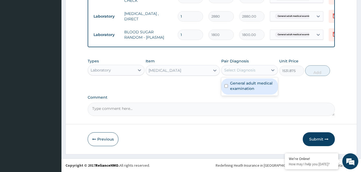
click at [244, 68] on div "Select Diagnosis" at bounding box center [239, 70] width 31 height 5
checkbox input "true"
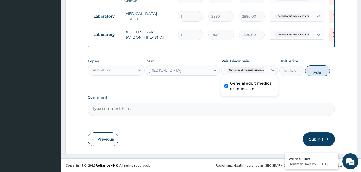
click at [317, 72] on button "Add" at bounding box center [317, 70] width 25 height 11
type input "0"
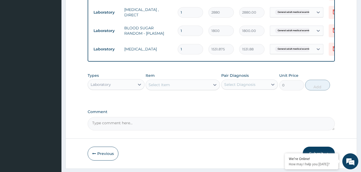
click at [203, 83] on div "Item Select Item" at bounding box center [182, 82] width 74 height 18
click at [202, 86] on div "Select Item" at bounding box center [178, 85] width 64 height 9
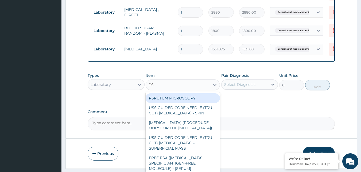
type input "PSA"
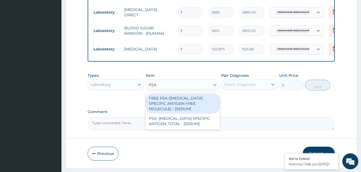
type input "14400"
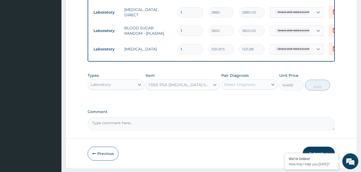
click at [258, 89] on div "Select Diagnosis" at bounding box center [244, 84] width 47 height 9
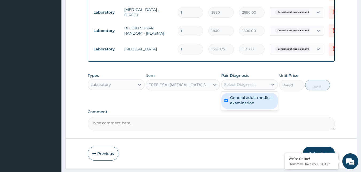
checkbox input "true"
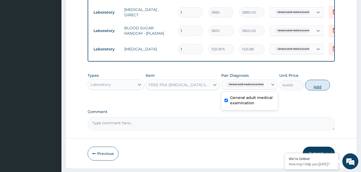
click at [317, 85] on button "Add" at bounding box center [317, 85] width 25 height 11
type input "0"
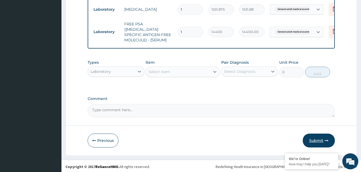
click at [317, 140] on button "Submit" at bounding box center [318, 141] width 32 height 14
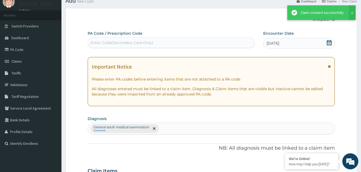
scroll to position [323, 0]
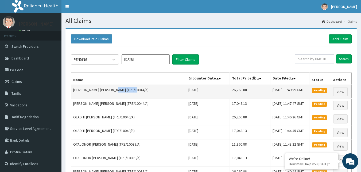
drag, startPoint x: 114, startPoint y: 89, endPoint x: 133, endPoint y: 90, distance: 19.3
click at [133, 90] on td "[PERSON_NAME] [PERSON_NAME] (TRE/10044/A)" at bounding box center [128, 92] width 115 height 14
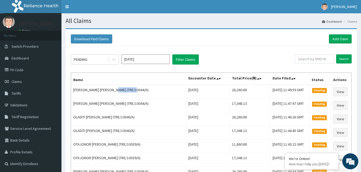
copy td "TRE/10044/A"
click at [345, 38] on link "Add Claim" at bounding box center [339, 38] width 23 height 9
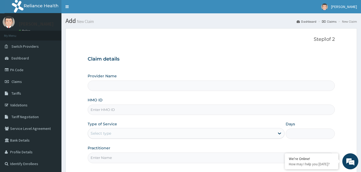
type input "Reliance Family Clinics (RFC) - Gbagada"
click at [102, 112] on input "HMO ID" at bounding box center [211, 110] width 247 height 10
paste input "TRE/10044/A"
click at [109, 109] on input "TRE/10044/A" at bounding box center [211, 110] width 247 height 10
click at [100, 113] on input "TRE/10049/A" at bounding box center [211, 110] width 247 height 10
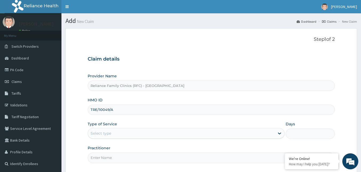
click at [100, 113] on input "TRE/10049/A" at bounding box center [211, 110] width 247 height 10
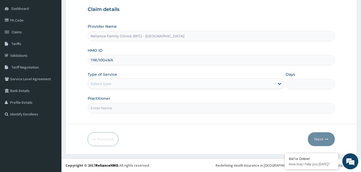
type input "TRE/10049/A"
click at [141, 84] on div "Select type" at bounding box center [181, 84] width 187 height 9
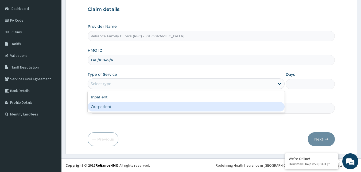
click at [130, 104] on div "Outpatient" at bounding box center [186, 107] width 197 height 10
type input "1"
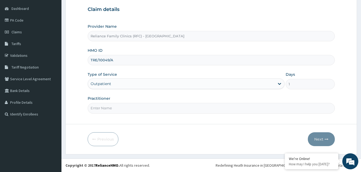
click at [130, 104] on input "Practitioner" at bounding box center [211, 108] width 247 height 10
type input "Faridah"
click at [326, 140] on icon "button" at bounding box center [326, 139] width 4 height 4
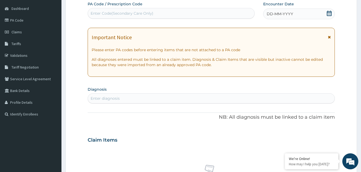
click at [318, 13] on div "DD-MM-YYYY" at bounding box center [299, 14] width 72 height 11
click at [136, 96] on div "Enter diagnosis" at bounding box center [211, 98] width 247 height 9
type input "VIRAL HEPATITIS"
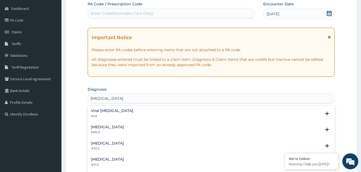
click at [109, 115] on p "1E5Z" at bounding box center [112, 116] width 42 height 4
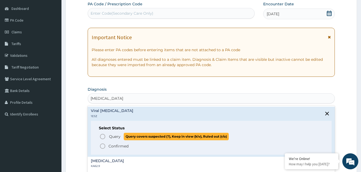
click at [101, 135] on circle "status option query" at bounding box center [102, 136] width 5 height 5
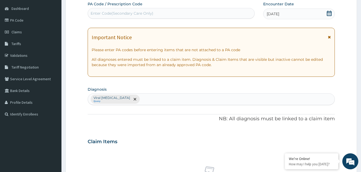
scroll to position [210, 0]
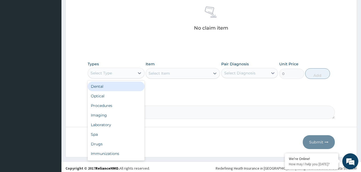
click at [119, 71] on div "Select Type" at bounding box center [111, 73] width 47 height 9
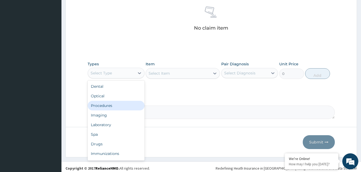
click at [105, 106] on div "Procedures" at bounding box center [116, 106] width 57 height 10
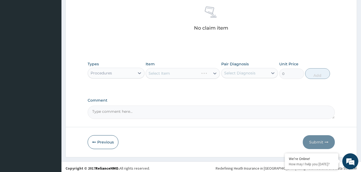
click at [162, 73] on div "Select Item" at bounding box center [182, 73] width 74 height 11
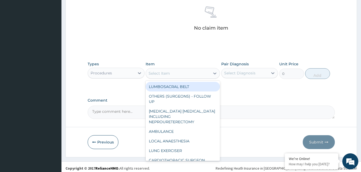
click at [162, 73] on div "Select Item" at bounding box center [158, 73] width 21 height 5
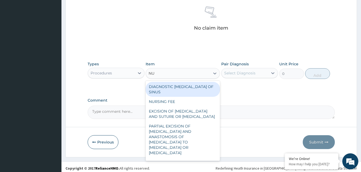
type input "NUR"
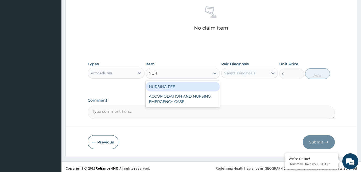
click at [167, 90] on div "NURSING FEE" at bounding box center [182, 87] width 74 height 10
type input "1500"
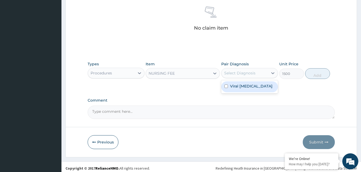
drag, startPoint x: 252, startPoint y: 73, endPoint x: 250, endPoint y: 83, distance: 10.6
click at [252, 74] on div "Select Diagnosis" at bounding box center [239, 72] width 31 height 5
click at [249, 84] on label "Viral hepatitis, unspecified" at bounding box center [251, 86] width 42 height 5
checkbox input "true"
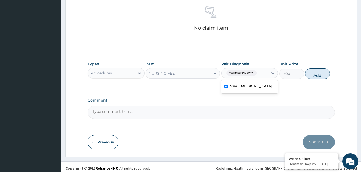
click at [318, 73] on button "Add" at bounding box center [317, 73] width 25 height 11
type input "0"
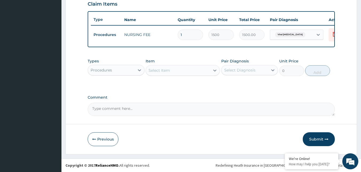
click at [129, 72] on div "Procedures" at bounding box center [111, 70] width 47 height 9
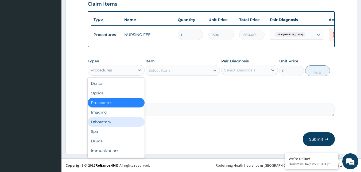
click at [116, 119] on div "Laboratory" at bounding box center [116, 122] width 57 height 10
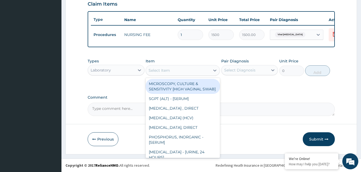
click at [183, 70] on div "Select Item" at bounding box center [178, 70] width 64 height 9
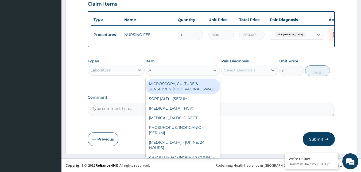
type input "AU"
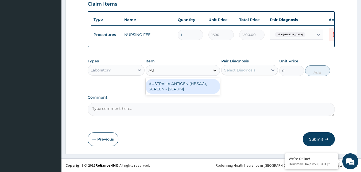
type input "2553.125"
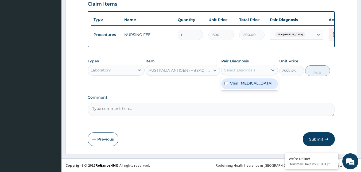
click at [243, 66] on div "Select Diagnosis" at bounding box center [244, 70] width 47 height 9
checkbox input "true"
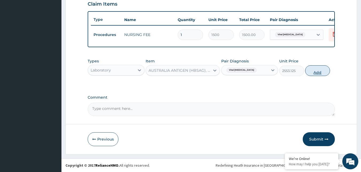
click at [320, 72] on button "Add" at bounding box center [317, 70] width 25 height 11
type input "0"
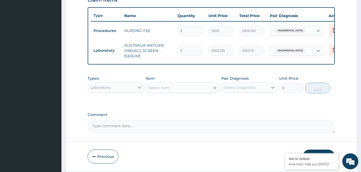
click at [134, 92] on div at bounding box center [139, 88] width 10 height 10
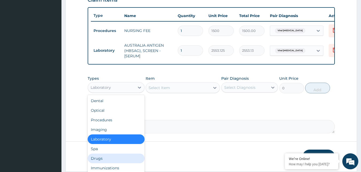
click at [102, 163] on div "Drugs" at bounding box center [116, 159] width 57 height 10
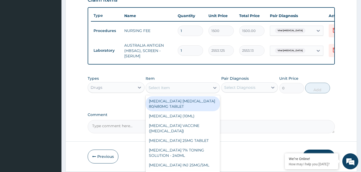
click at [178, 91] on div "Select Item" at bounding box center [178, 88] width 64 height 9
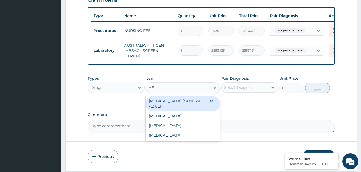
type input "HEP"
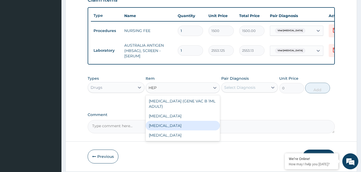
click at [175, 129] on div "[MEDICAL_DATA]" at bounding box center [182, 126] width 74 height 10
type input "12995"
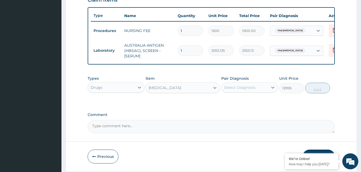
click at [256, 92] on div "Select Diagnosis" at bounding box center [244, 87] width 47 height 9
checkbox input "true"
click at [313, 93] on button "Add" at bounding box center [317, 88] width 25 height 11
type input "0"
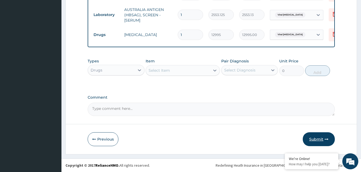
click at [314, 142] on button "Submit" at bounding box center [318, 139] width 32 height 14
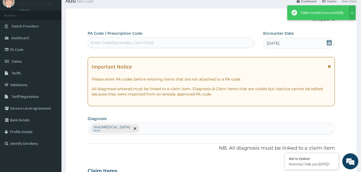
scroll to position [231, 0]
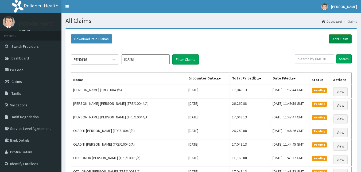
click at [335, 38] on link "Add Claim" at bounding box center [339, 38] width 23 height 9
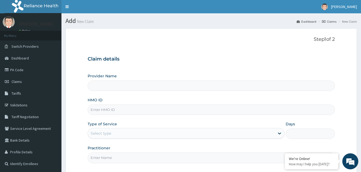
click at [100, 113] on input "HMO ID" at bounding box center [211, 110] width 247 height 10
paste input "TRE/10049/A"
type input "TRE/10049/A"
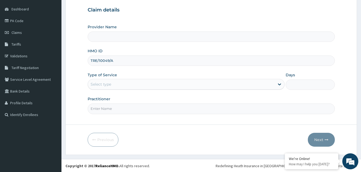
scroll to position [50, 0]
type input "Reliance Family Clinics (RFC) - [GEOGRAPHIC_DATA]"
type input "TRE/10049/A"
click at [121, 81] on div "Select type" at bounding box center [181, 84] width 187 height 9
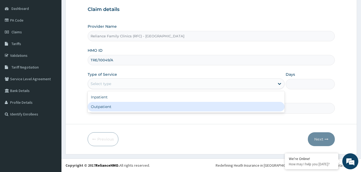
click at [112, 104] on div "Outpatient" at bounding box center [186, 107] width 197 height 10
type input "1"
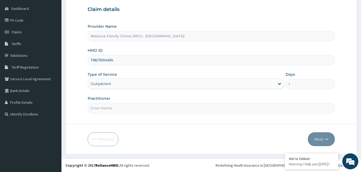
click at [111, 106] on input "Practitioner" at bounding box center [211, 108] width 247 height 10
type input "Faridah"
click at [322, 139] on button "Next" at bounding box center [320, 139] width 27 height 14
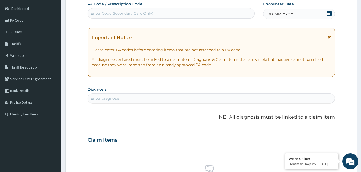
click at [311, 17] on div "DD-MM-YYYY" at bounding box center [299, 14] width 72 height 11
click at [120, 100] on div "Enter diagnosis" at bounding box center [211, 98] width 247 height 9
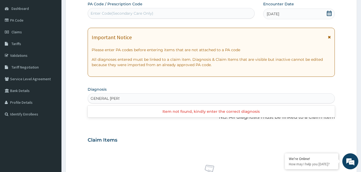
type input "GENERAL ADULT"
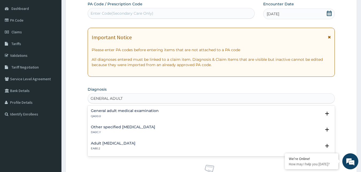
click at [106, 113] on div "General adult medical examination QA00.0" at bounding box center [125, 113] width 68 height 9
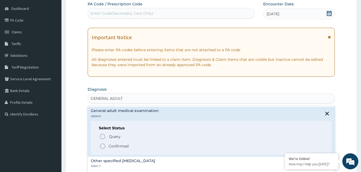
click at [101, 146] on icon "status option filled" at bounding box center [102, 146] width 6 height 6
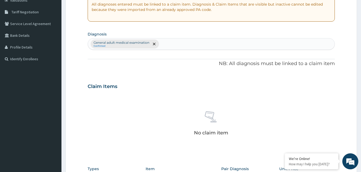
scroll to position [156, 0]
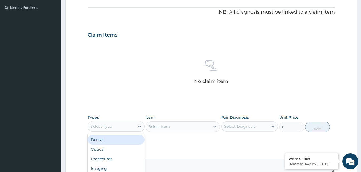
click at [122, 123] on div "Select Type" at bounding box center [111, 126] width 47 height 9
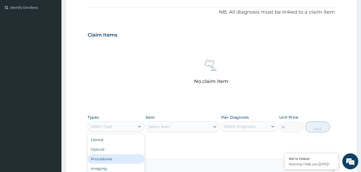
click at [106, 158] on div "Procedures" at bounding box center [116, 159] width 57 height 10
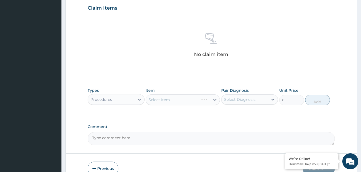
scroll to position [213, 0]
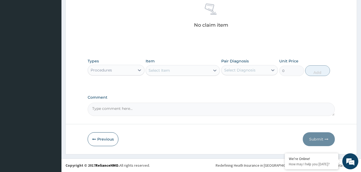
click at [180, 69] on div "Select Item" at bounding box center [178, 70] width 64 height 9
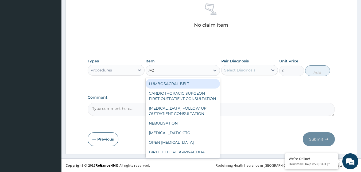
type input "ACU"
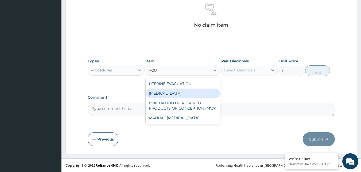
click at [188, 90] on div "[MEDICAL_DATA]" at bounding box center [182, 94] width 74 height 10
type input "3000"
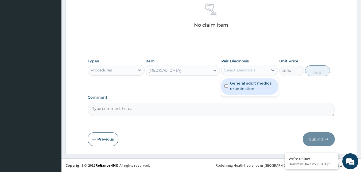
click at [236, 72] on div "Select Diagnosis" at bounding box center [239, 70] width 31 height 5
checkbox input "true"
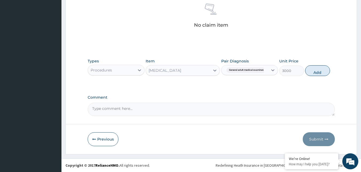
drag, startPoint x: 307, startPoint y: 73, endPoint x: 300, endPoint y: 74, distance: 7.5
click at [307, 72] on button "Add" at bounding box center [317, 70] width 25 height 11
type input "0"
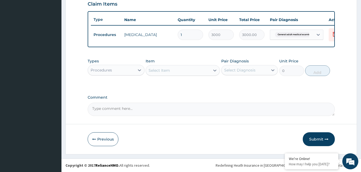
click at [113, 73] on div "Procedures" at bounding box center [111, 70] width 47 height 9
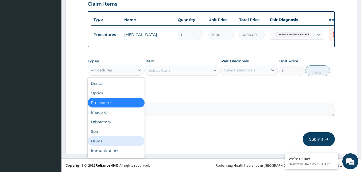
click at [107, 136] on div "Drugs" at bounding box center [116, 141] width 57 height 10
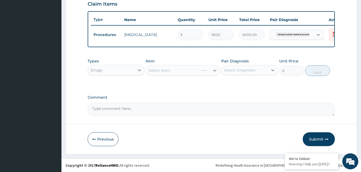
click at [177, 71] on div "Select Item" at bounding box center [182, 70] width 74 height 11
click at [181, 69] on div "Select Item" at bounding box center [182, 70] width 74 height 11
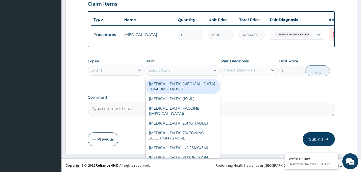
click at [181, 69] on div "Select Item" at bounding box center [178, 70] width 64 height 9
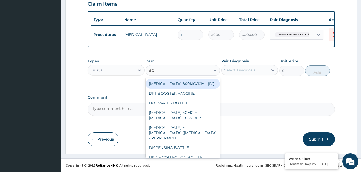
type input "BOT"
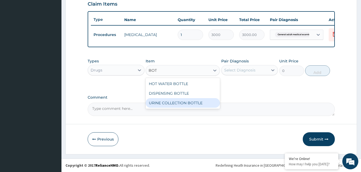
drag, startPoint x: 191, startPoint y: 102, endPoint x: 191, endPoint y: 98, distance: 3.5
click at [191, 101] on div "URINE COLLECTION BOTTLE" at bounding box center [182, 103] width 74 height 10
type input "198"
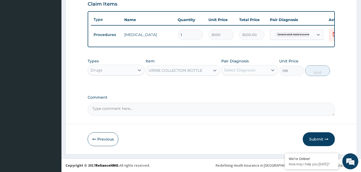
click at [251, 69] on div "Select Diagnosis" at bounding box center [239, 70] width 31 height 5
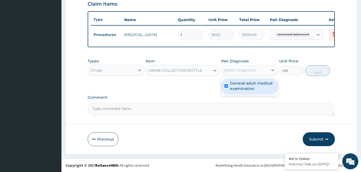
checkbox input "true"
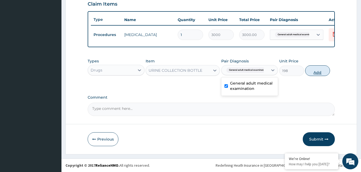
click at [320, 74] on button "Add" at bounding box center [317, 70] width 25 height 11
type input "0"
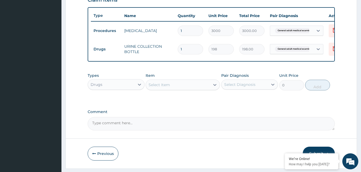
click at [119, 89] on div "Drugs" at bounding box center [111, 84] width 47 height 9
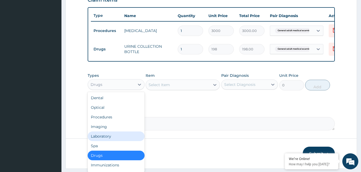
click at [112, 140] on div "Laboratory" at bounding box center [116, 137] width 57 height 10
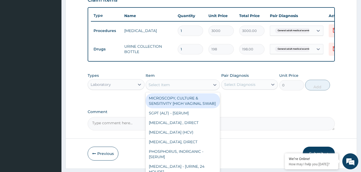
click at [187, 89] on div "Select Item" at bounding box center [178, 85] width 64 height 9
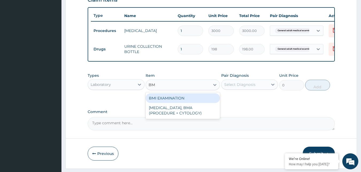
type input "BMI"
type input "1225.5"
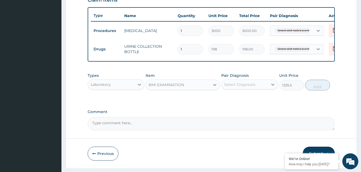
click at [254, 86] on div "Select Diagnosis" at bounding box center [239, 84] width 31 height 5
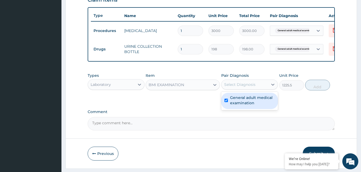
checkbox input "true"
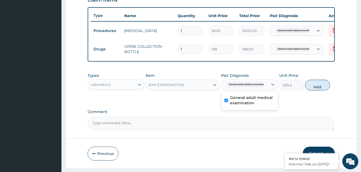
click at [317, 88] on button "Add" at bounding box center [317, 85] width 25 height 11
type input "0"
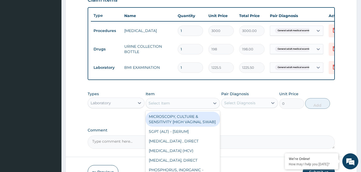
click at [207, 107] on div "Select Item" at bounding box center [178, 103] width 64 height 9
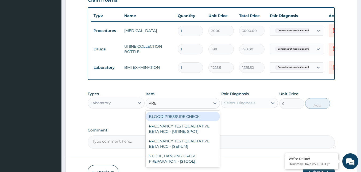
type input "PRES"
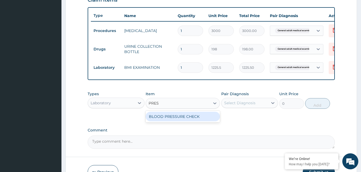
type input "1225.5"
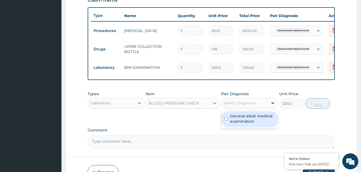
click at [268, 108] on div at bounding box center [273, 103] width 10 height 10
checkbox input "true"
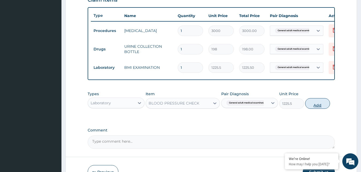
click at [308, 109] on button "Add" at bounding box center [317, 103] width 25 height 11
type input "0"
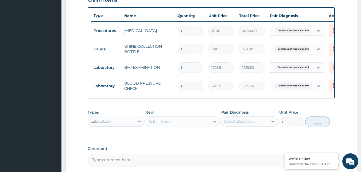
click at [190, 122] on div "Select Item" at bounding box center [178, 121] width 64 height 9
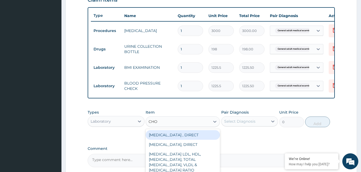
type input "CHOL"
type input "2880"
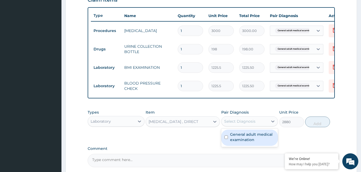
click at [243, 124] on div "Select Diagnosis" at bounding box center [239, 121] width 31 height 5
checkbox input "true"
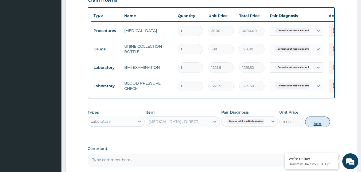
click at [315, 127] on button "Add" at bounding box center [317, 122] width 25 height 11
type input "0"
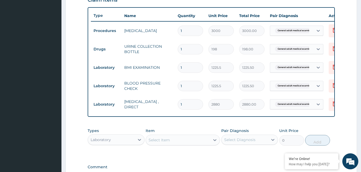
click at [196, 142] on div "Select Item" at bounding box center [178, 140] width 64 height 9
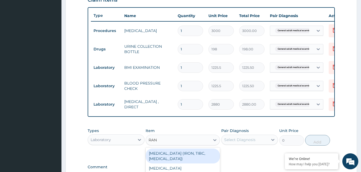
type input "RAND"
type input "1800"
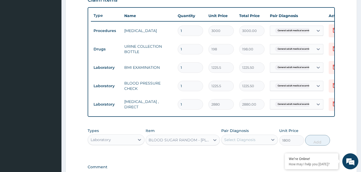
click at [245, 142] on div "Select Diagnosis" at bounding box center [239, 139] width 31 height 5
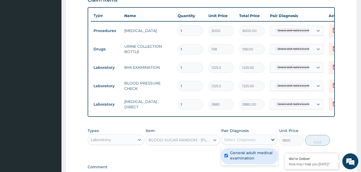
checkbox input "true"
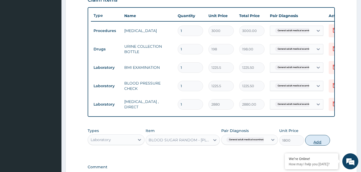
click at [314, 146] on button "Add" at bounding box center [317, 140] width 25 height 11
type input "0"
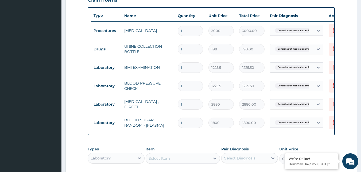
scroll to position [271, 0]
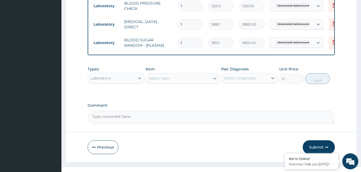
click at [186, 81] on div "Select Item" at bounding box center [178, 78] width 64 height 9
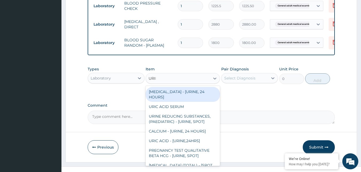
type input "URINA"
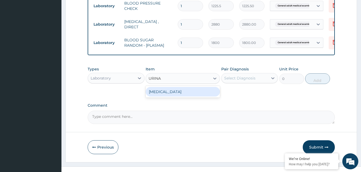
type input "1531.875"
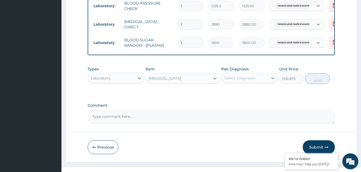
click at [251, 81] on div "Select Diagnosis" at bounding box center [239, 78] width 31 height 5
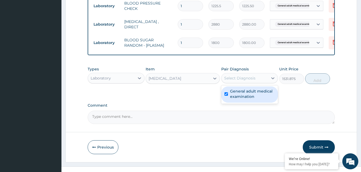
checkbox input "true"
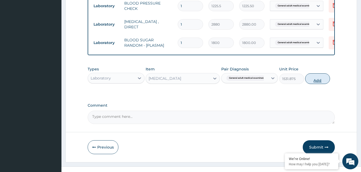
click at [311, 80] on button "Add" at bounding box center [317, 78] width 25 height 11
type input "0"
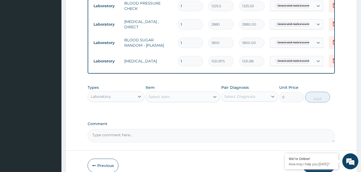
click at [171, 101] on div "Select Item" at bounding box center [178, 97] width 64 height 9
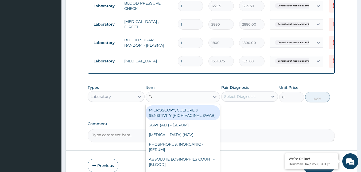
type input "PAP"
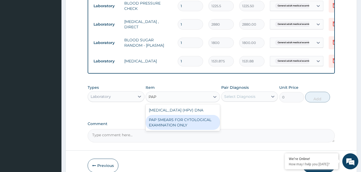
click at [183, 130] on div "PAP SMEARS FOR CYTOLOGICAL EXAMINATION ONLY" at bounding box center [182, 122] width 74 height 15
type input "18080"
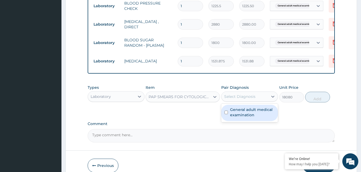
click at [241, 97] on div "Select Diagnosis" at bounding box center [244, 96] width 47 height 9
checkbox input "true"
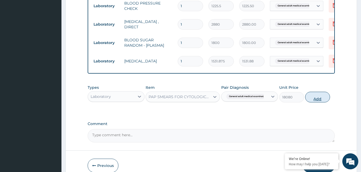
drag, startPoint x: 315, startPoint y: 103, endPoint x: 242, endPoint y: 118, distance: 74.7
click at [315, 102] on button "Add" at bounding box center [317, 97] width 25 height 11
type input "0"
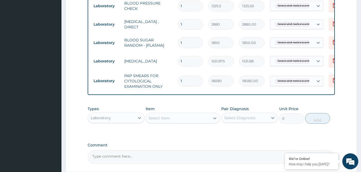
click at [192, 122] on div "Select Item" at bounding box center [178, 118] width 64 height 9
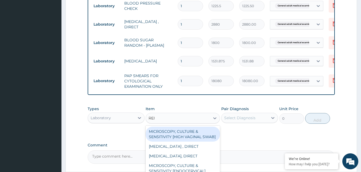
type input "[PERSON_NAME]"
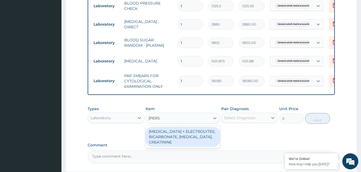
type input "4595.625"
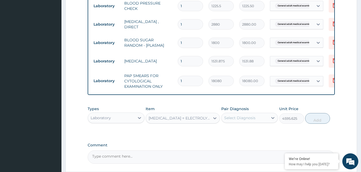
click at [265, 122] on div "Select Diagnosis" at bounding box center [244, 118] width 47 height 9
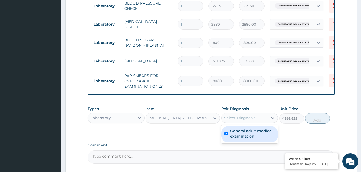
checkbox input "true"
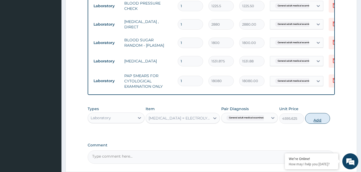
drag, startPoint x: 323, startPoint y: 121, endPoint x: 286, endPoint y: 119, distance: 36.8
click at [322, 120] on button "Add" at bounding box center [317, 118] width 25 height 11
type input "0"
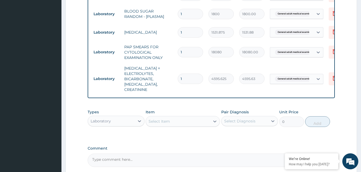
scroll to position [350, 0]
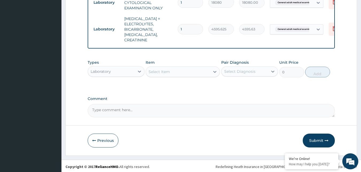
click at [159, 72] on div "Select Item" at bounding box center [158, 71] width 21 height 5
type input "LIV"
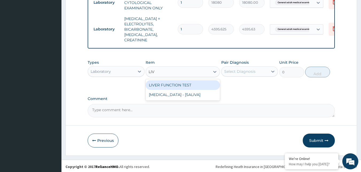
type input "4595.625"
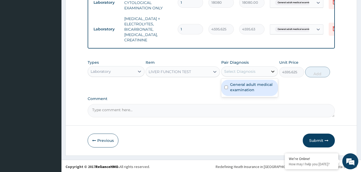
click at [268, 67] on div "Select Diagnosis" at bounding box center [249, 71] width 57 height 10
checkbox input "true"
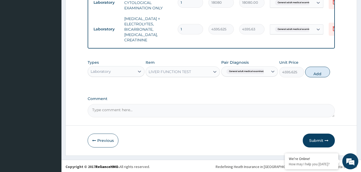
drag, startPoint x: 316, startPoint y: 70, endPoint x: 308, endPoint y: 69, distance: 7.8
click at [316, 69] on button "Add" at bounding box center [317, 72] width 25 height 11
type input "0"
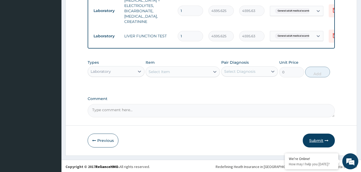
click at [316, 139] on button "Submit" at bounding box center [318, 141] width 32 height 14
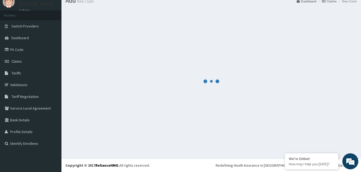
scroll to position [368, 0]
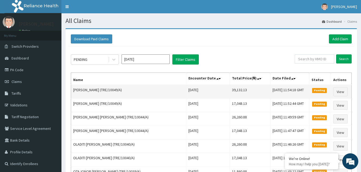
drag, startPoint x: 116, startPoint y: 90, endPoint x: 136, endPoint y: 91, distance: 19.5
click at [136, 91] on td "[PERSON_NAME] (TRE/10049/A)" at bounding box center [128, 92] width 115 height 14
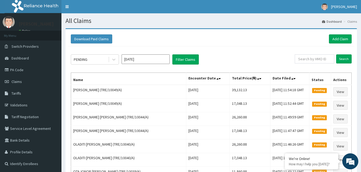
copy td "TRE/10049/A"
click at [344, 37] on link "Add Claim" at bounding box center [339, 38] width 23 height 9
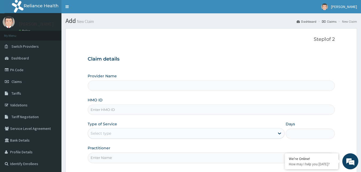
type input "Reliance Family Clinics (RFC) - [GEOGRAPHIC_DATA]"
click at [112, 112] on input "HMO ID" at bounding box center [211, 110] width 247 height 10
paste input "TRE/10049/A"
click at [109, 111] on input "TRE/10049/A" at bounding box center [211, 110] width 247 height 10
click at [103, 110] on input "TRE/10053/A" at bounding box center [211, 110] width 247 height 10
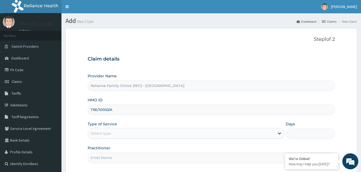
click at [103, 110] on input "TRE/10053/A" at bounding box center [211, 110] width 247 height 10
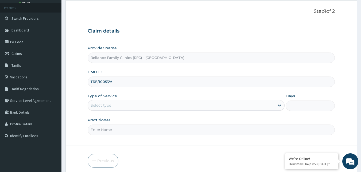
scroll to position [50, 0]
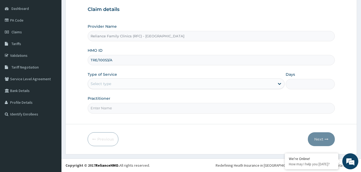
type input "TRE/10053/A"
click at [140, 84] on div "Select type" at bounding box center [181, 84] width 187 height 9
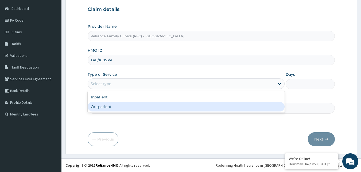
click at [121, 105] on div "Outpatient" at bounding box center [186, 107] width 197 height 10
type input "1"
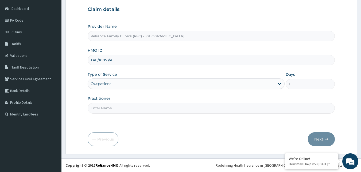
click at [121, 105] on input "Practitioner" at bounding box center [211, 108] width 247 height 10
type input "Faridah"
click at [320, 138] on button "Next" at bounding box center [320, 139] width 27 height 14
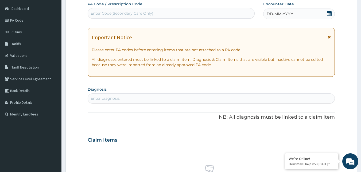
click at [325, 12] on div "DD-MM-YYYY" at bounding box center [299, 14] width 72 height 11
click at [151, 100] on div "Enter diagnosis" at bounding box center [211, 98] width 247 height 9
type input "VIRAL HEPATITIS"
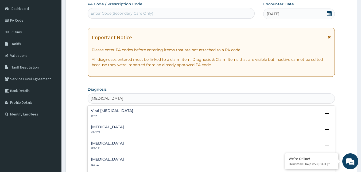
click at [110, 107] on div "Viral hepatitis, unspecified 1E5Z Select Status Query Query covers suspected (?…" at bounding box center [211, 115] width 247 height 16
click at [110, 113] on div "Viral hepatitis, unspecified 1E5Z" at bounding box center [112, 113] width 42 height 9
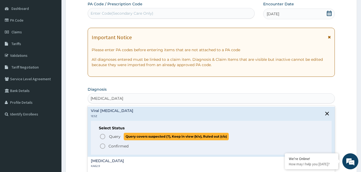
drag, startPoint x: 102, startPoint y: 137, endPoint x: 117, endPoint y: 128, distance: 17.7
click at [102, 137] on icon "status option query" at bounding box center [102, 136] width 6 height 6
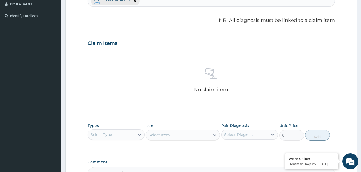
scroll to position [183, 0]
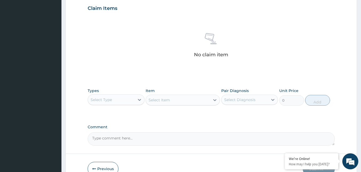
click at [120, 103] on div "Select Type" at bounding box center [111, 100] width 47 height 9
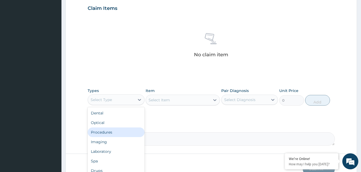
click at [110, 134] on div "Procedures" at bounding box center [116, 133] width 57 height 10
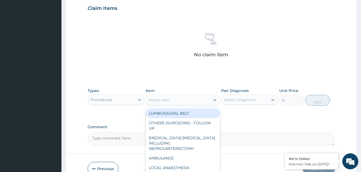
click at [205, 96] on div "Select Item" at bounding box center [178, 100] width 64 height 9
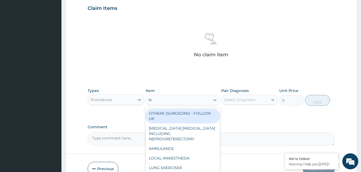
type input "NU"
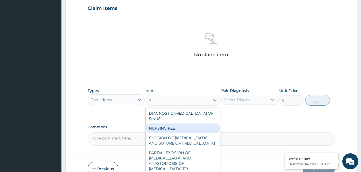
click at [189, 129] on div "NURSING FEE" at bounding box center [182, 129] width 74 height 10
type input "1500"
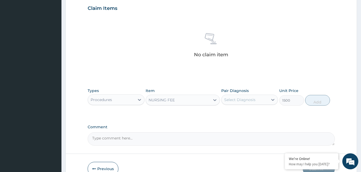
click at [243, 103] on div "Select Diagnosis" at bounding box center [244, 100] width 47 height 9
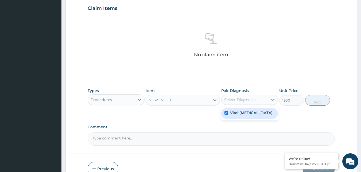
checkbox input "true"
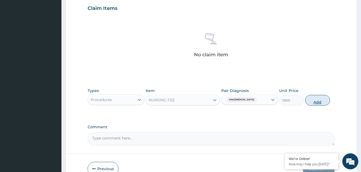
click at [321, 100] on button "Add" at bounding box center [317, 100] width 25 height 11
type input "0"
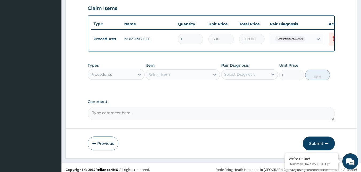
drag, startPoint x: 123, startPoint y: 79, endPoint x: 118, endPoint y: 84, distance: 7.4
click at [123, 79] on div "Procedures" at bounding box center [111, 74] width 47 height 9
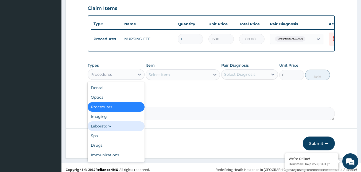
click at [99, 127] on div "Laboratory" at bounding box center [116, 126] width 57 height 10
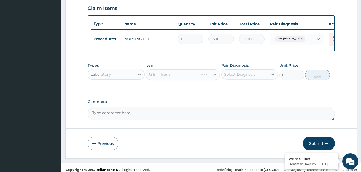
click at [193, 80] on div "Select Item" at bounding box center [182, 74] width 74 height 11
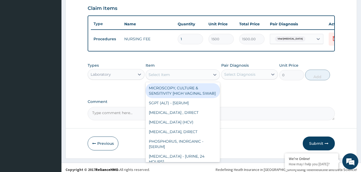
click at [197, 78] on div "Select Item" at bounding box center [178, 74] width 64 height 9
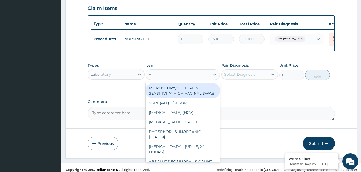
type input "AU"
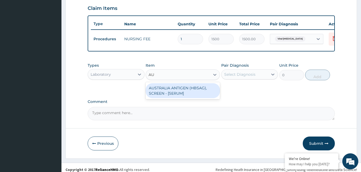
type input "2553.125"
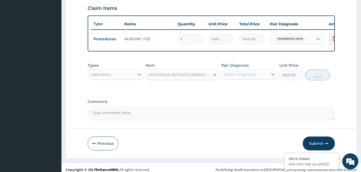
click at [256, 78] on div "Select Diagnosis" at bounding box center [244, 74] width 47 height 9
checkbox input "true"
drag, startPoint x: 313, startPoint y: 81, endPoint x: 296, endPoint y: 86, distance: 17.9
click at [313, 80] on button "Add" at bounding box center [317, 75] width 25 height 11
type input "0"
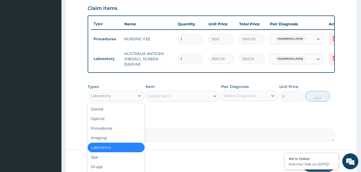
drag, startPoint x: 128, startPoint y: 97, endPoint x: 113, endPoint y: 141, distance: 46.4
click at [127, 98] on div "Laboratory" at bounding box center [111, 96] width 47 height 9
click at [101, 167] on div "Drugs" at bounding box center [116, 167] width 57 height 10
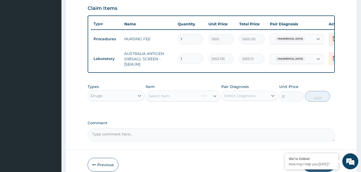
scroll to position [213, 0]
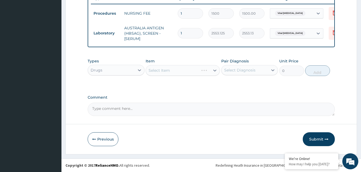
click at [194, 67] on div "Select Item" at bounding box center [182, 70] width 74 height 11
click at [193, 71] on div "Select Item" at bounding box center [182, 70] width 74 height 11
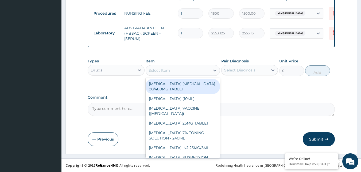
click at [193, 71] on div "Select Item" at bounding box center [178, 70] width 64 height 9
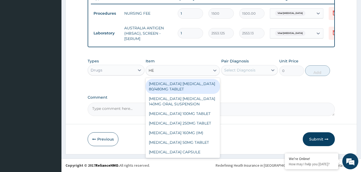
type input "HEP"
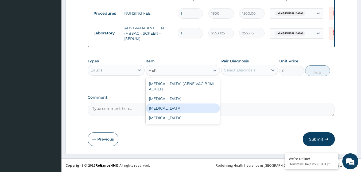
click at [199, 107] on div "[MEDICAL_DATA]" at bounding box center [182, 109] width 74 height 10
type input "12995"
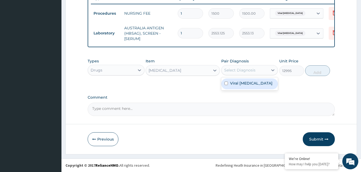
click at [258, 70] on div "Select Diagnosis" at bounding box center [244, 70] width 47 height 9
checkbox input "true"
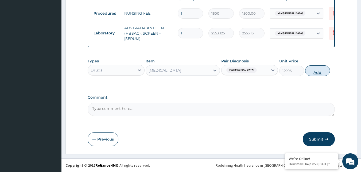
click at [317, 73] on button "Add" at bounding box center [317, 70] width 25 height 11
type input "0"
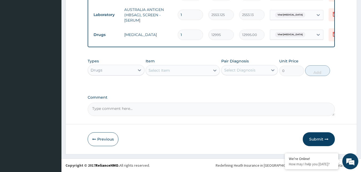
click at [319, 141] on button "Submit" at bounding box center [318, 139] width 32 height 14
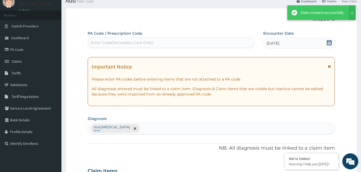
scroll to position [231, 0]
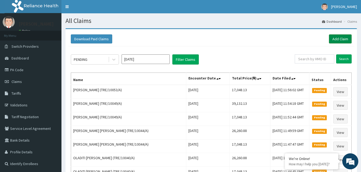
click at [341, 41] on link "Add Claim" at bounding box center [339, 38] width 23 height 9
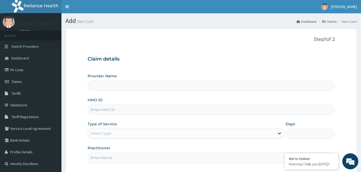
click at [114, 108] on input "HMO ID" at bounding box center [211, 110] width 247 height 10
paste input "TRE/10053/A"
type input "TRE/10053/A"
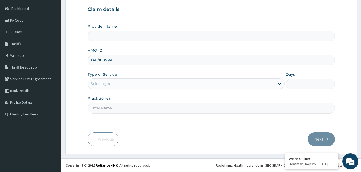
type input "Reliance Family Clinics (RFC) - [GEOGRAPHIC_DATA]"
type input "TRE/10053/A"
click at [139, 85] on div "Select type" at bounding box center [181, 84] width 187 height 9
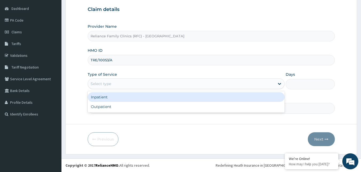
click at [133, 101] on div "Inpatient" at bounding box center [186, 97] width 197 height 10
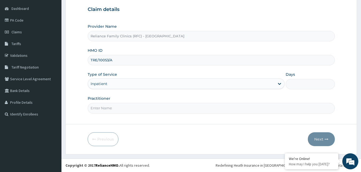
drag, startPoint x: 131, startPoint y: 82, endPoint x: 131, endPoint y: 90, distance: 8.0
click at [131, 88] on div "Inpatient" at bounding box center [181, 84] width 187 height 9
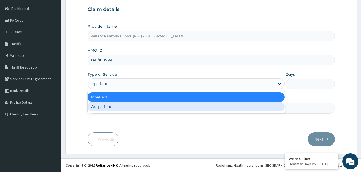
click at [122, 106] on div "Outpatient" at bounding box center [186, 107] width 197 height 10
type input "1"
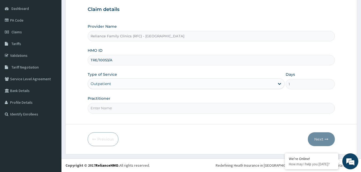
click at [122, 106] on input "Practitioner" at bounding box center [211, 108] width 247 height 10
type input "Faridah"
click at [315, 139] on button "Next" at bounding box center [320, 139] width 27 height 14
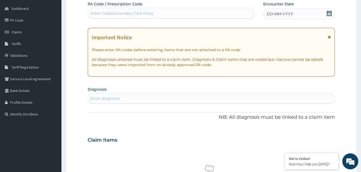
click at [308, 19] on div "DD-MM-YYYY" at bounding box center [299, 14] width 72 height 11
click at [161, 101] on div "Enter diagnosis" at bounding box center [211, 98] width 247 height 9
type input "GENERAL ADULT"
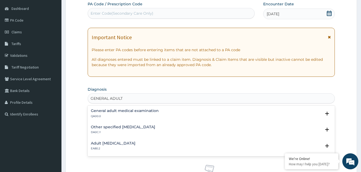
click at [101, 113] on h4 "General adult medical examination" at bounding box center [125, 111] width 68 height 4
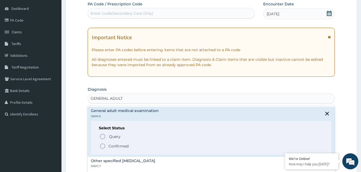
click at [102, 147] on icon "status option filled" at bounding box center [102, 146] width 6 height 6
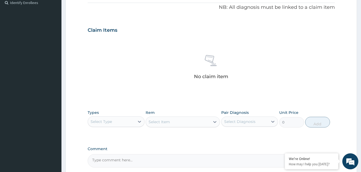
scroll to position [210, 0]
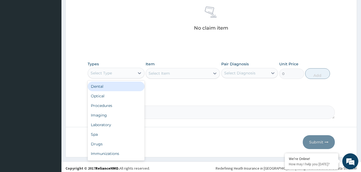
drag, startPoint x: 119, startPoint y: 73, endPoint x: 120, endPoint y: 82, distance: 8.9
click at [119, 76] on div "Select Type" at bounding box center [111, 73] width 47 height 9
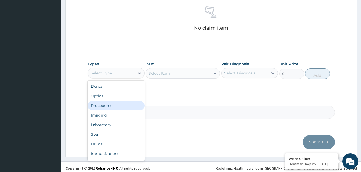
click at [119, 108] on div "Procedures" at bounding box center [116, 106] width 57 height 10
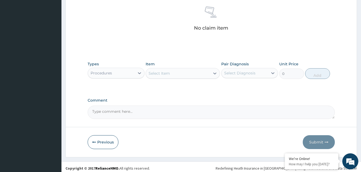
click at [175, 71] on div "Select Item" at bounding box center [182, 73] width 74 height 11
click at [175, 73] on div "Select Item" at bounding box center [178, 73] width 64 height 9
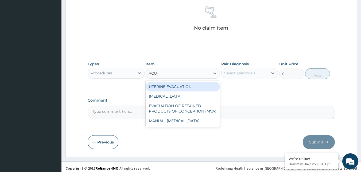
type input "ACUI"
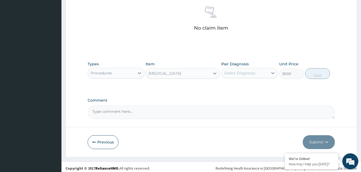
drag, startPoint x: 241, startPoint y: 76, endPoint x: 263, endPoint y: 70, distance: 22.8
click at [241, 75] on div "Select Diagnosis" at bounding box center [244, 73] width 47 height 9
click at [315, 75] on button "Add" at bounding box center [317, 73] width 25 height 11
type input "0"
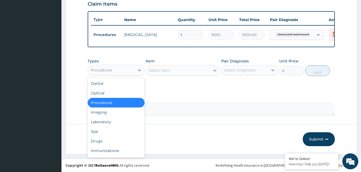
click at [112, 72] on div "Procedures" at bounding box center [111, 70] width 47 height 9
click at [96, 141] on div "Drugs" at bounding box center [116, 141] width 57 height 10
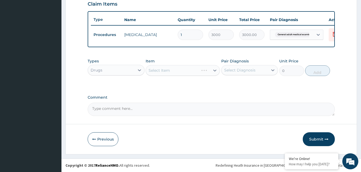
click at [201, 73] on div "Select Item" at bounding box center [182, 70] width 74 height 11
click at [184, 71] on div "Select Item" at bounding box center [182, 70] width 74 height 11
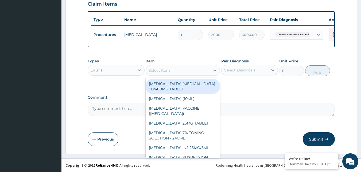
click at [195, 68] on div "Select Item" at bounding box center [178, 70] width 64 height 9
type input "A"
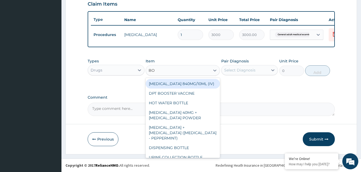
type input "BOT"
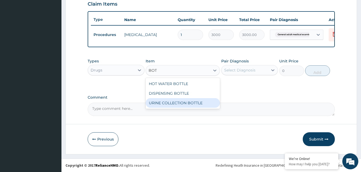
click at [177, 103] on div "URINE COLLECTION BOTTLE" at bounding box center [182, 103] width 74 height 10
type input "198"
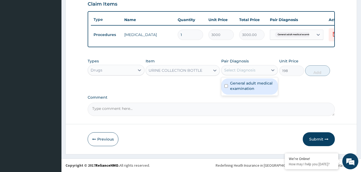
click at [240, 71] on div "Select Diagnosis" at bounding box center [239, 70] width 31 height 5
checkbox input "true"
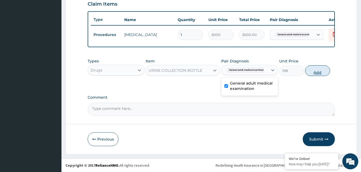
click at [320, 69] on button "Add" at bounding box center [317, 70] width 25 height 11
type input "0"
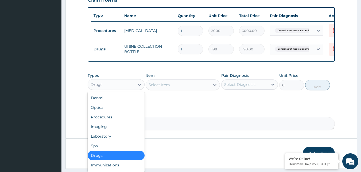
drag, startPoint x: 106, startPoint y: 86, endPoint x: 104, endPoint y: 128, distance: 41.2
click at [106, 87] on div "Drugs" at bounding box center [111, 84] width 47 height 9
click at [105, 141] on div "Laboratory" at bounding box center [116, 137] width 57 height 10
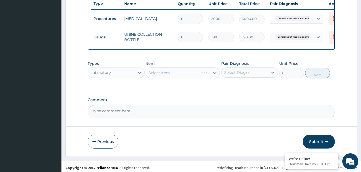
scroll to position [210, 0]
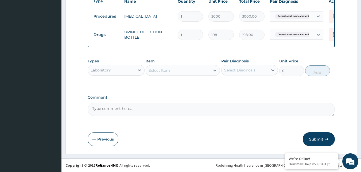
click at [184, 72] on div "Select Item" at bounding box center [178, 70] width 64 height 9
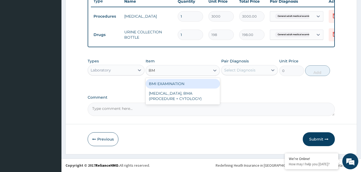
type input "BMI"
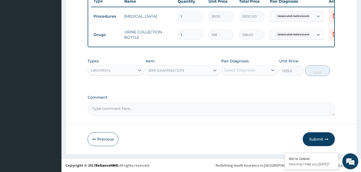
click at [255, 70] on div "Select Diagnosis" at bounding box center [244, 70] width 47 height 9
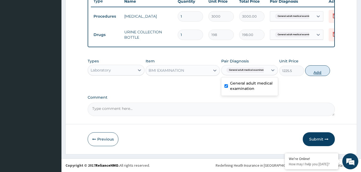
click at [315, 74] on button "Add" at bounding box center [317, 70] width 25 height 11
type input "0"
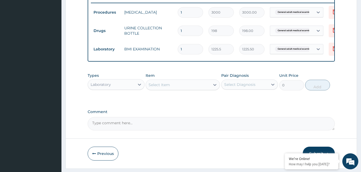
click at [197, 89] on div "Select Item" at bounding box center [178, 85] width 64 height 9
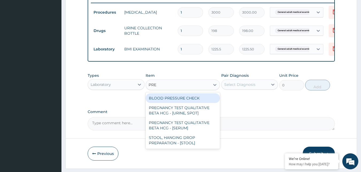
type input "PRES"
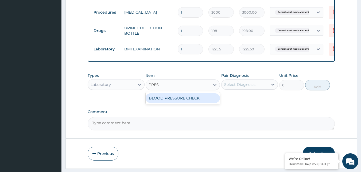
type input "1225.5"
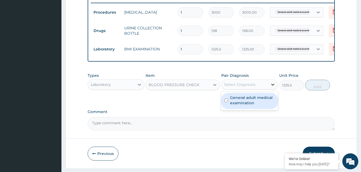
click at [272, 87] on icon at bounding box center [272, 84] width 5 height 5
checkbox input "true"
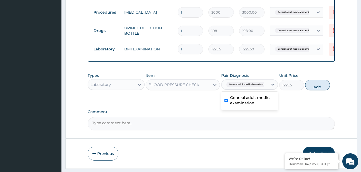
drag, startPoint x: 312, startPoint y: 84, endPoint x: 313, endPoint y: 86, distance: 2.8
click at [313, 85] on button "Add" at bounding box center [317, 85] width 25 height 11
type input "0"
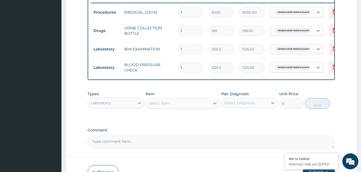
click at [155, 104] on div "Select Item" at bounding box center [178, 103] width 64 height 9
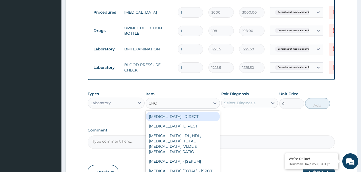
type input "CHOL"
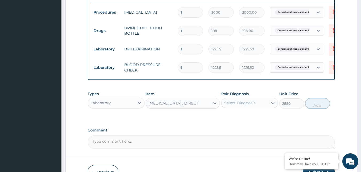
click at [244, 106] on div "Select Diagnosis" at bounding box center [239, 102] width 31 height 5
click at [321, 108] on button "Add" at bounding box center [317, 103] width 25 height 11
type input "0"
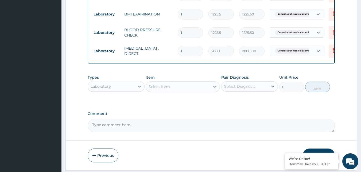
scroll to position [265, 0]
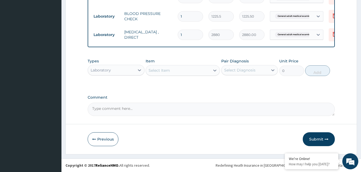
click at [185, 72] on div "Select Item" at bounding box center [178, 70] width 64 height 9
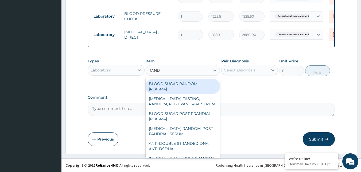
type input "[PERSON_NAME]"
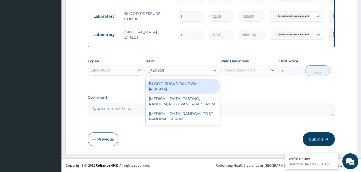
type input "1800"
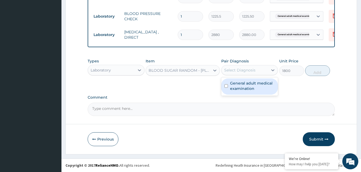
click at [251, 68] on div "Select Diagnosis" at bounding box center [239, 70] width 31 height 5
checkbox input "true"
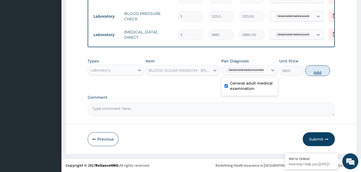
click at [320, 71] on button "Add" at bounding box center [317, 70] width 25 height 11
type input "0"
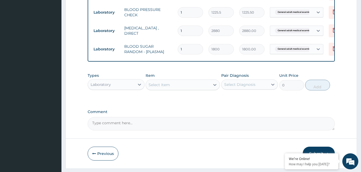
click at [192, 89] on div "Select Item" at bounding box center [178, 85] width 64 height 9
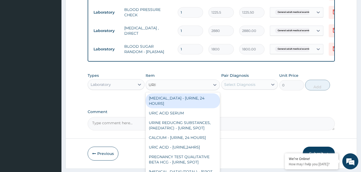
type input "URINA"
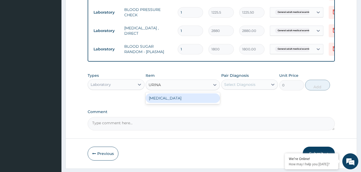
type input "1531.875"
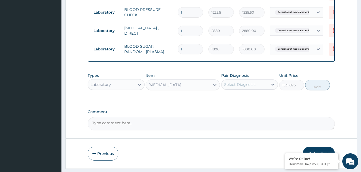
drag, startPoint x: 243, startPoint y: 87, endPoint x: 245, endPoint y: 86, distance: 2.8
click at [243, 86] on div "Select Diagnosis" at bounding box center [239, 84] width 31 height 5
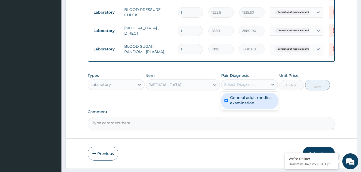
checkbox input "true"
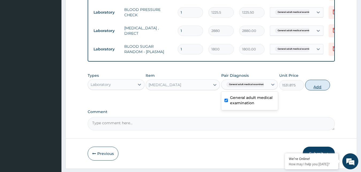
drag, startPoint x: 317, startPoint y: 89, endPoint x: 310, endPoint y: 89, distance: 6.4
click at [317, 89] on button "Add" at bounding box center [317, 85] width 25 height 11
type input "0"
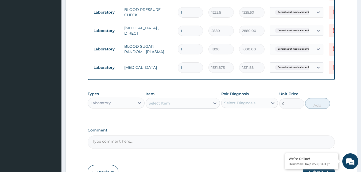
click at [198, 104] on div "Select Item" at bounding box center [178, 103] width 64 height 9
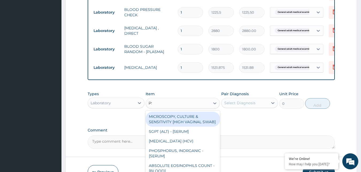
type input "PSA"
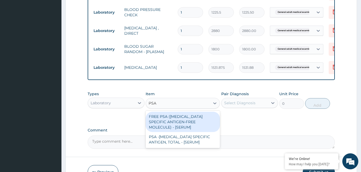
type input "14400"
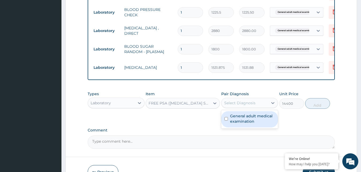
click at [254, 106] on div "Select Diagnosis" at bounding box center [239, 102] width 31 height 5
checkbox input "true"
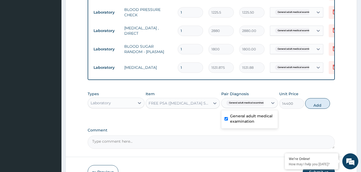
drag, startPoint x: 314, startPoint y: 105, endPoint x: 287, endPoint y: 115, distance: 28.8
click at [314, 107] on button "Add" at bounding box center [317, 103] width 25 height 11
type input "0"
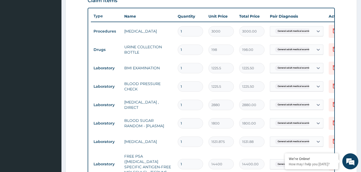
scroll to position [185, 0]
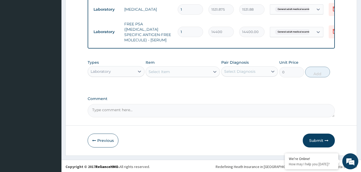
click at [316, 134] on button "Submit" at bounding box center [318, 141] width 32 height 14
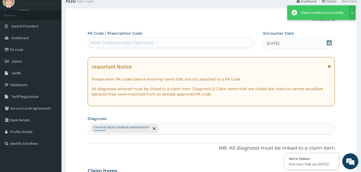
scroll to position [323, 0]
